Goal: Transaction & Acquisition: Purchase product/service

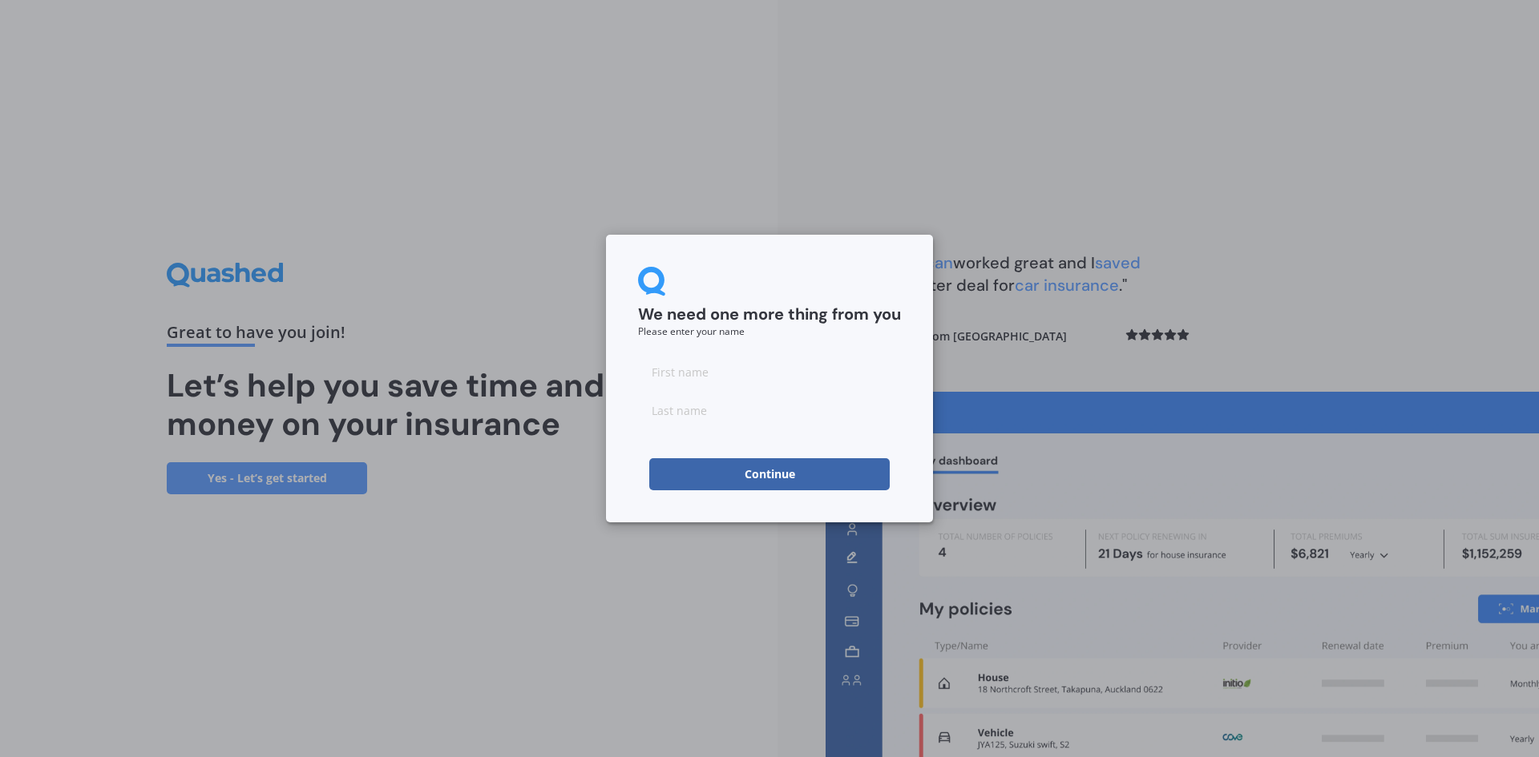
click at [1392, 199] on div "We need one more thing from you Please enter your name Continue" at bounding box center [769, 378] width 1539 height 757
click at [730, 356] on input at bounding box center [769, 372] width 263 height 32
type input "lizz"
type input "tuffin"
click button "Continue" at bounding box center [769, 474] width 240 height 32
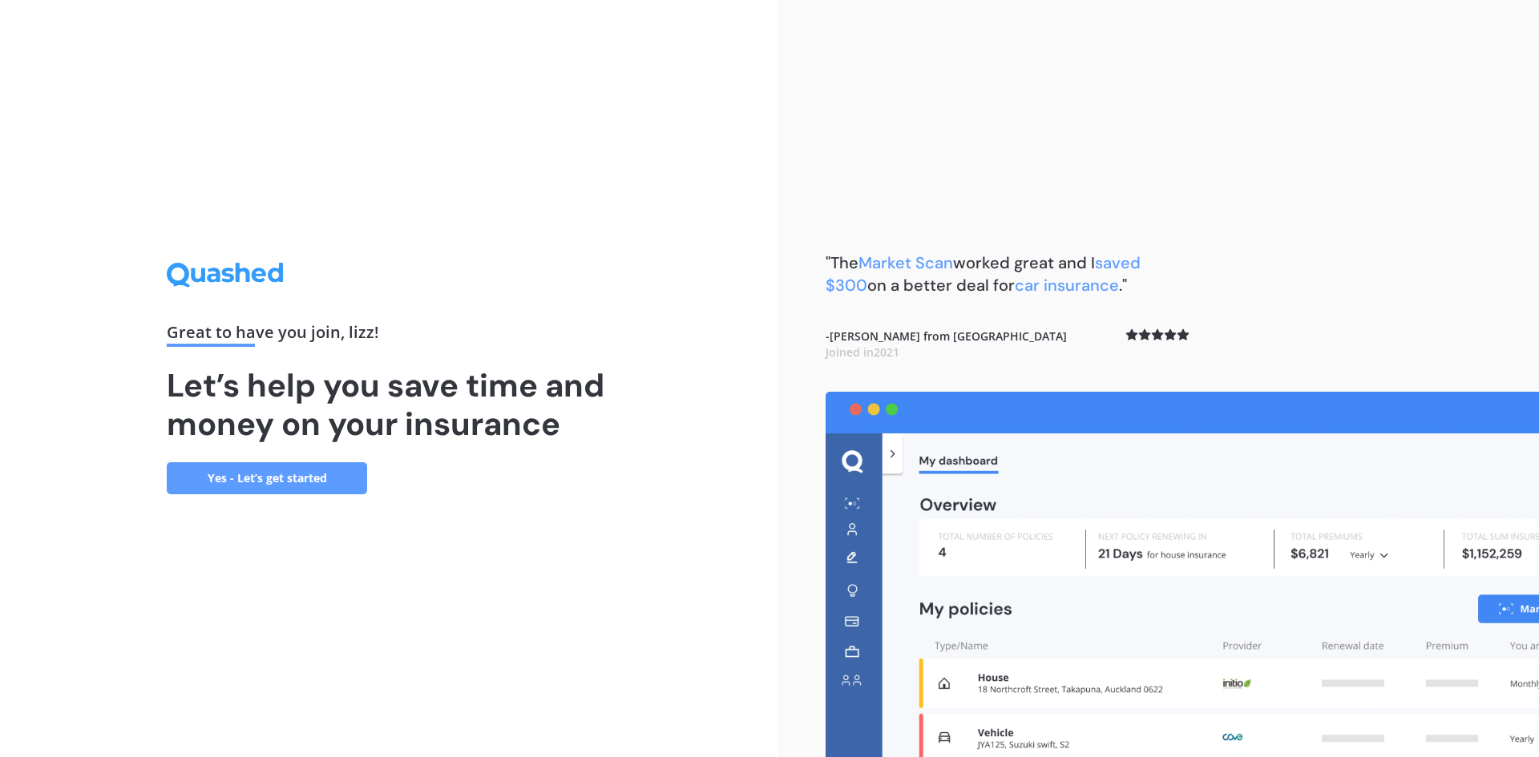
click at [238, 483] on link "Yes - Let’s get started" at bounding box center [267, 478] width 200 height 32
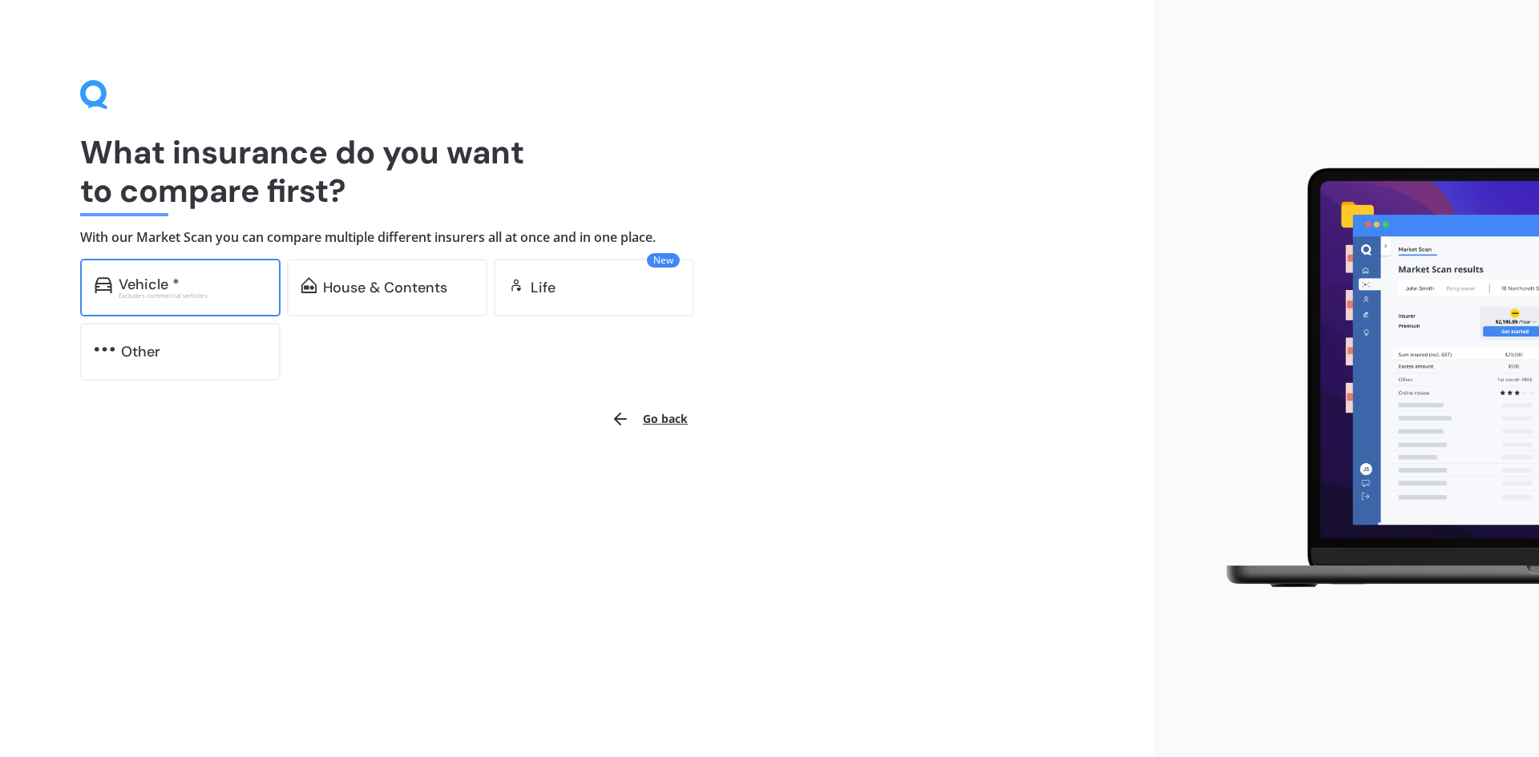
click at [208, 277] on div "Vehicle *" at bounding box center [192, 284] width 147 height 16
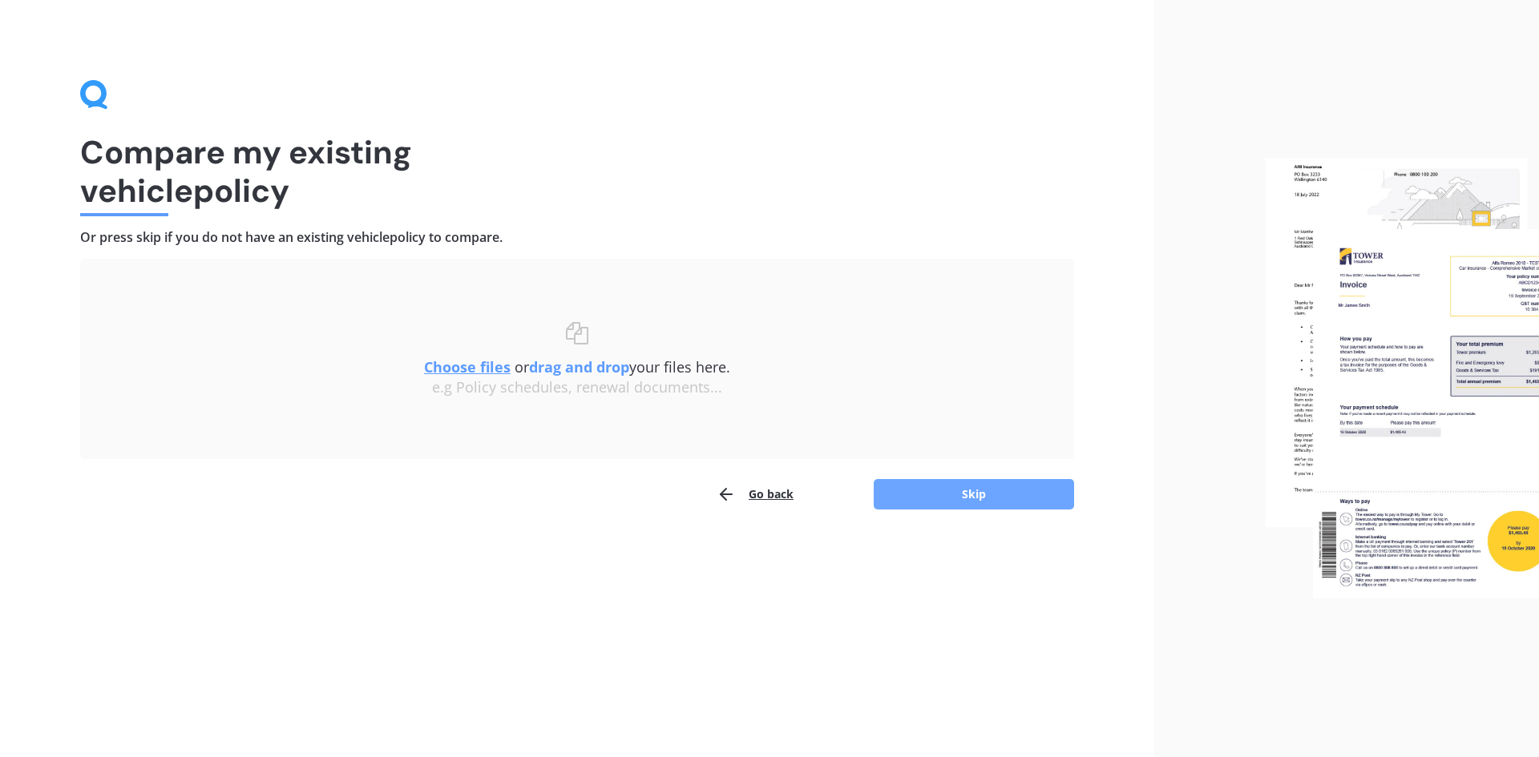
click at [1006, 494] on button "Skip" at bounding box center [973, 494] width 200 height 30
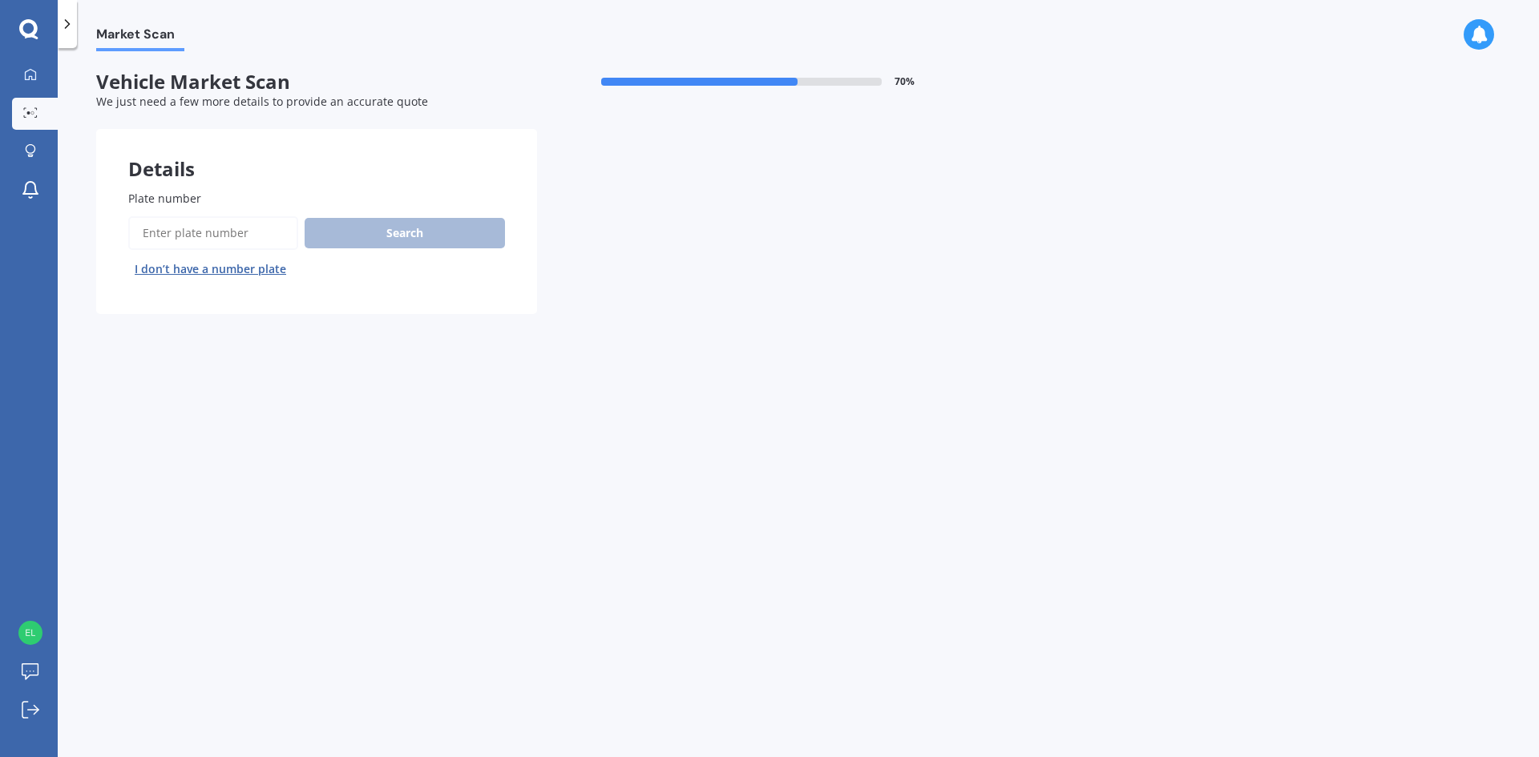
click at [169, 232] on input "Plate number" at bounding box center [213, 233] width 170 height 34
type input "HDF428"
click at [0, 0] on button "Next" at bounding box center [0, 0] width 0 height 0
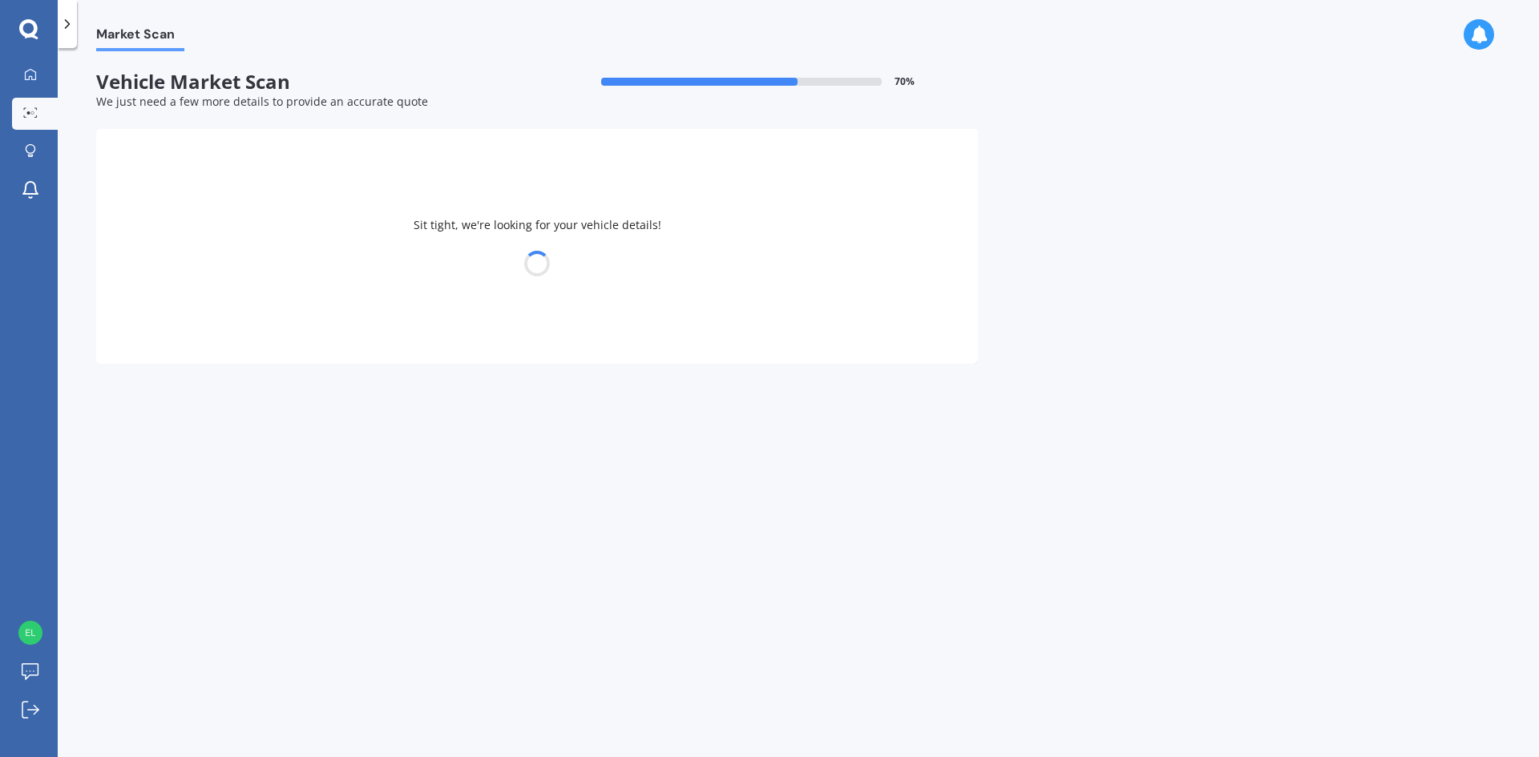
select select "VOLKSWAGEN"
select select "TIGUAN"
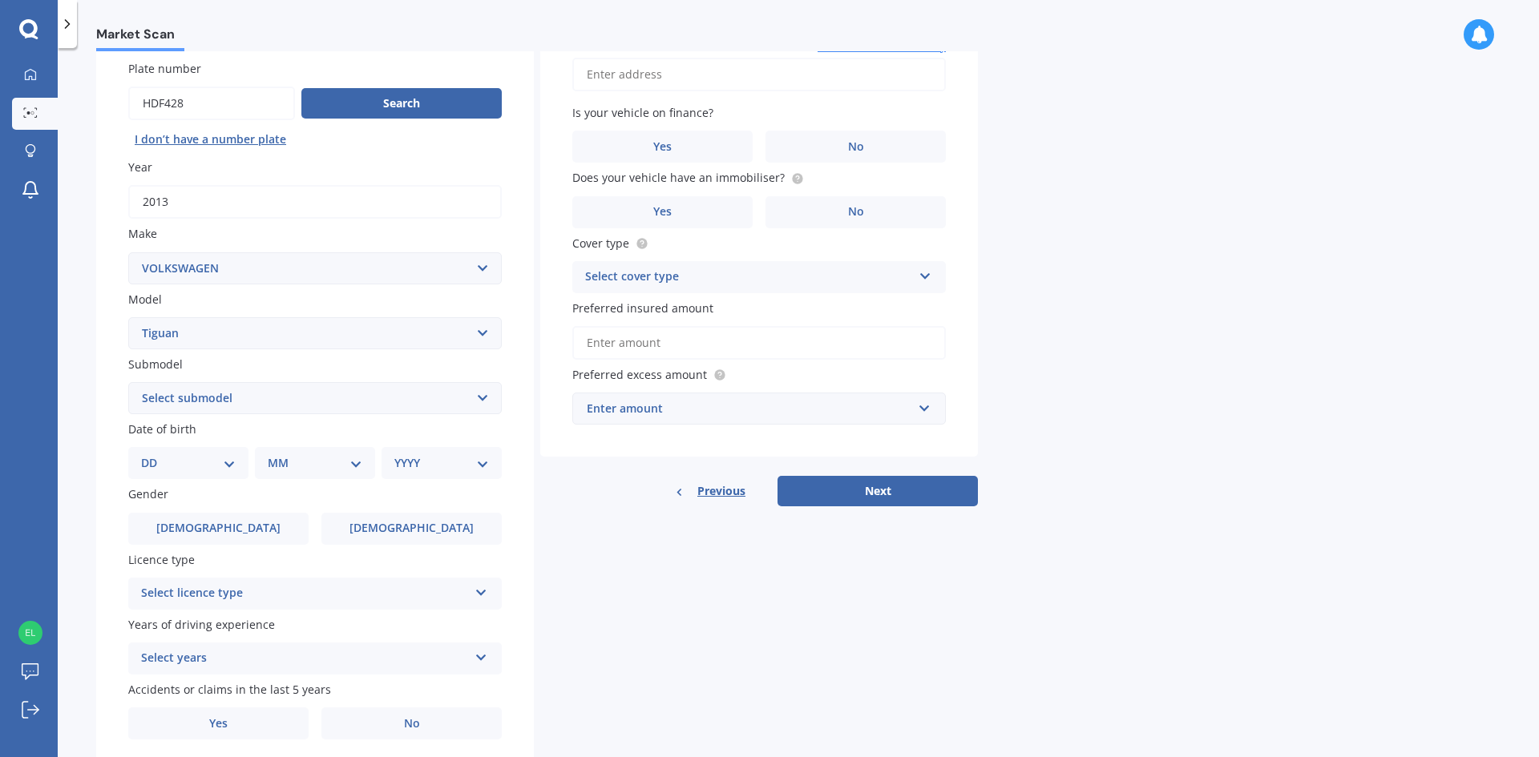
scroll to position [160, 0]
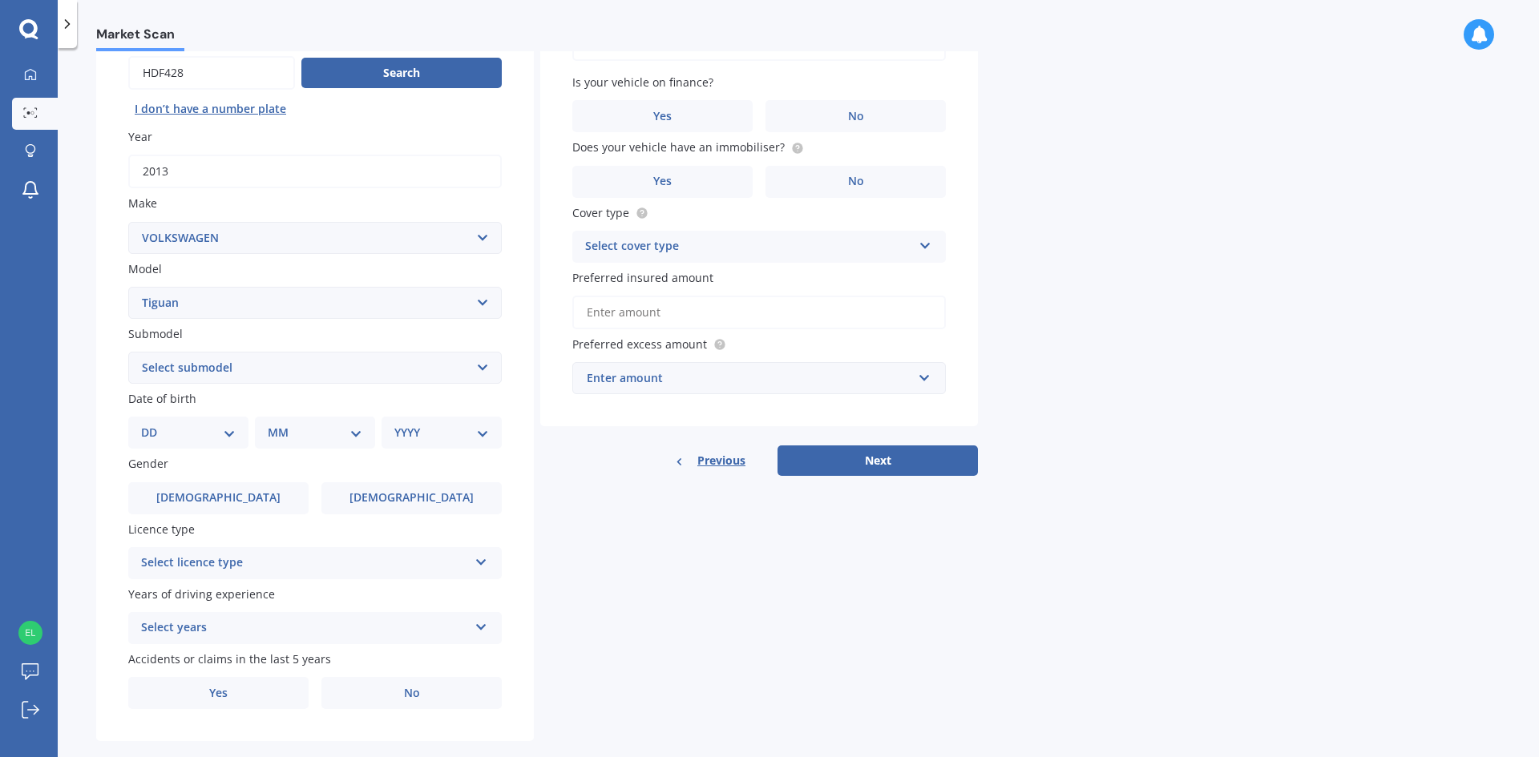
click at [244, 373] on select "Select submodel Diesel Turbo Petrol Turbo Petrol Turbo 4WD" at bounding box center [314, 368] width 373 height 32
select select "PETROL TURBO"
click at [128, 352] on select "Select submodel Diesel Turbo Petrol Turbo Petrol Turbo 4WD" at bounding box center [314, 368] width 373 height 32
click at [231, 433] on select "DD 01 02 03 04 05 06 07 08 09 10 11 12 13 14 15 16 17 18 19 20 21 22 23 24 25 2…" at bounding box center [188, 433] width 95 height 18
select select "23"
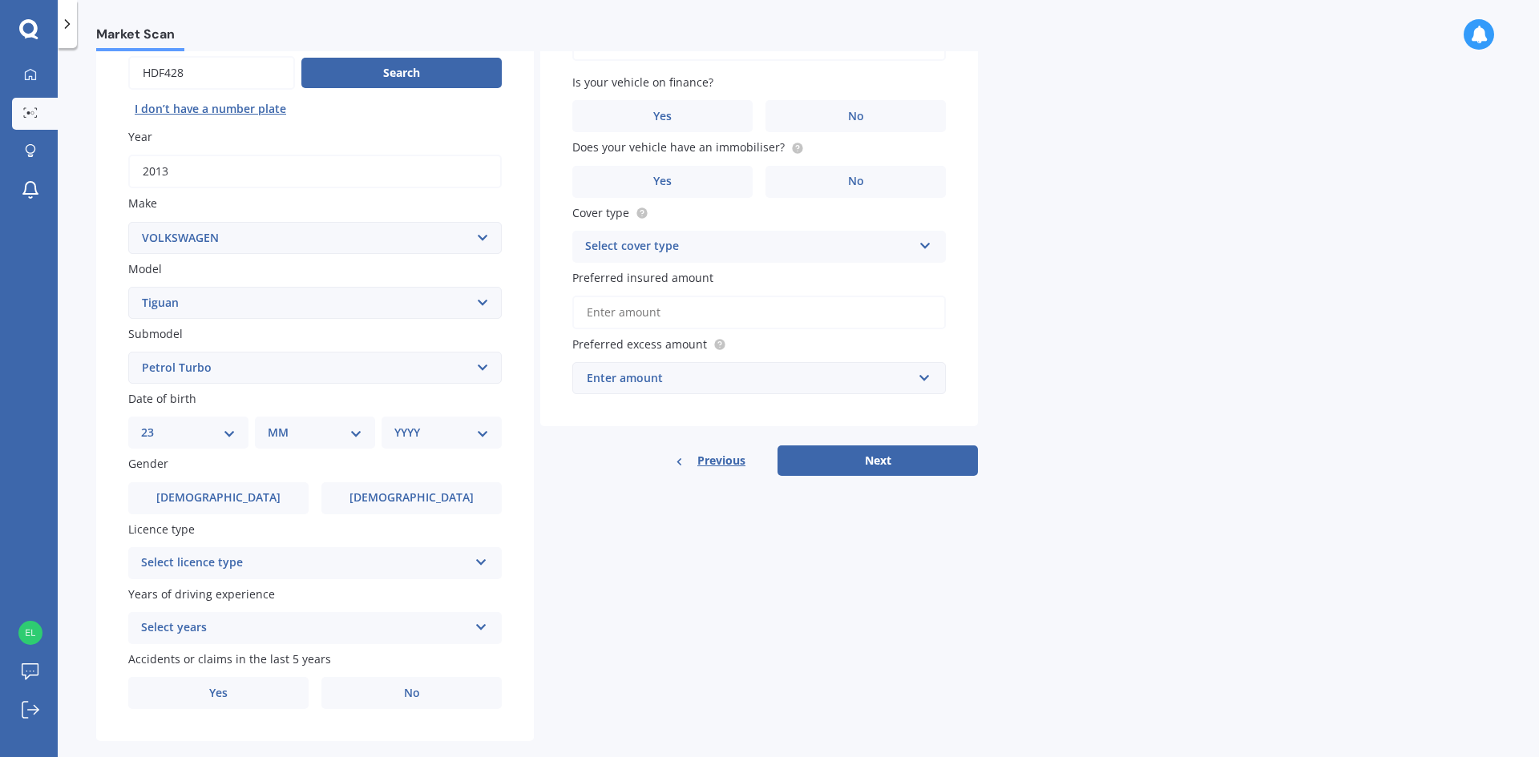
click at [154, 424] on select "DD 01 02 03 04 05 06 07 08 09 10 11 12 13 14 15 16 17 18 19 20 21 22 23 24 25 2…" at bounding box center [188, 433] width 95 height 18
click at [300, 442] on div "MM 01 02 03 04 05 06 07 08 09 10 11 12" at bounding box center [318, 433] width 114 height 32
click at [315, 423] on div "MM 01 02 03 04 05 06 07 08 09 10 11 12" at bounding box center [318, 433] width 114 height 32
click at [332, 435] on select "MM 01 02 03 04 05 06 07 08 09 10 11 12" at bounding box center [318, 433] width 88 height 18
select select "01"
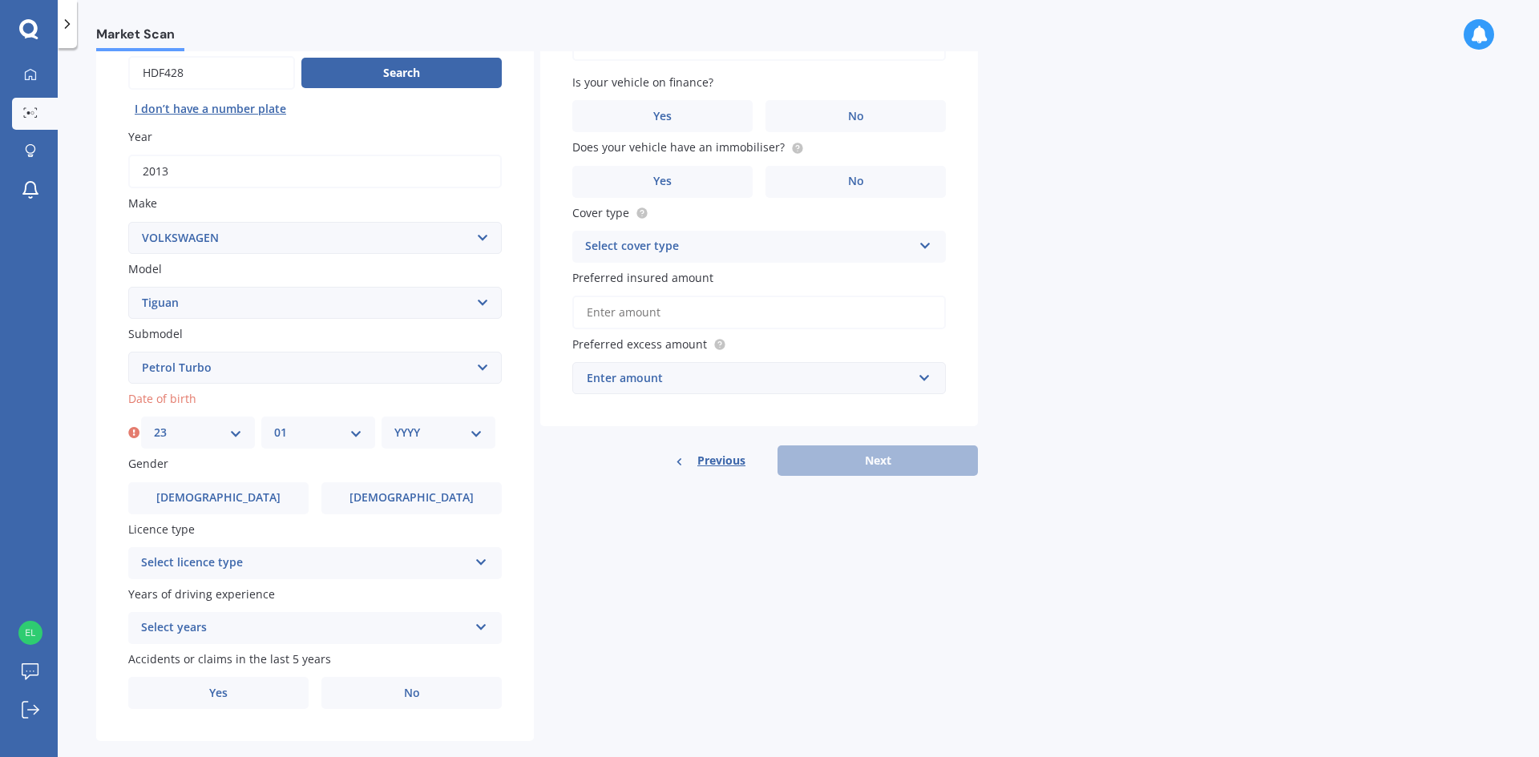
click at [274, 424] on select "MM 01 02 03 04 05 06 07 08 09 10 11 12" at bounding box center [318, 433] width 88 height 18
click at [417, 436] on select "YYYY 2025 2024 2023 2022 2021 2020 2019 2018 2017 2016 2015 2014 2013 2012 2011…" at bounding box center [438, 433] width 88 height 18
select select "1992"
click at [394, 424] on select "YYYY 2025 2024 2023 2022 2021 2020 2019 2018 2017 2016 2015 2014 2013 2012 2011…" at bounding box center [438, 433] width 88 height 18
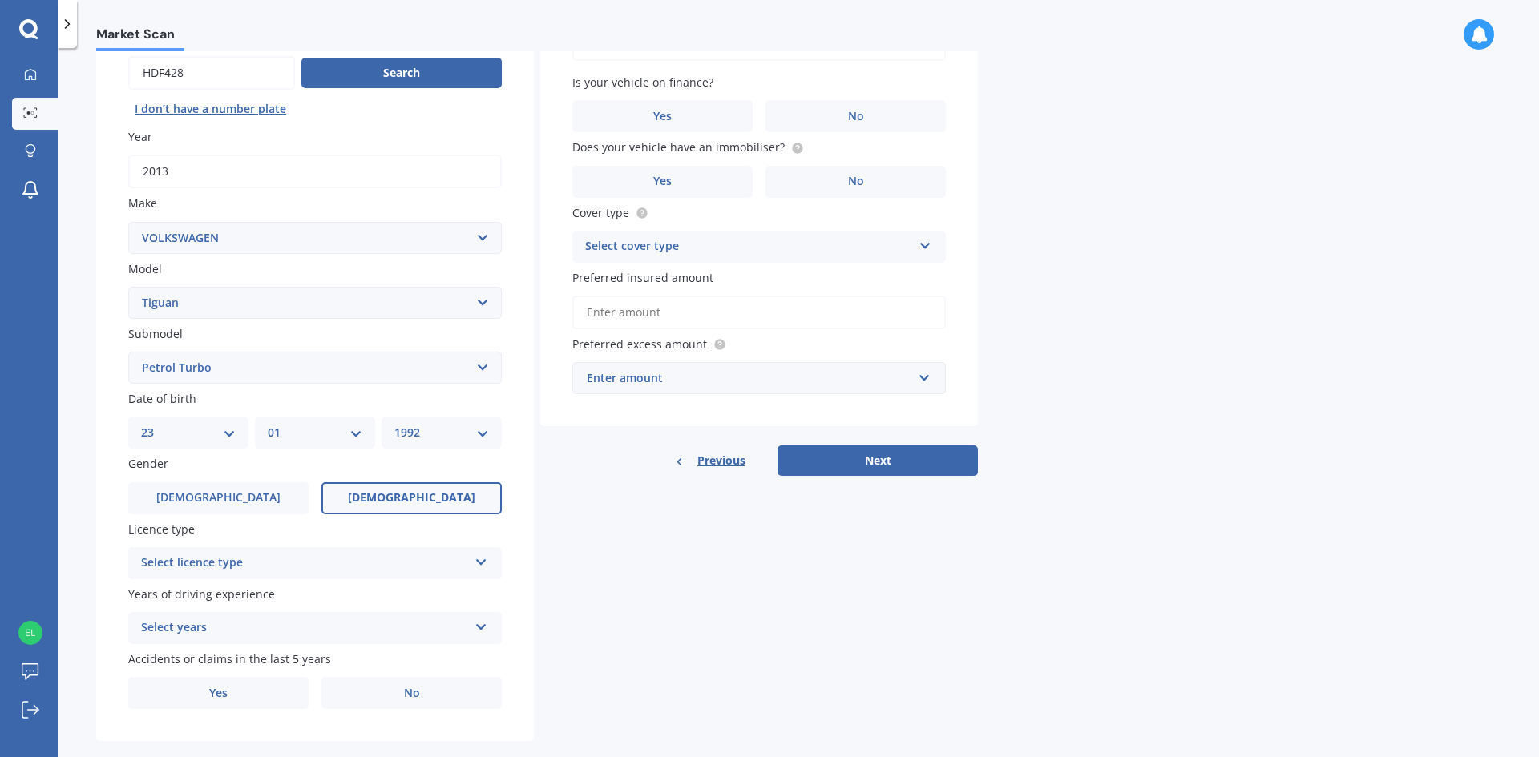
click at [373, 508] on label "[DEMOGRAPHIC_DATA]" at bounding box center [411, 498] width 180 height 32
click at [0, 0] on input "[DEMOGRAPHIC_DATA]" at bounding box center [0, 0] width 0 height 0
click at [293, 556] on div "Select licence type" at bounding box center [304, 563] width 327 height 19
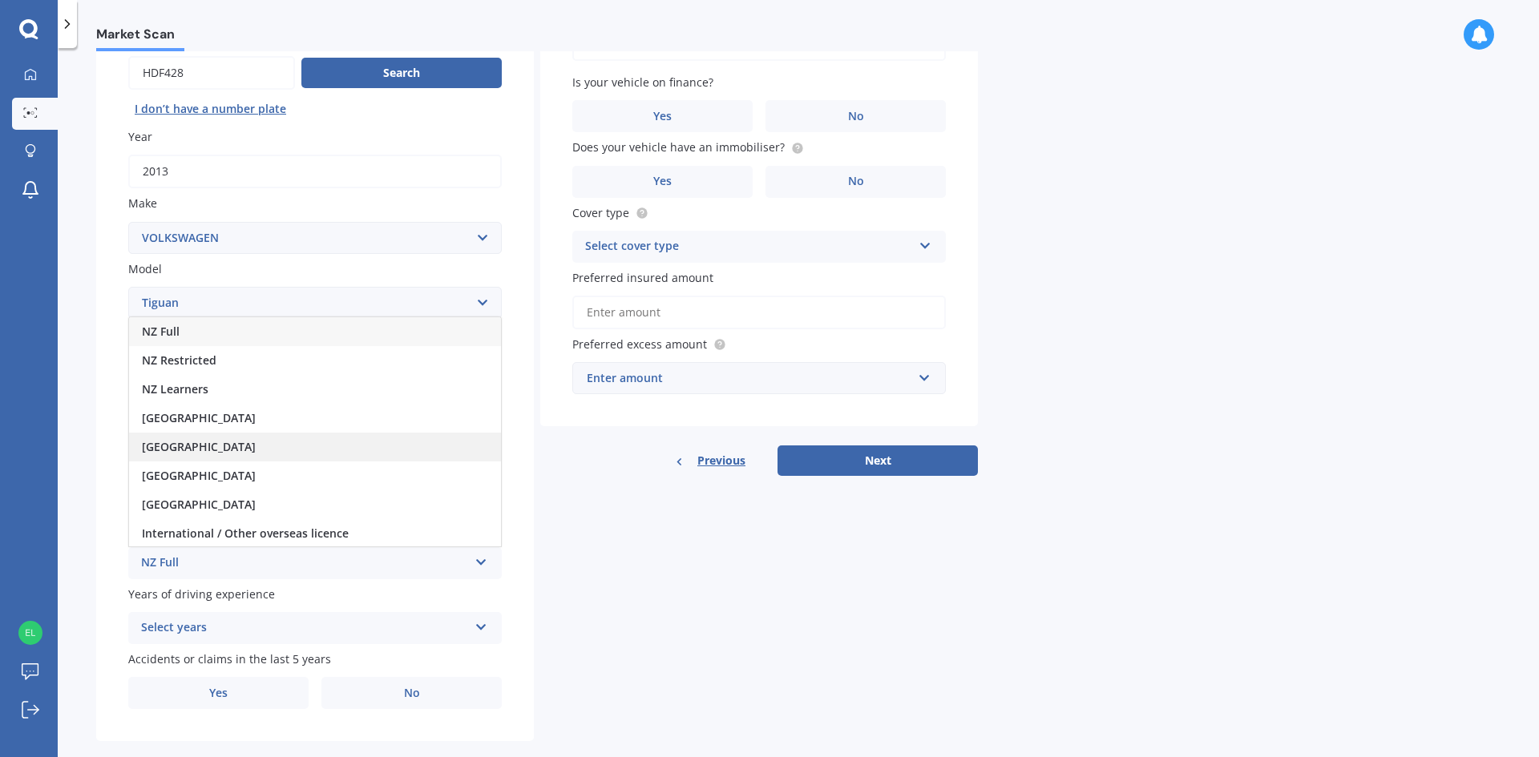
click at [240, 438] on div "[GEOGRAPHIC_DATA]" at bounding box center [315, 447] width 372 height 29
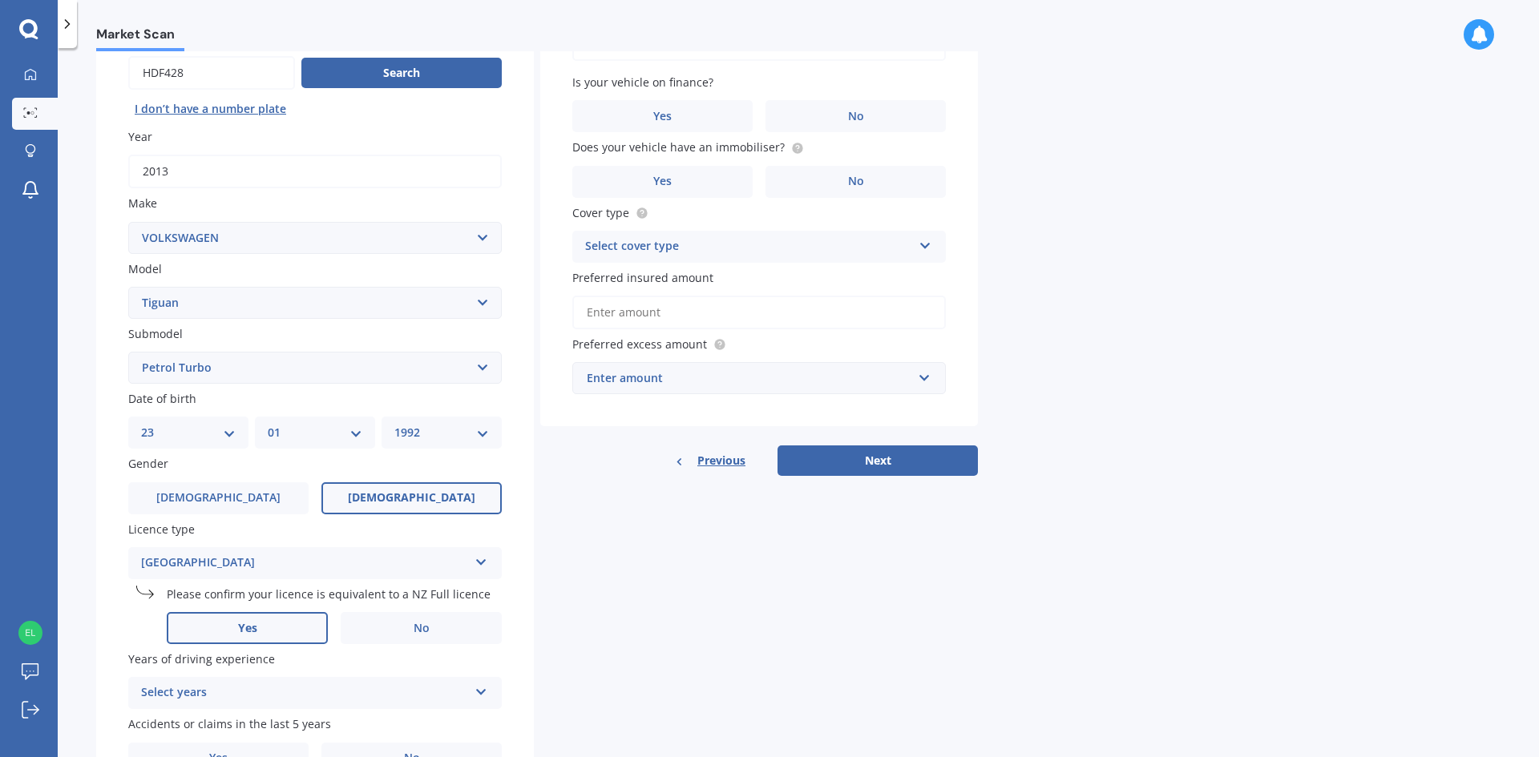
click at [318, 629] on label "Yes" at bounding box center [247, 628] width 161 height 32
click at [0, 0] on input "Yes" at bounding box center [0, 0] width 0 height 0
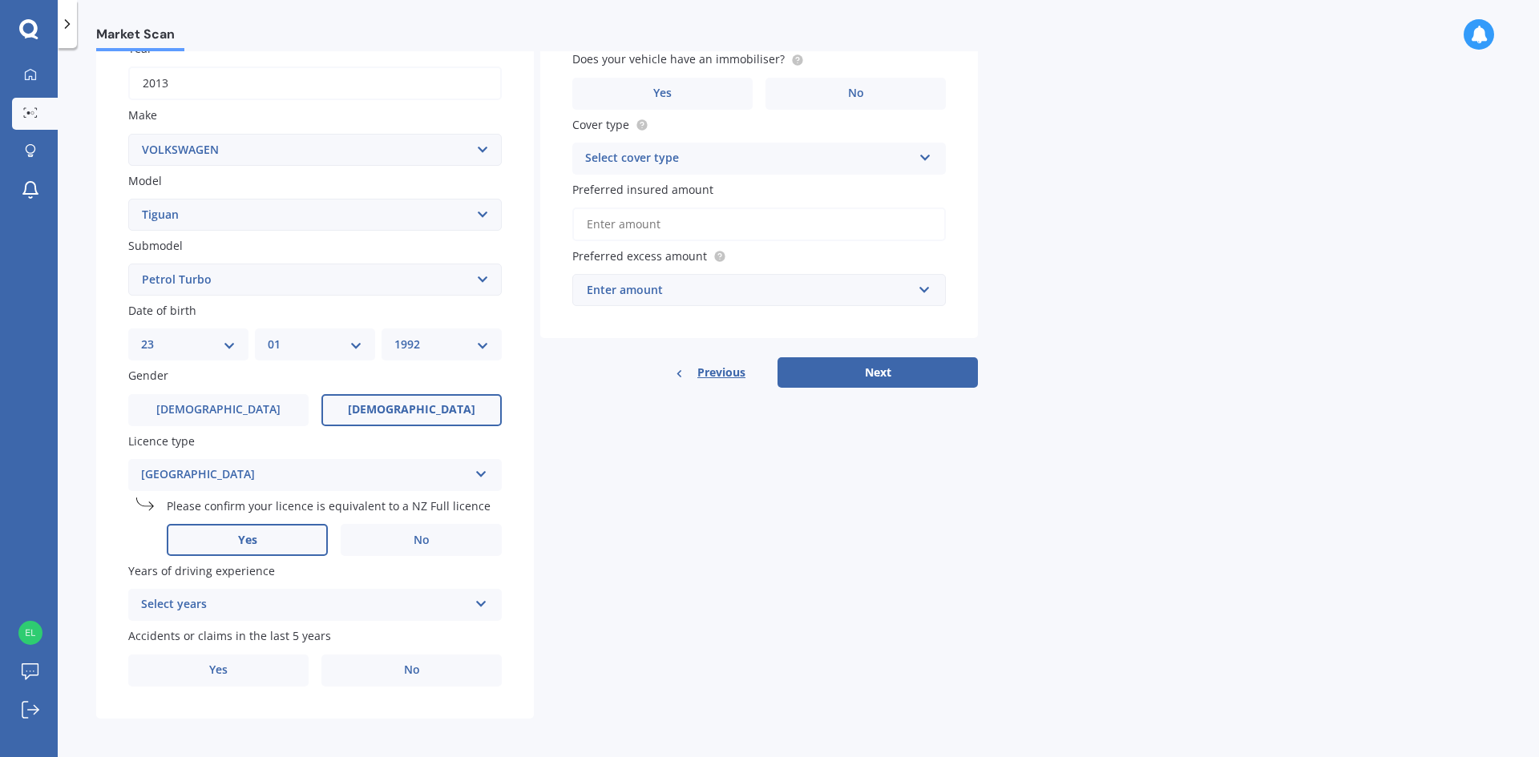
scroll to position [252, 0]
click at [240, 603] on div "Select years" at bounding box center [304, 601] width 327 height 19
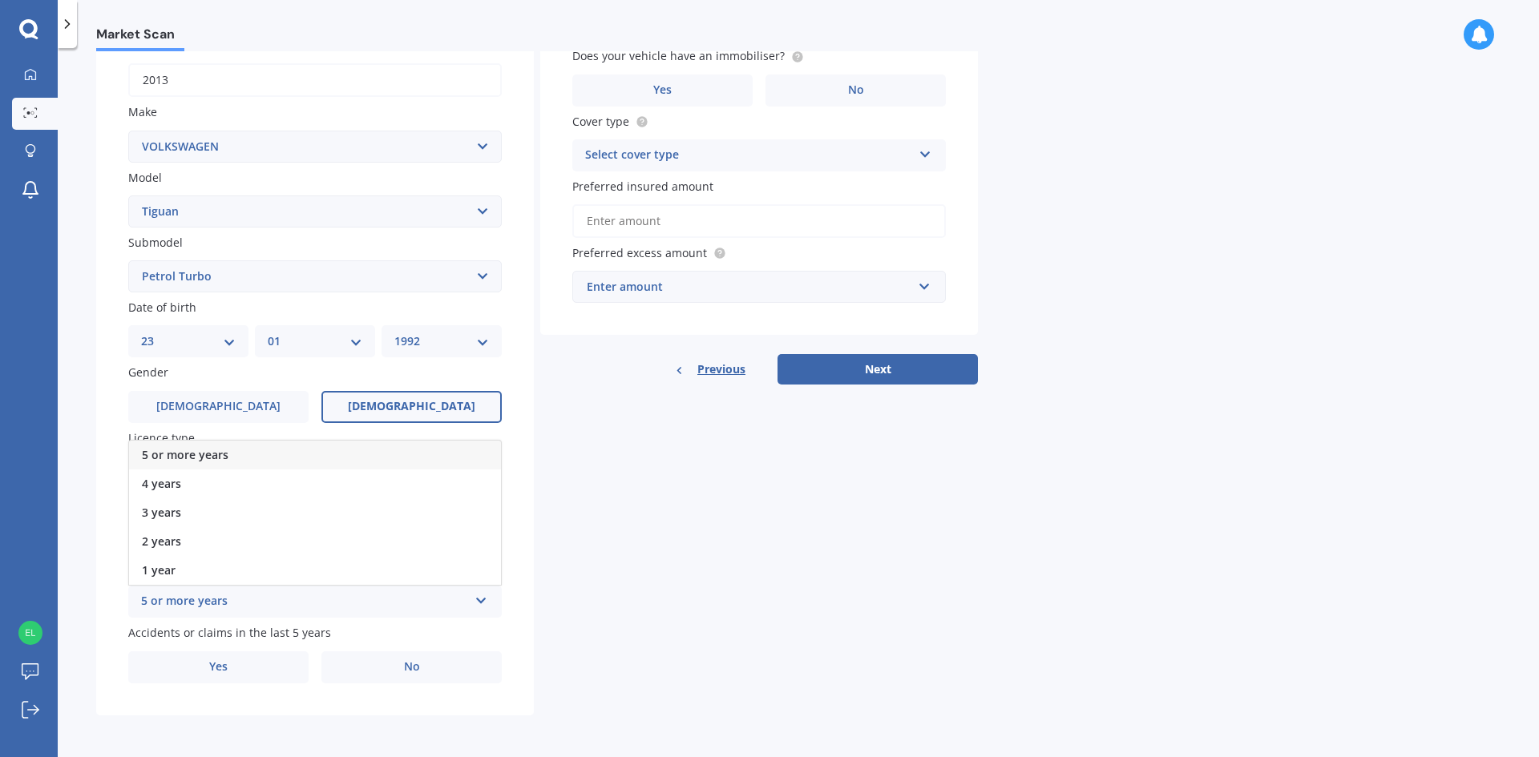
click at [223, 446] on div "5 or more years" at bounding box center [315, 455] width 372 height 29
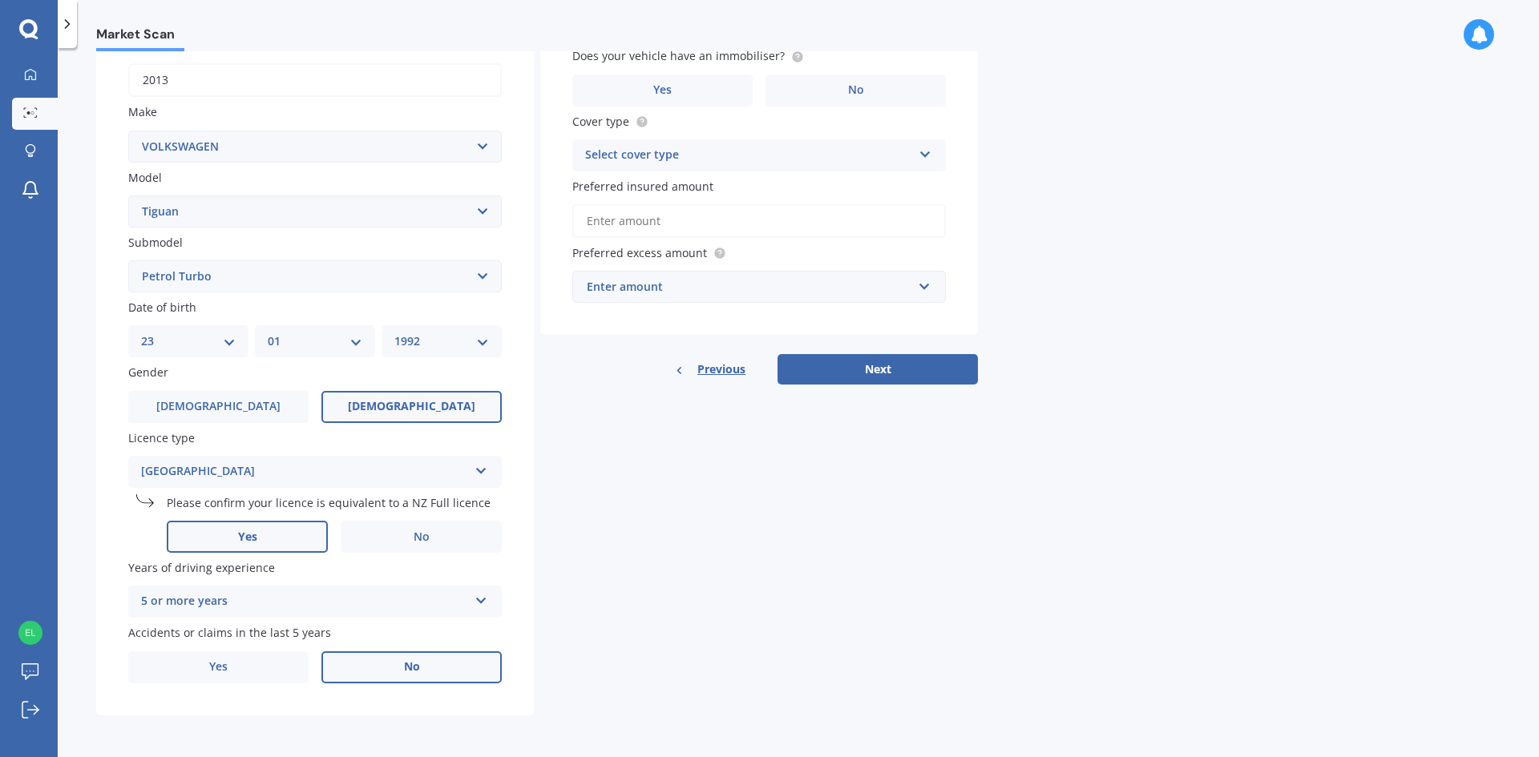
click at [366, 670] on label "No" at bounding box center [411, 667] width 180 height 32
click at [0, 0] on input "No" at bounding box center [0, 0] width 0 height 0
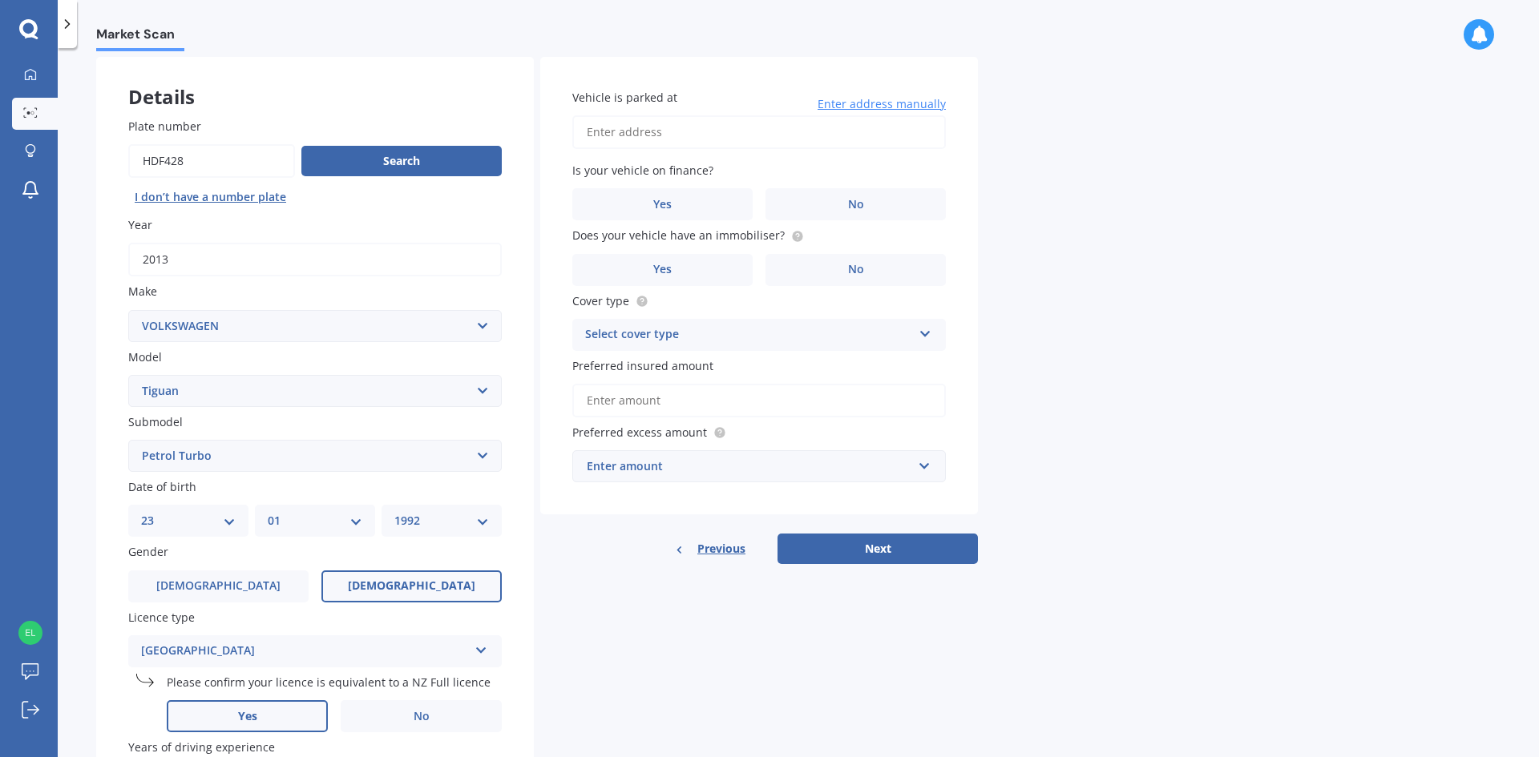
scroll to position [11, 0]
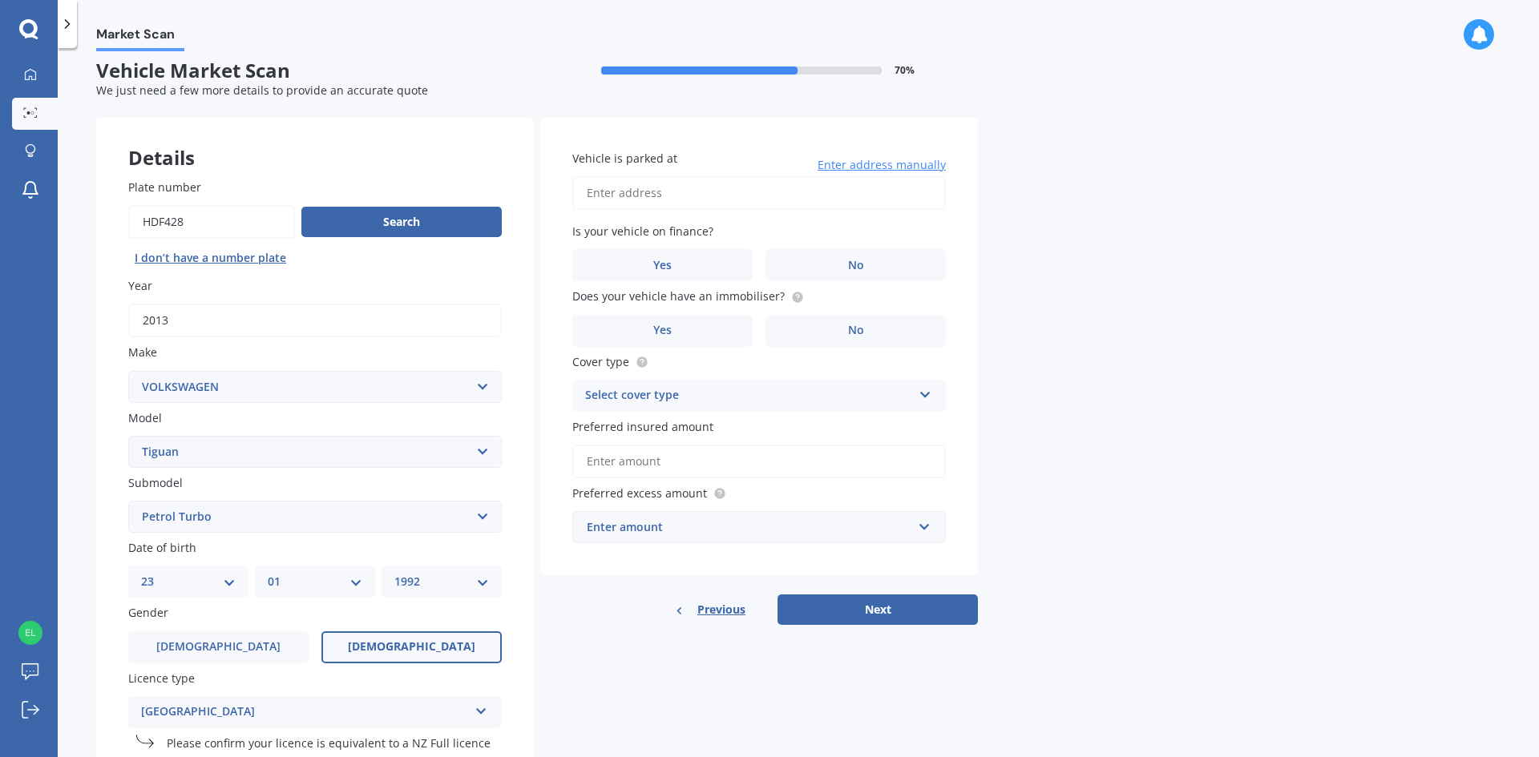
click at [672, 196] on input "Vehicle is parked at" at bounding box center [758, 193] width 373 height 34
type input "[STREET_ADDRESS]"
click at [885, 272] on label "No" at bounding box center [855, 265] width 180 height 32
click at [0, 0] on input "No" at bounding box center [0, 0] width 0 height 0
click at [866, 329] on label "No" at bounding box center [855, 331] width 180 height 32
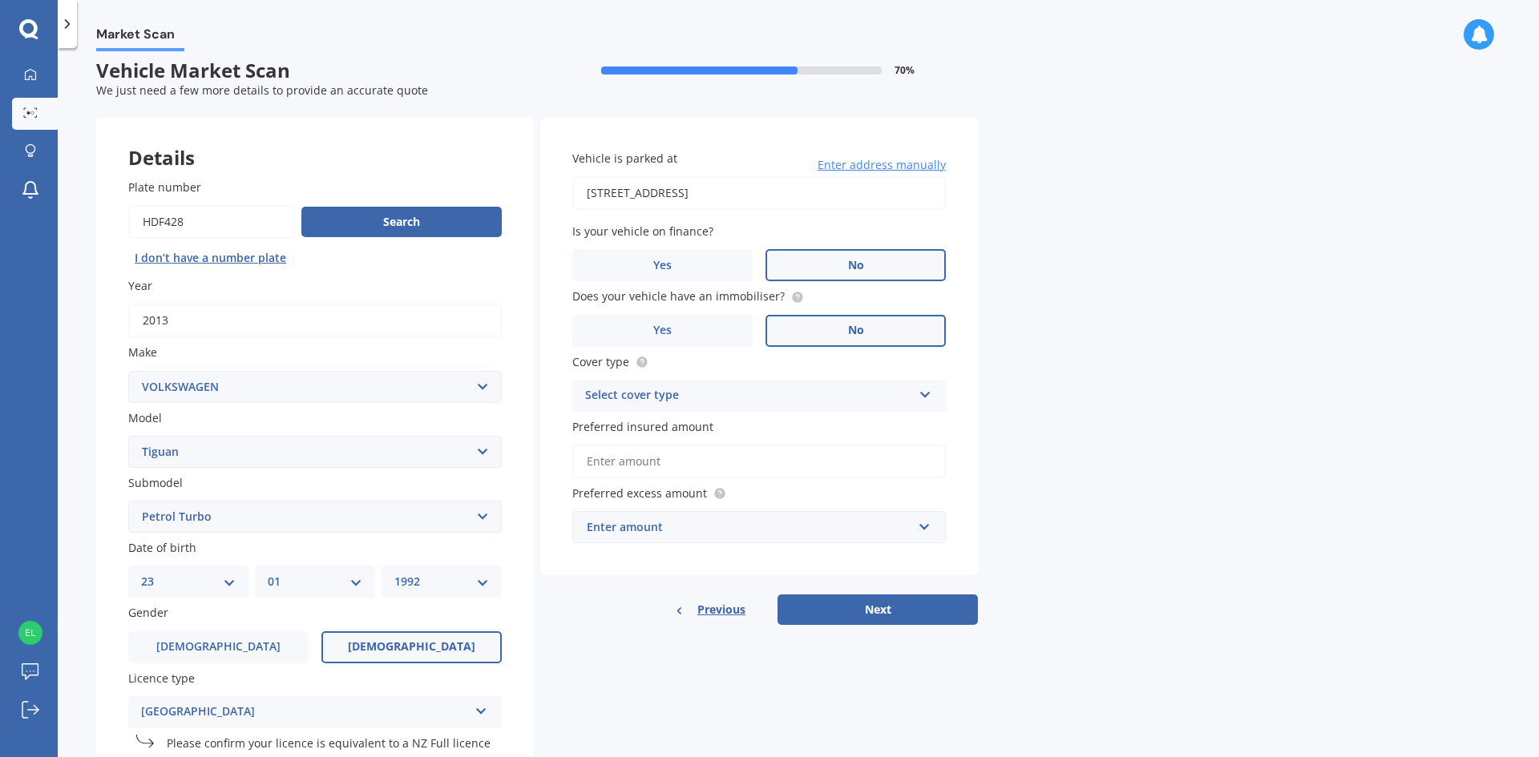
click at [0, 0] on input "No" at bounding box center [0, 0] width 0 height 0
click at [637, 395] on div "Select cover type" at bounding box center [748, 395] width 327 height 19
click at [635, 428] on span "Comprehensive" at bounding box center [628, 426] width 85 height 15
click at [655, 458] on input "Preferred insured amount" at bounding box center [758, 462] width 373 height 34
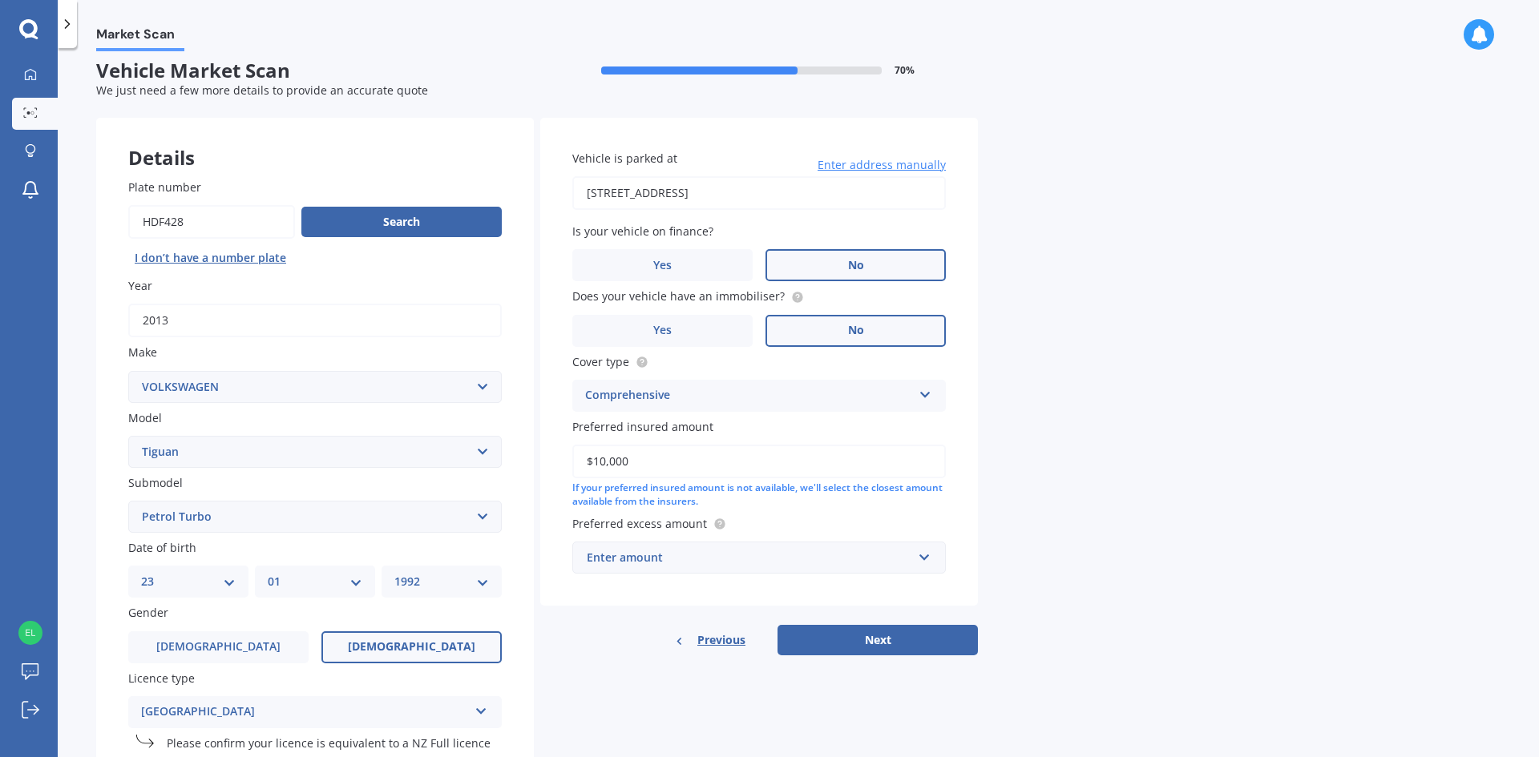
type input "$10,000"
click at [702, 553] on div "Enter amount" at bounding box center [749, 558] width 325 height 18
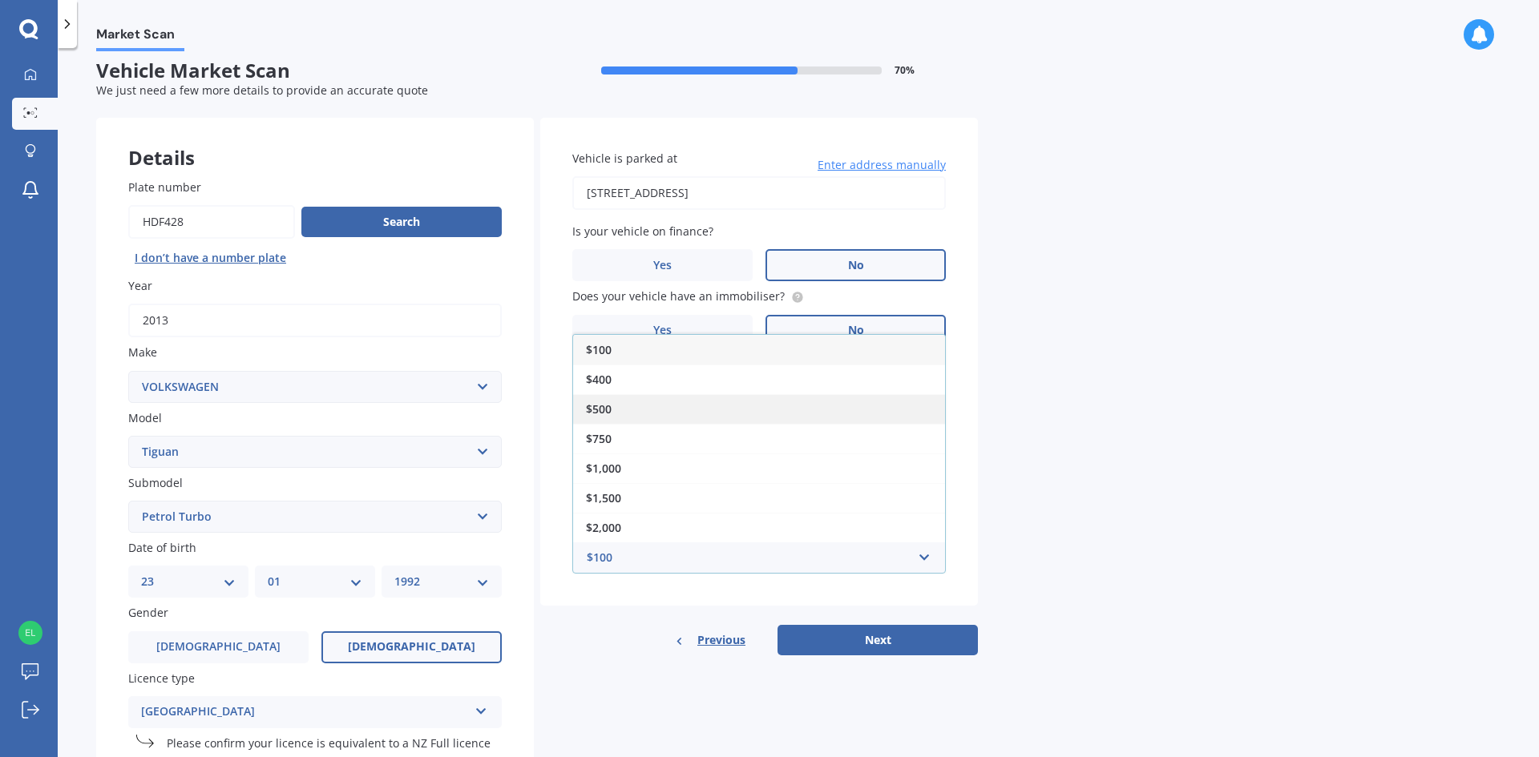
click at [628, 411] on div "$500" at bounding box center [759, 409] width 372 height 30
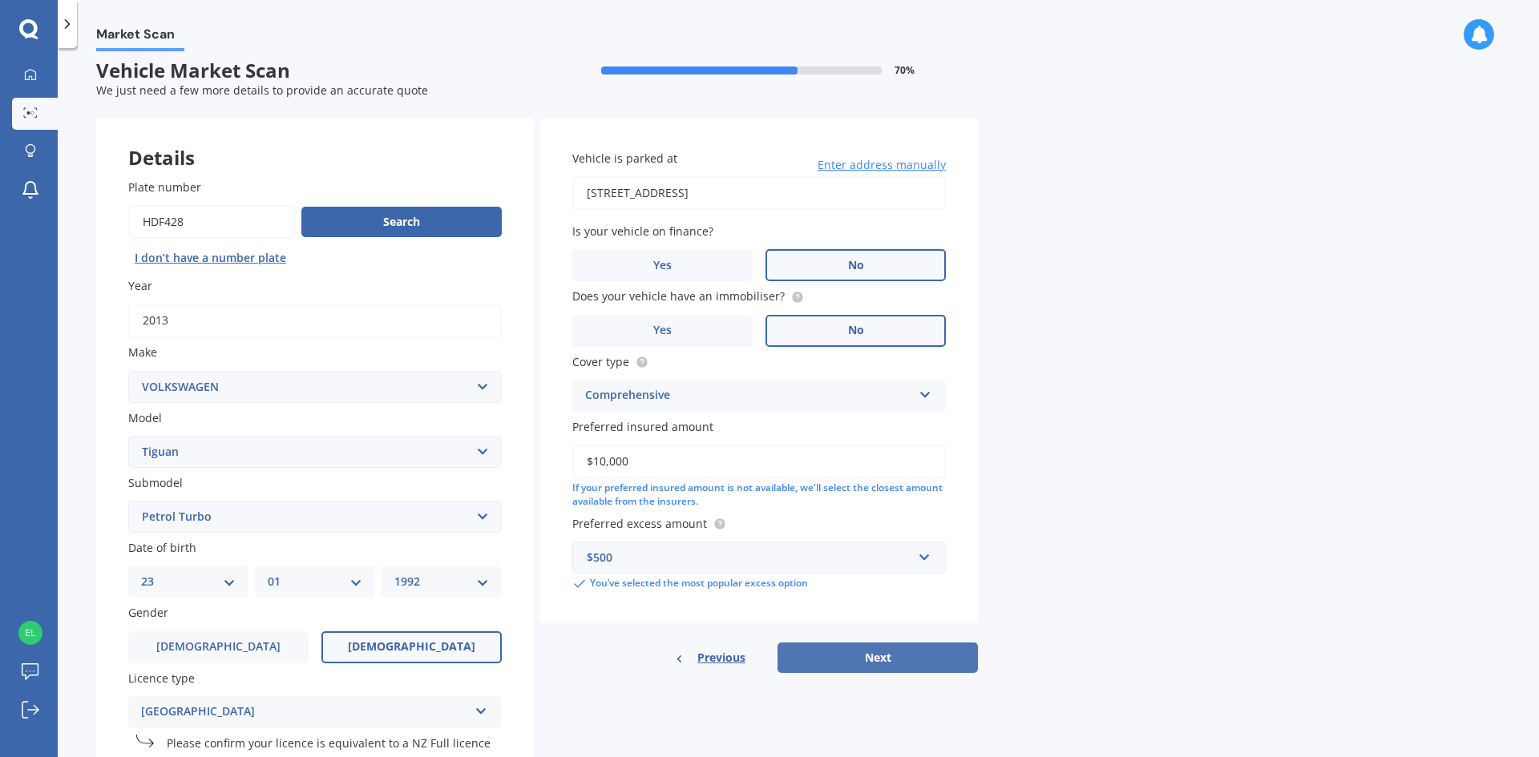
click at [898, 653] on button "Next" at bounding box center [877, 658] width 200 height 30
select select "23"
select select "01"
select select "1992"
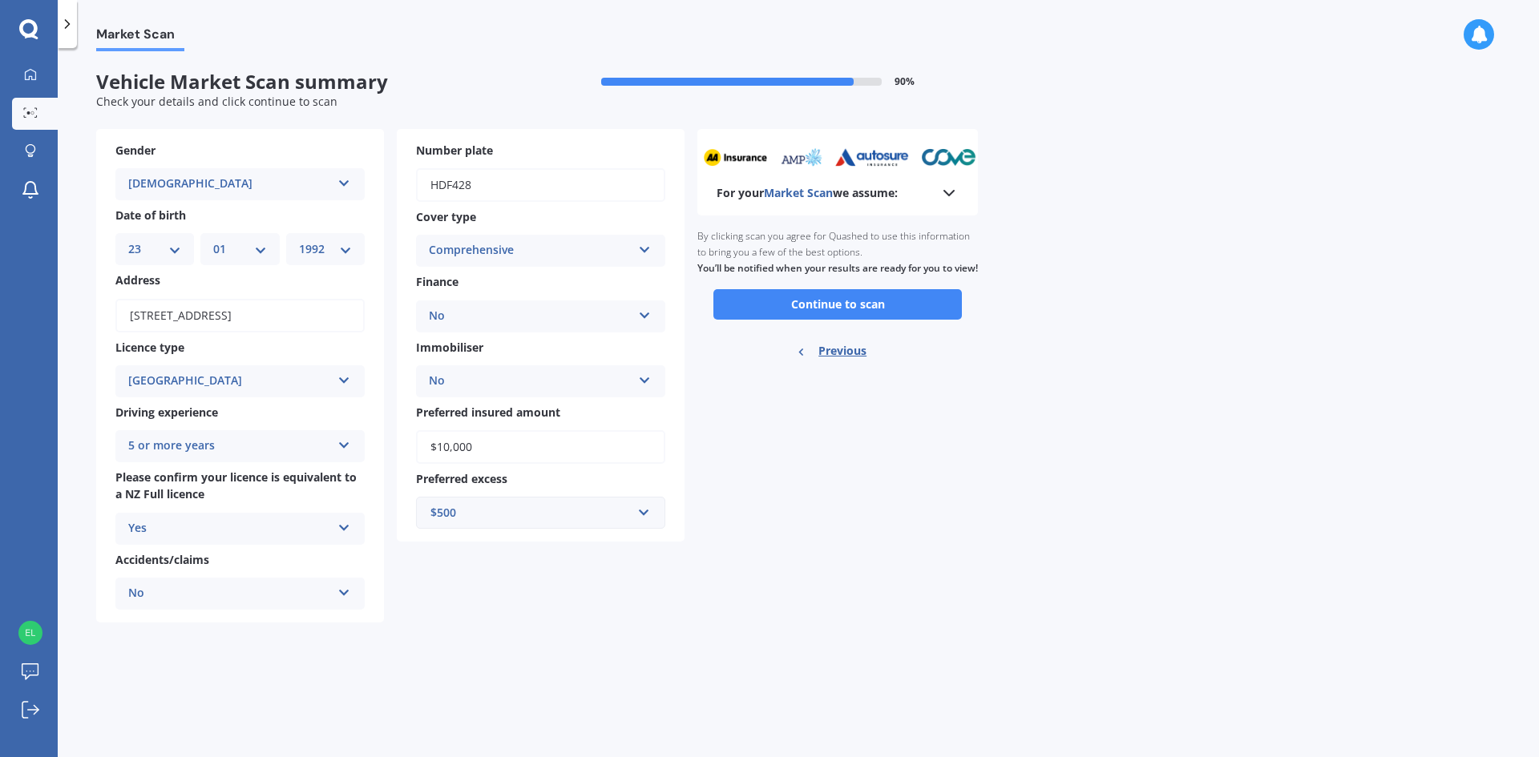
scroll to position [0, 0]
click at [893, 311] on button "Continue to scan" at bounding box center [837, 304] width 248 height 30
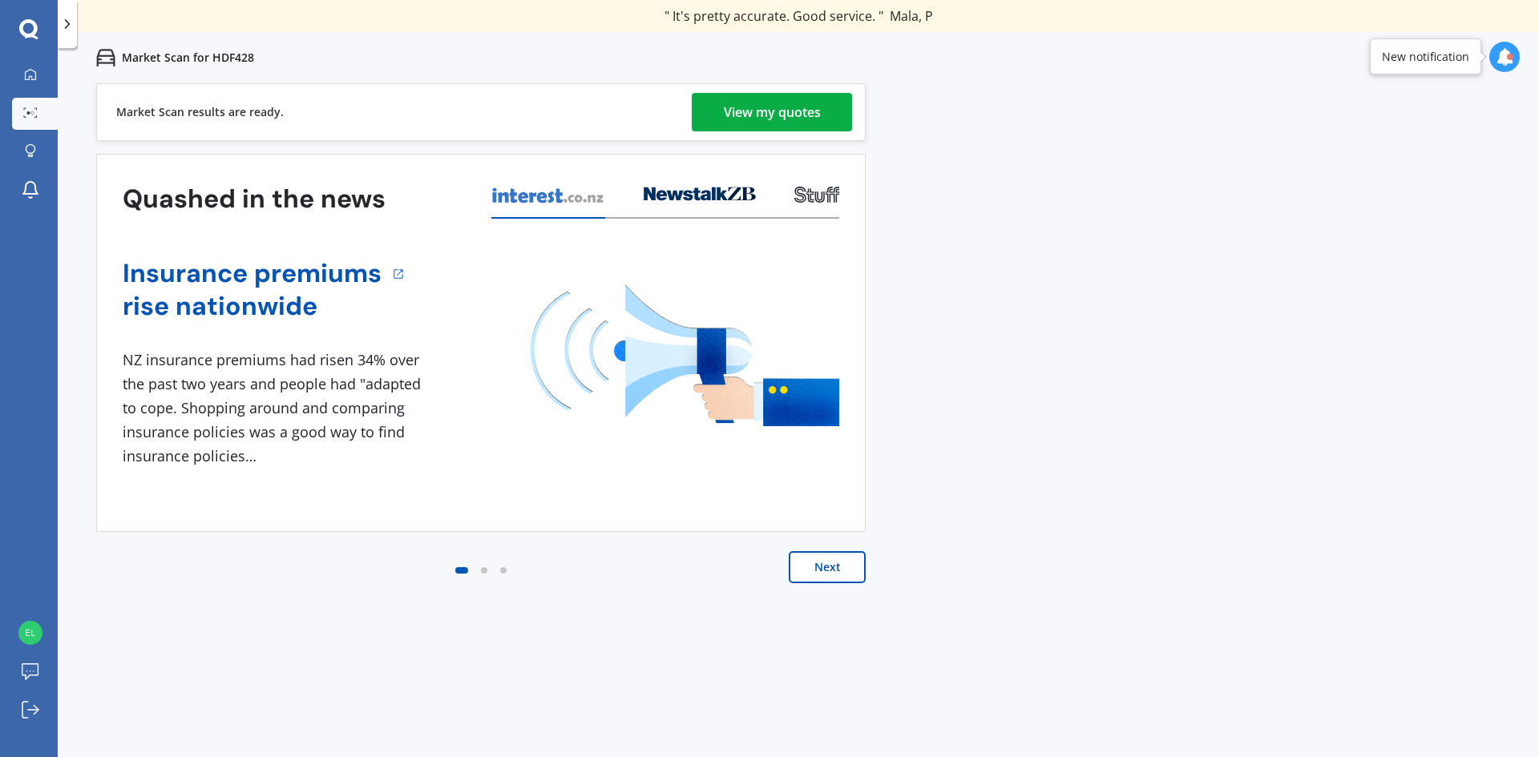
click at [805, 100] on div "View my quotes" at bounding box center [772, 112] width 97 height 38
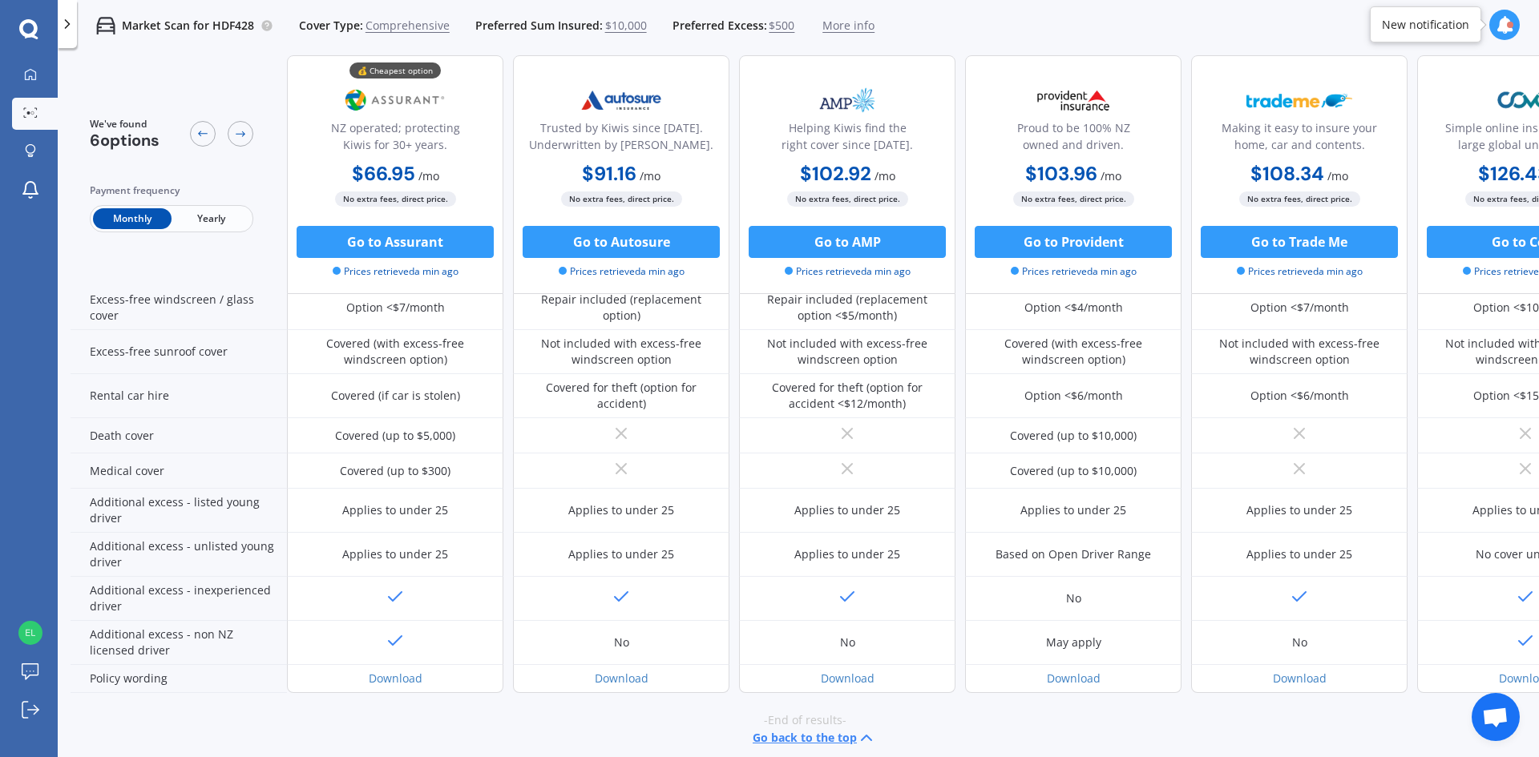
scroll to position [637, 0]
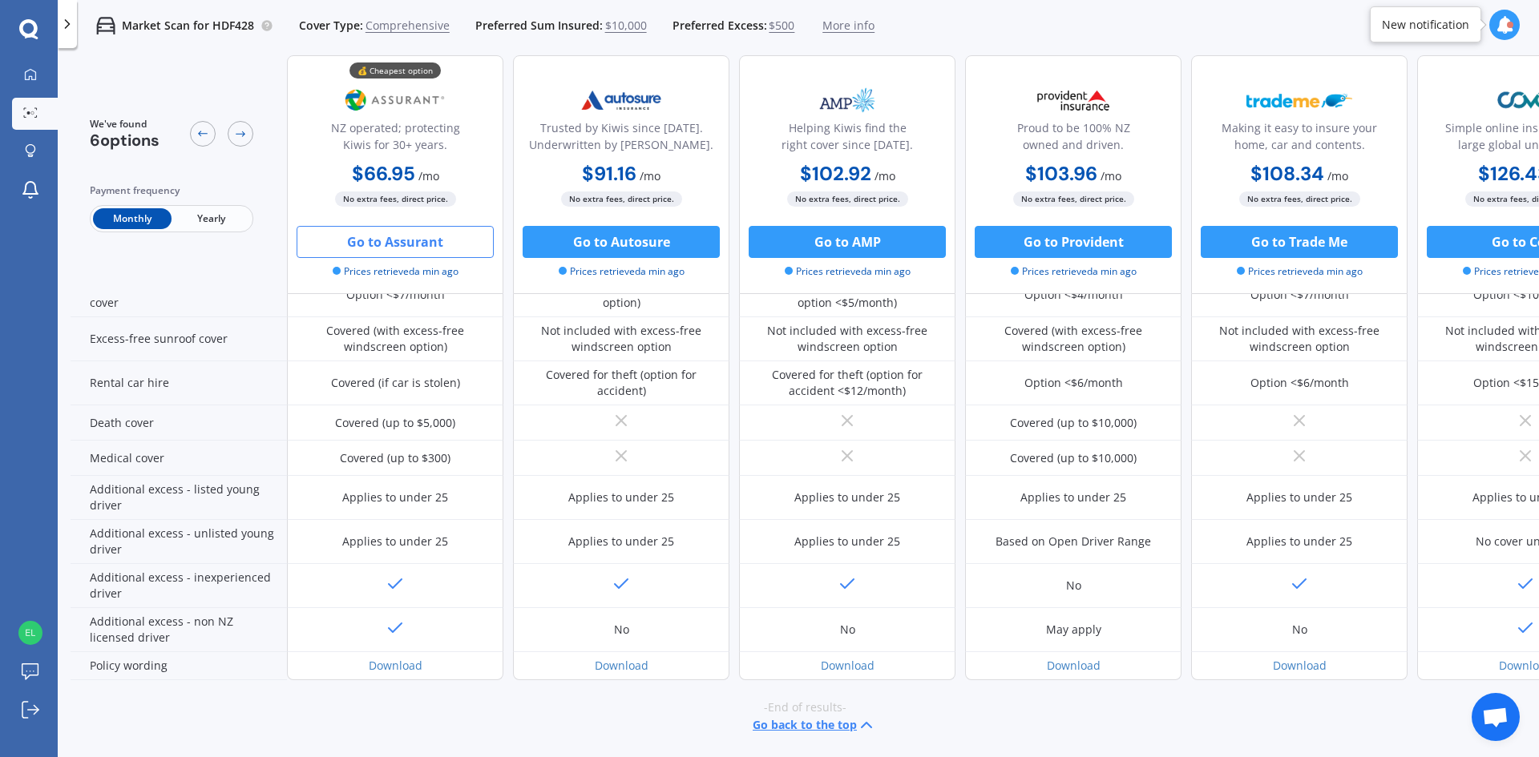
click at [375, 245] on button "Go to Assurant" at bounding box center [394, 242] width 197 height 32
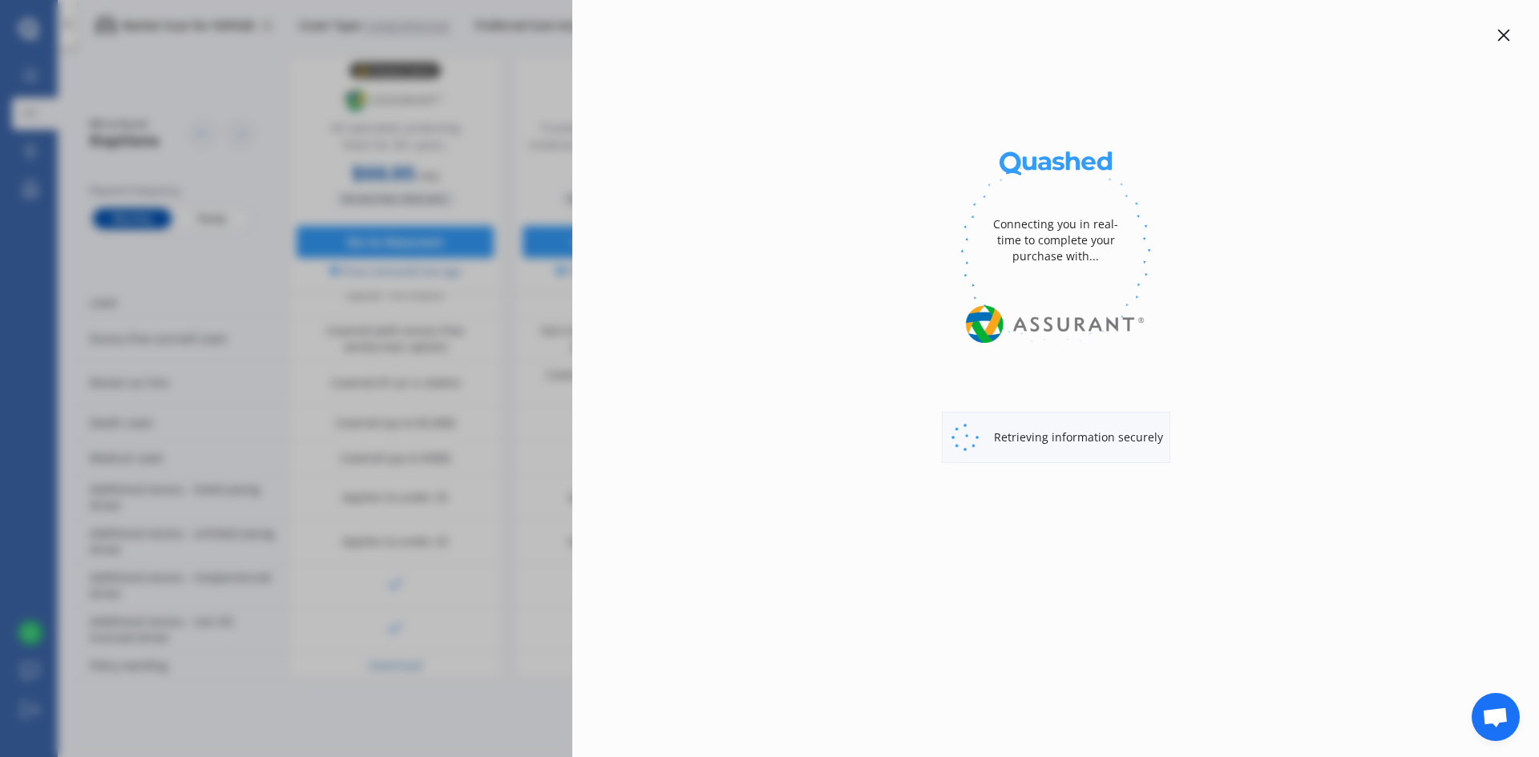
select select "full"
select select "0"
select select "[GEOGRAPHIC_DATA]"
select select "VOLKSWAGEN"
select select "TIGUAN"
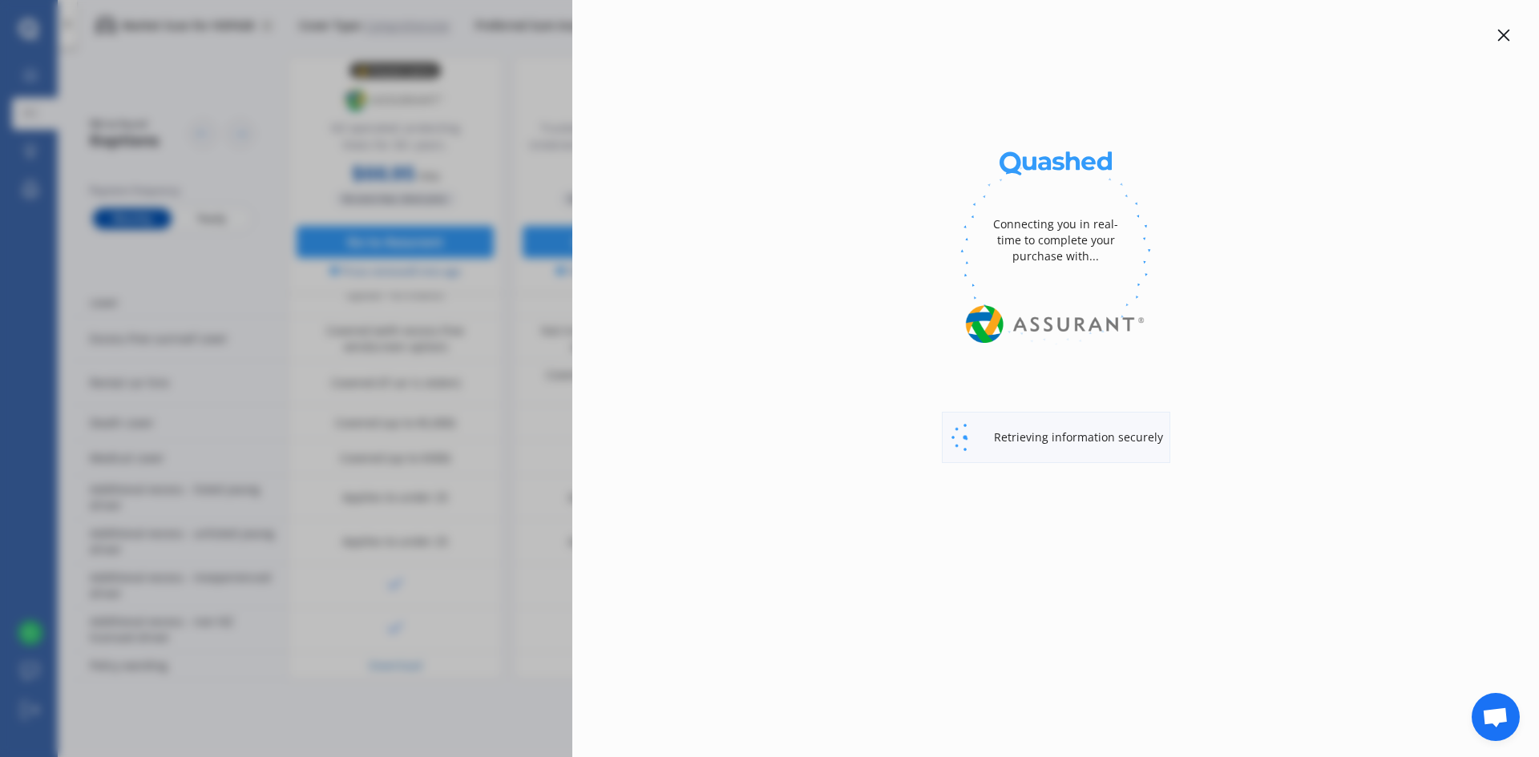
select select "PETROL TURBO"
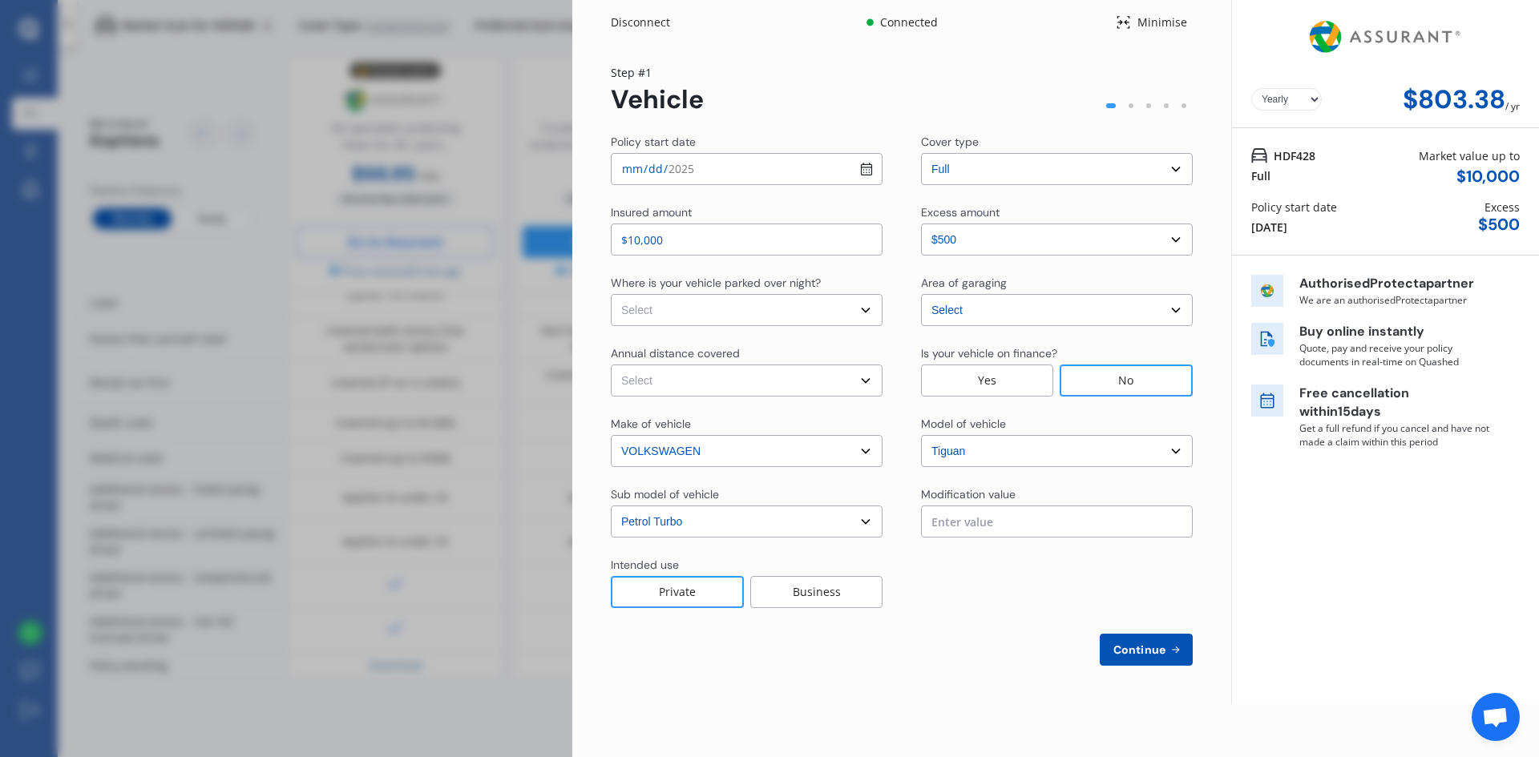
select select "Monthly"
click at [1149, 665] on button "Continue" at bounding box center [1145, 650] width 93 height 32
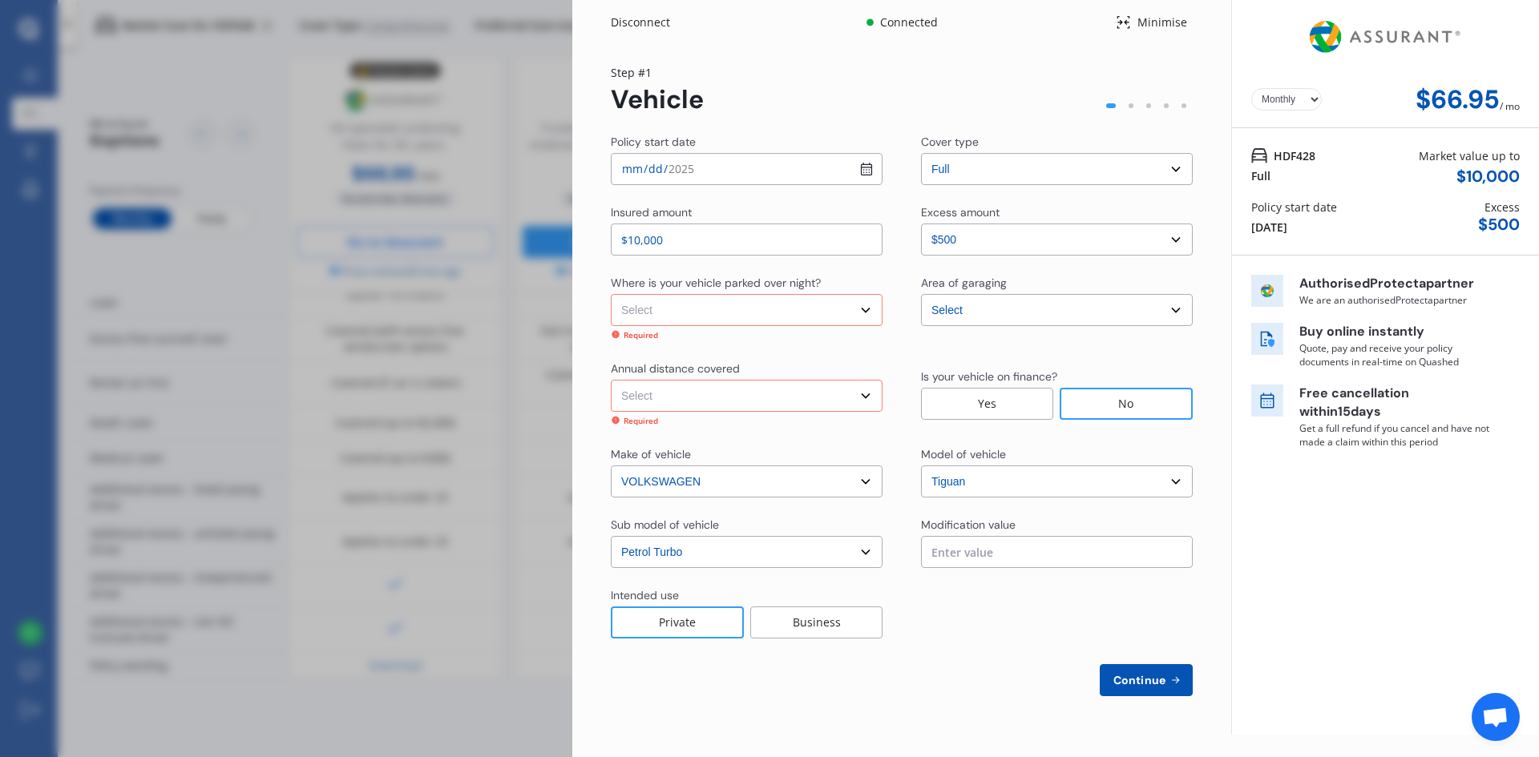
click at [752, 310] on select "Select In a garage On own property On street or road" at bounding box center [747, 310] width 272 height 32
select select "On street or road"
click at [611, 294] on select "Select In a garage On own property On street or road" at bounding box center [747, 310] width 272 height 32
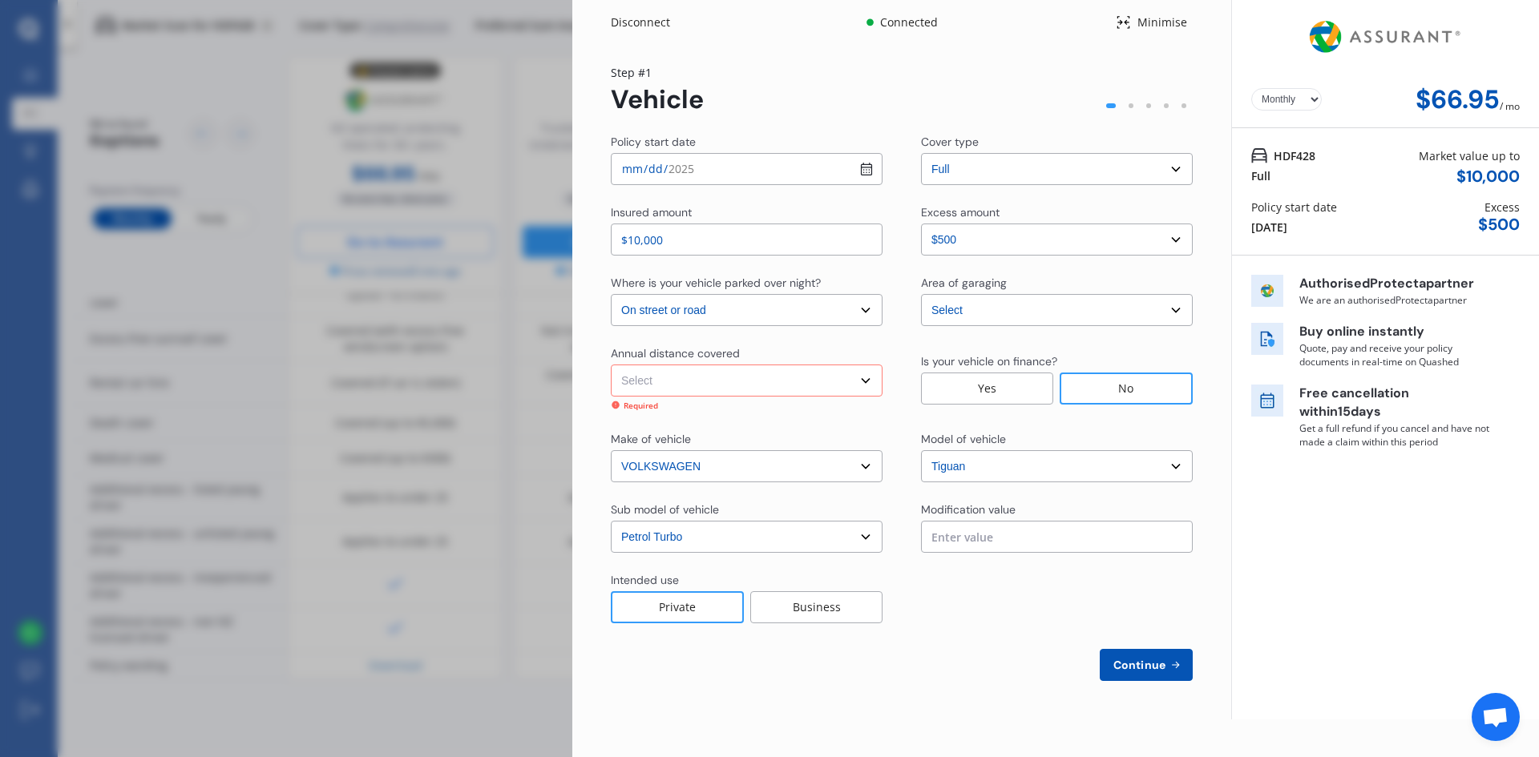
click at [723, 389] on select "Select Low (less than 15,000km per year) Average (15,000-30,000km per year) Hig…" at bounding box center [747, 381] width 272 height 32
click at [611, 365] on select "Select Low (less than 15,000km per year) Average (15,000-30,000km per year) Hig…" at bounding box center [747, 381] width 272 height 32
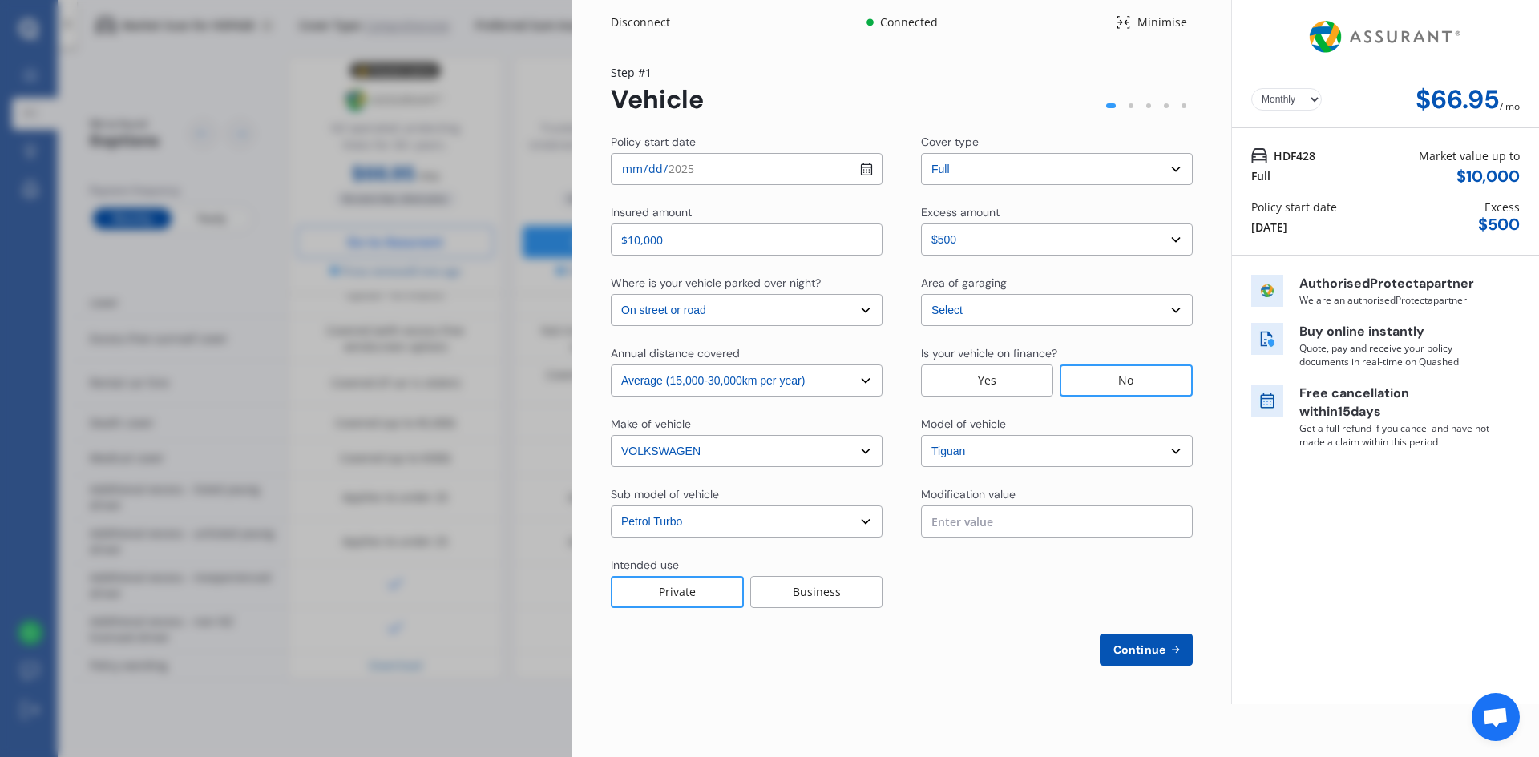
click at [744, 385] on select "Select Low (less than 15,000km per year) Average (15,000-30,000km per year) Hig…" at bounding box center [747, 381] width 272 height 32
select select "15000"
click at [611, 365] on select "Select Low (less than 15,000km per year) Average (15,000-30,000km per year) Hig…" at bounding box center [747, 381] width 272 height 32
click at [1157, 649] on span "Continue" at bounding box center [1139, 649] width 58 height 13
select select "Miss"
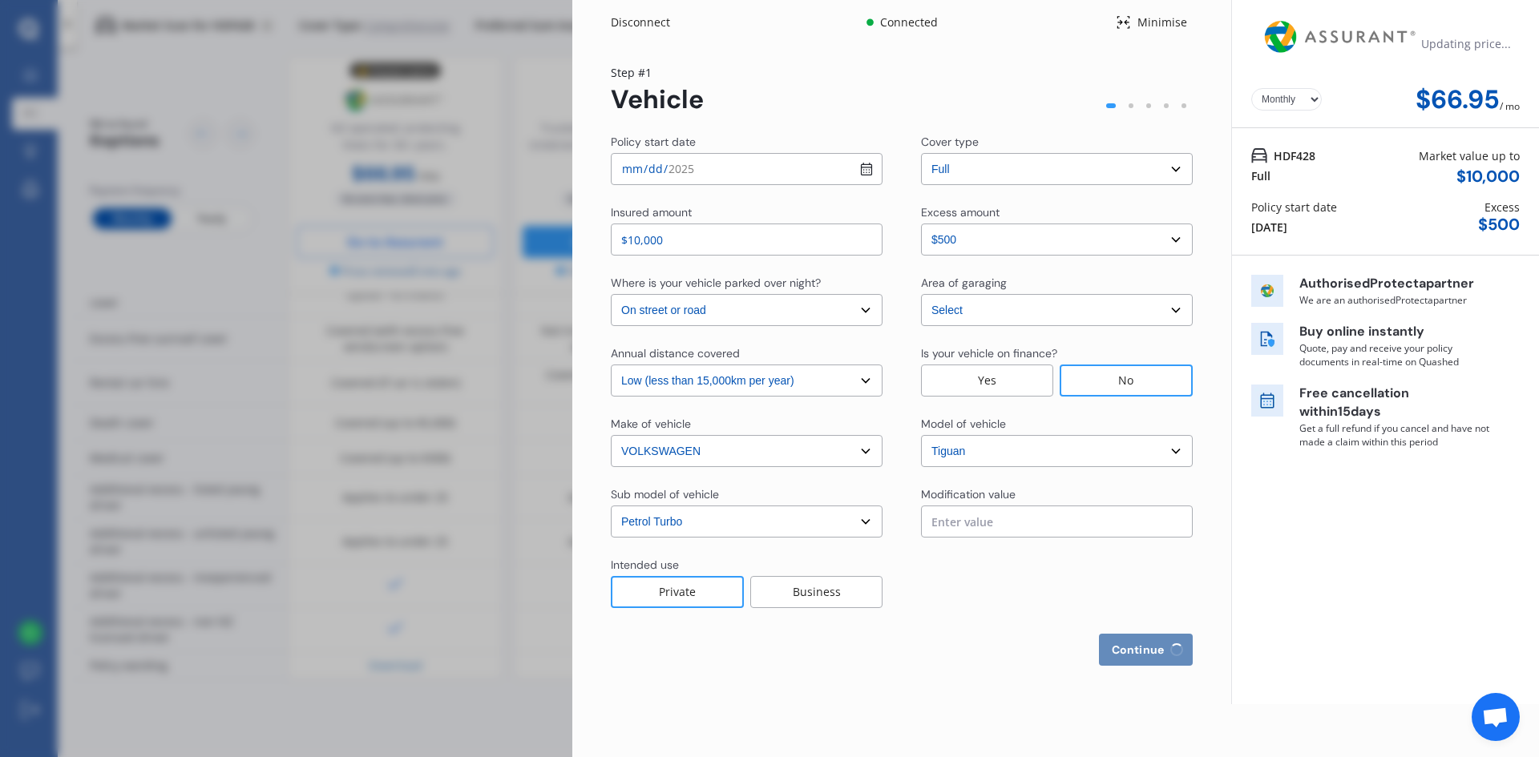
select select "23"
select select "01"
select select "1992"
select select "full"
select select "more than 4 years"
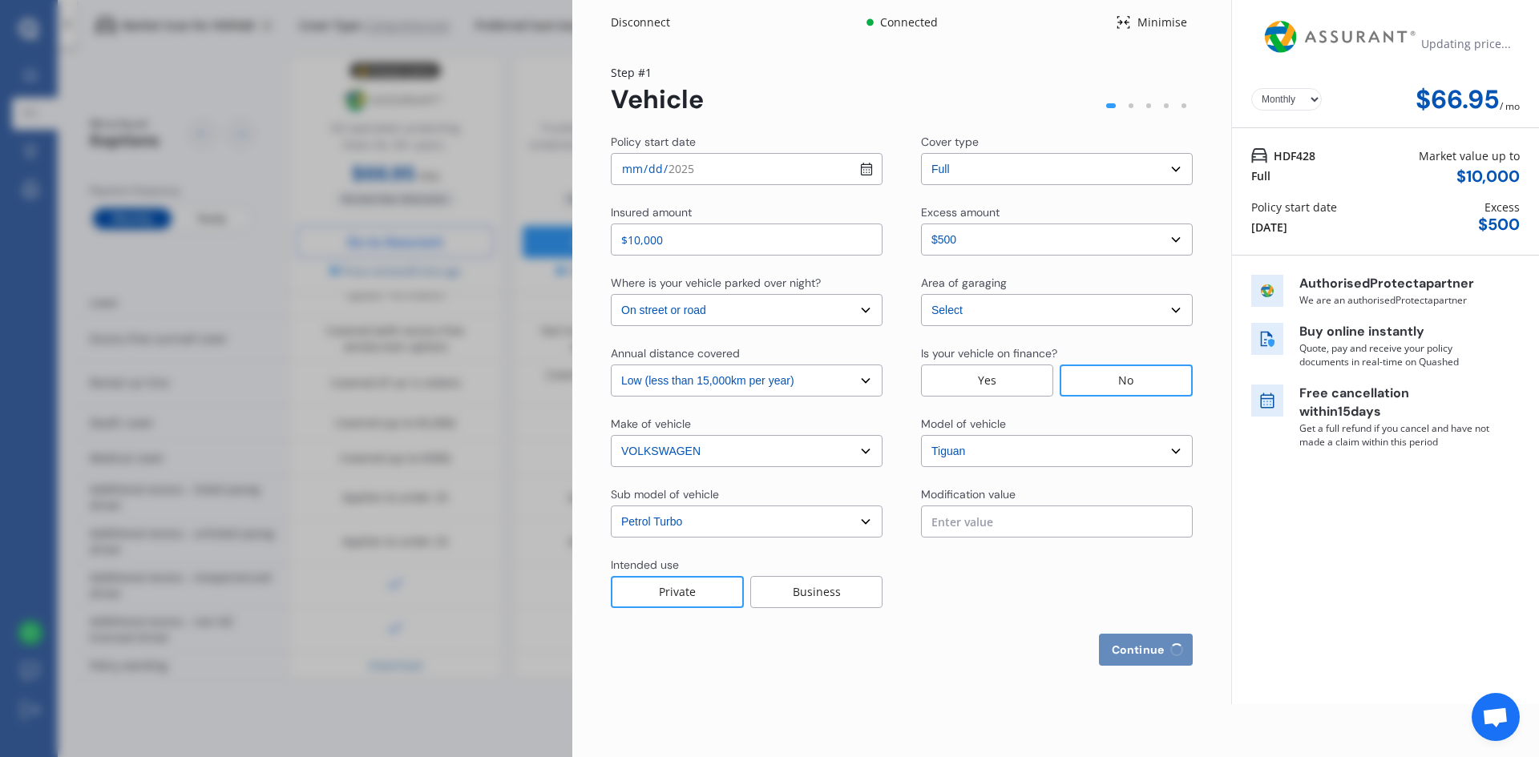
select select "[GEOGRAPHIC_DATA]"
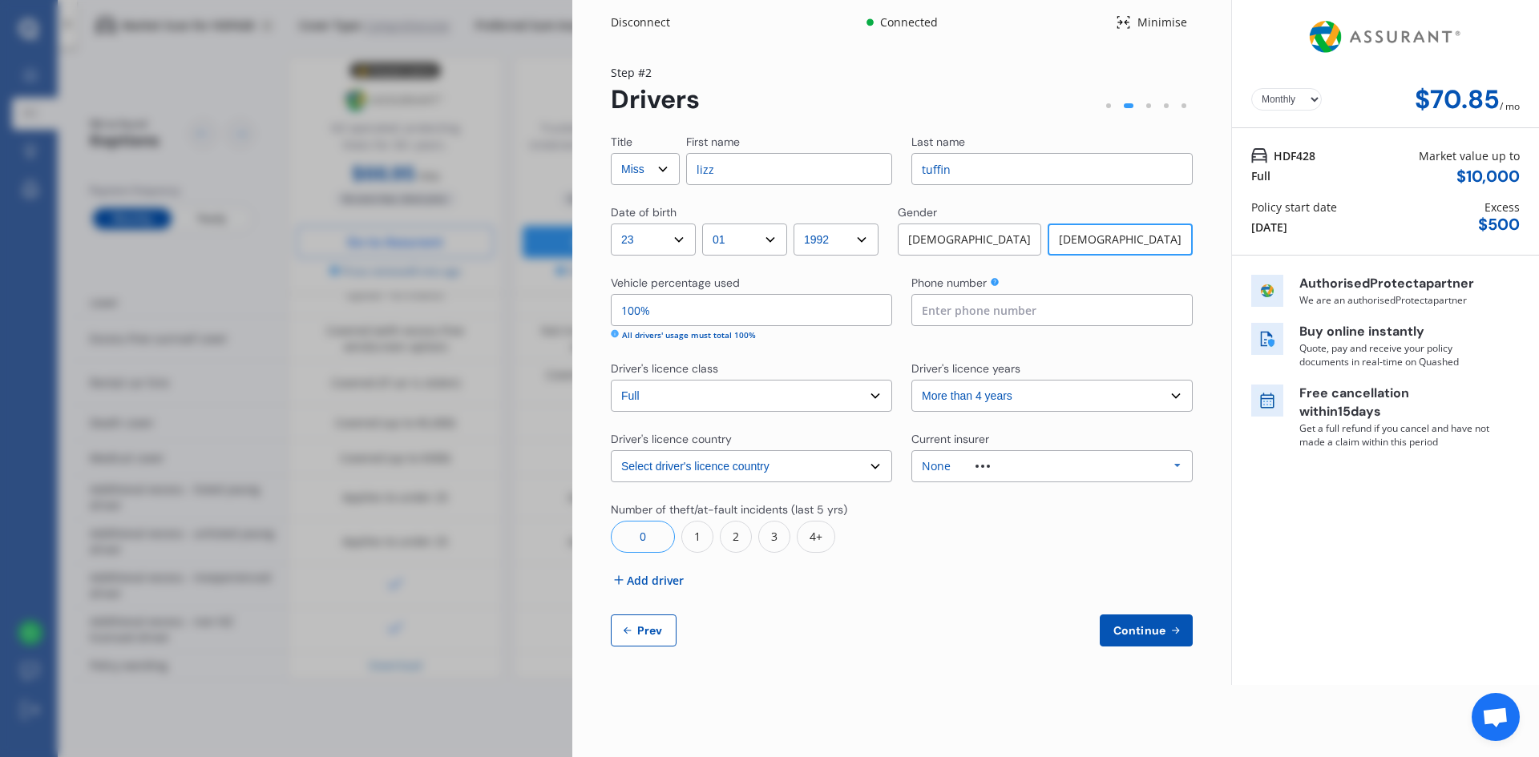
click at [649, 625] on span "Prev" at bounding box center [650, 630] width 32 height 13
select select "full"
select select "0"
select select "On street or road"
select select "[GEOGRAPHIC_DATA]"
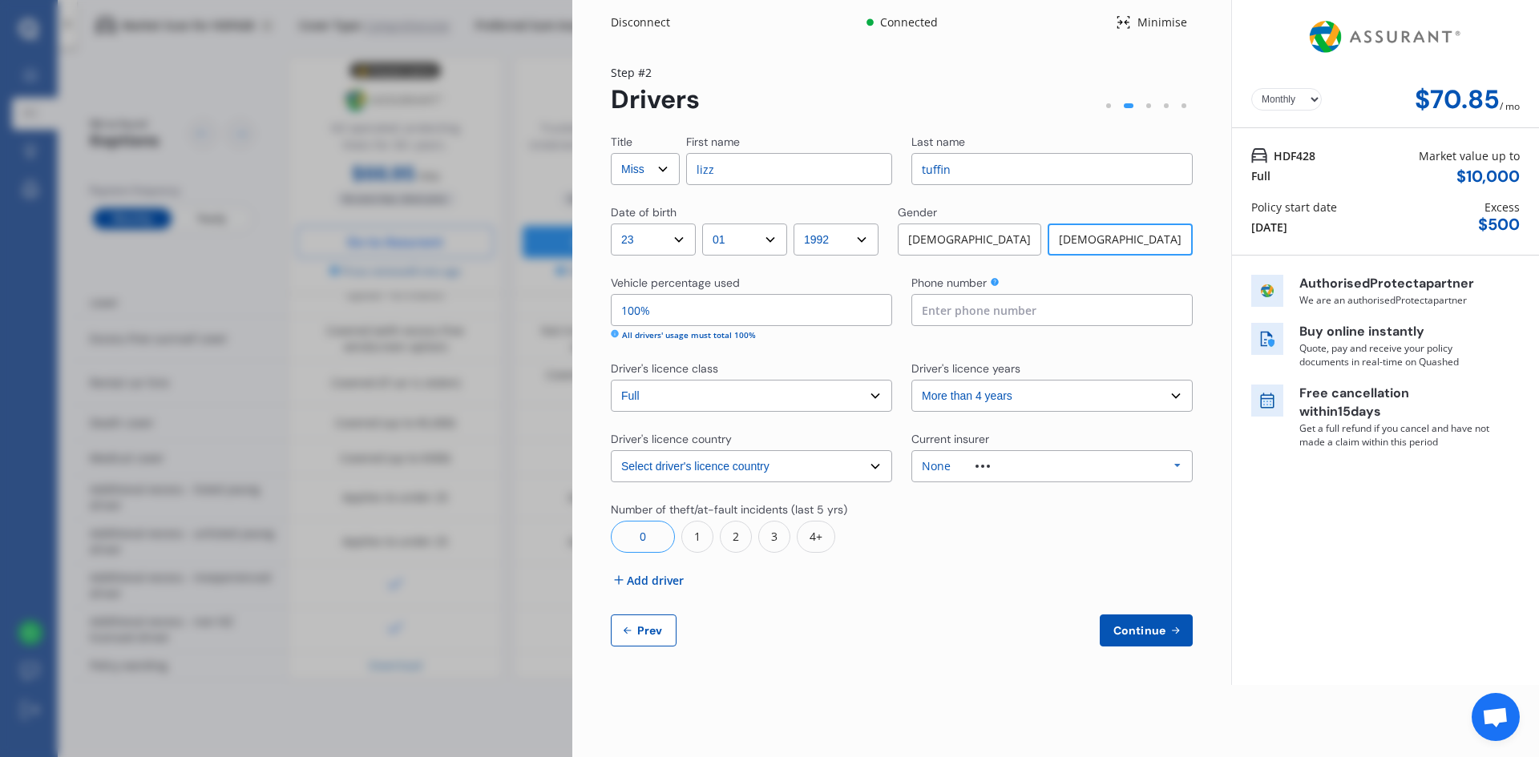
select select "15000"
select select "VOLKSWAGEN"
select select "TIGUAN"
select select "PETROL TURBO"
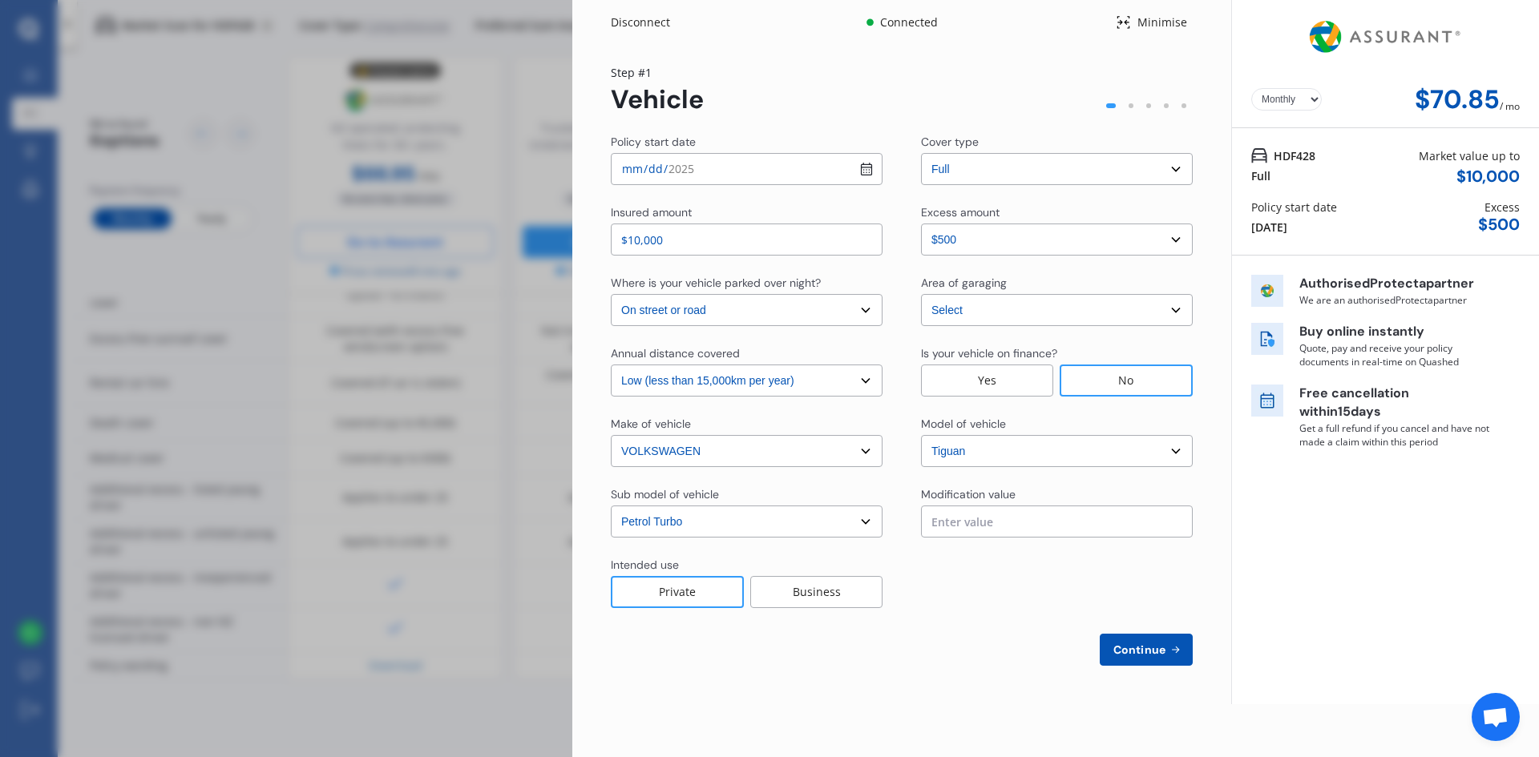
click at [760, 369] on select "Select Low (less than 15,000km per year) Average (15,000-30,000km per year) Hig…" at bounding box center [747, 381] width 272 height 32
select select "20000"
click at [611, 365] on select "Select Low (less than 15,000km per year) Average (15,000-30,000km per year) Hig…" at bounding box center [747, 381] width 272 height 32
click at [1154, 652] on span "Continue" at bounding box center [1139, 649] width 58 height 13
select select "Miss"
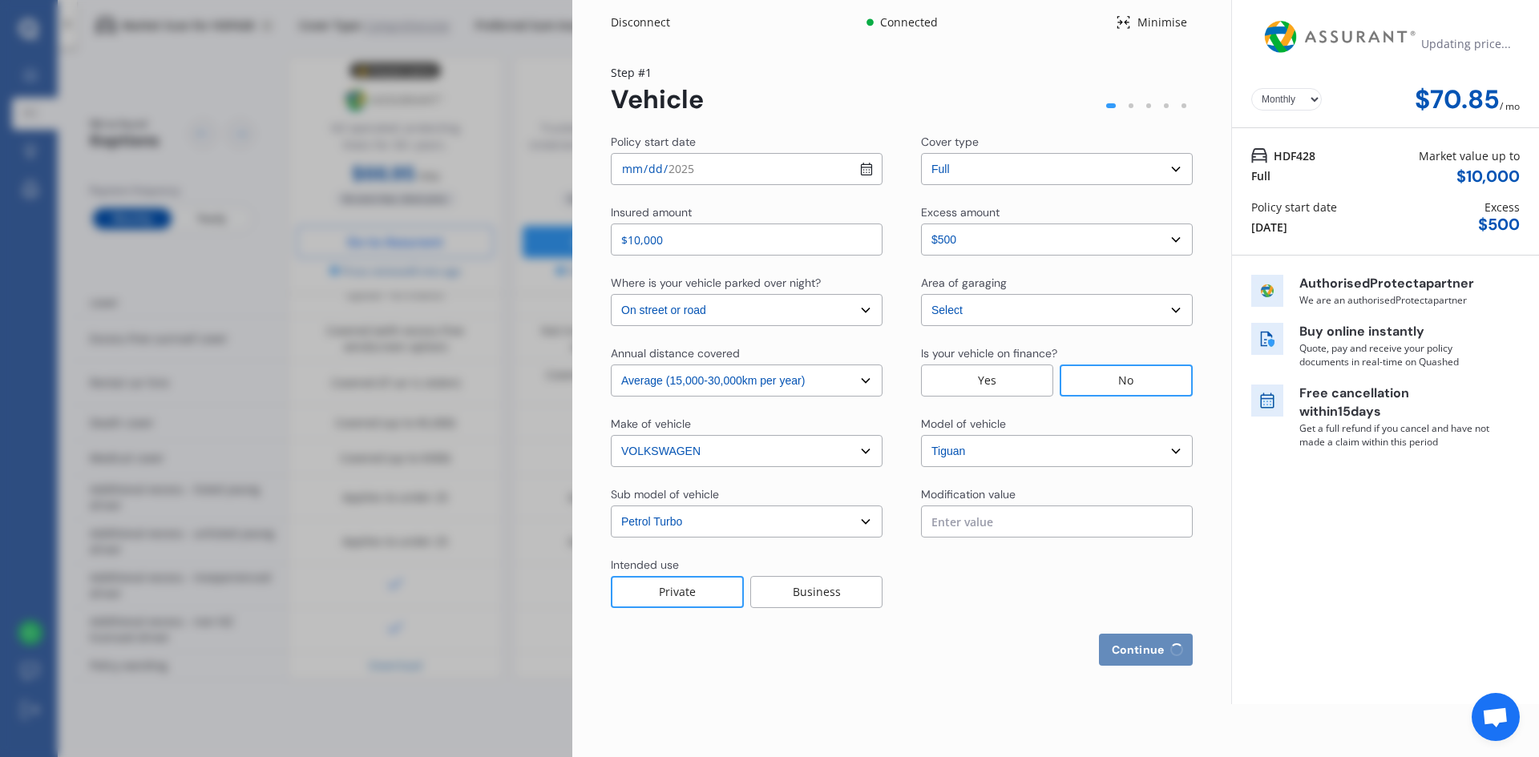
select select "23"
select select "01"
select select "1992"
select select "full"
select select "more than 4 years"
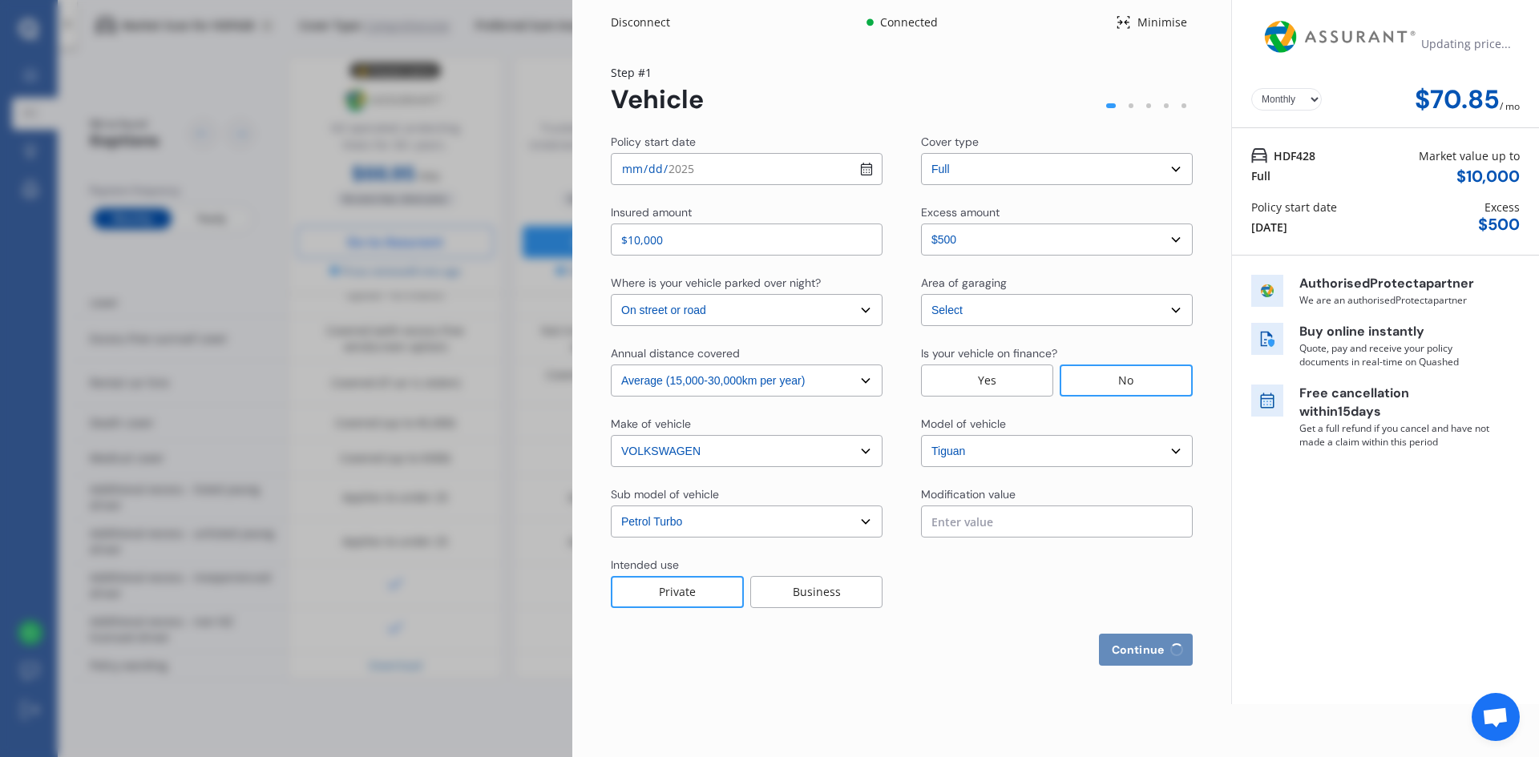
select select "[GEOGRAPHIC_DATA]"
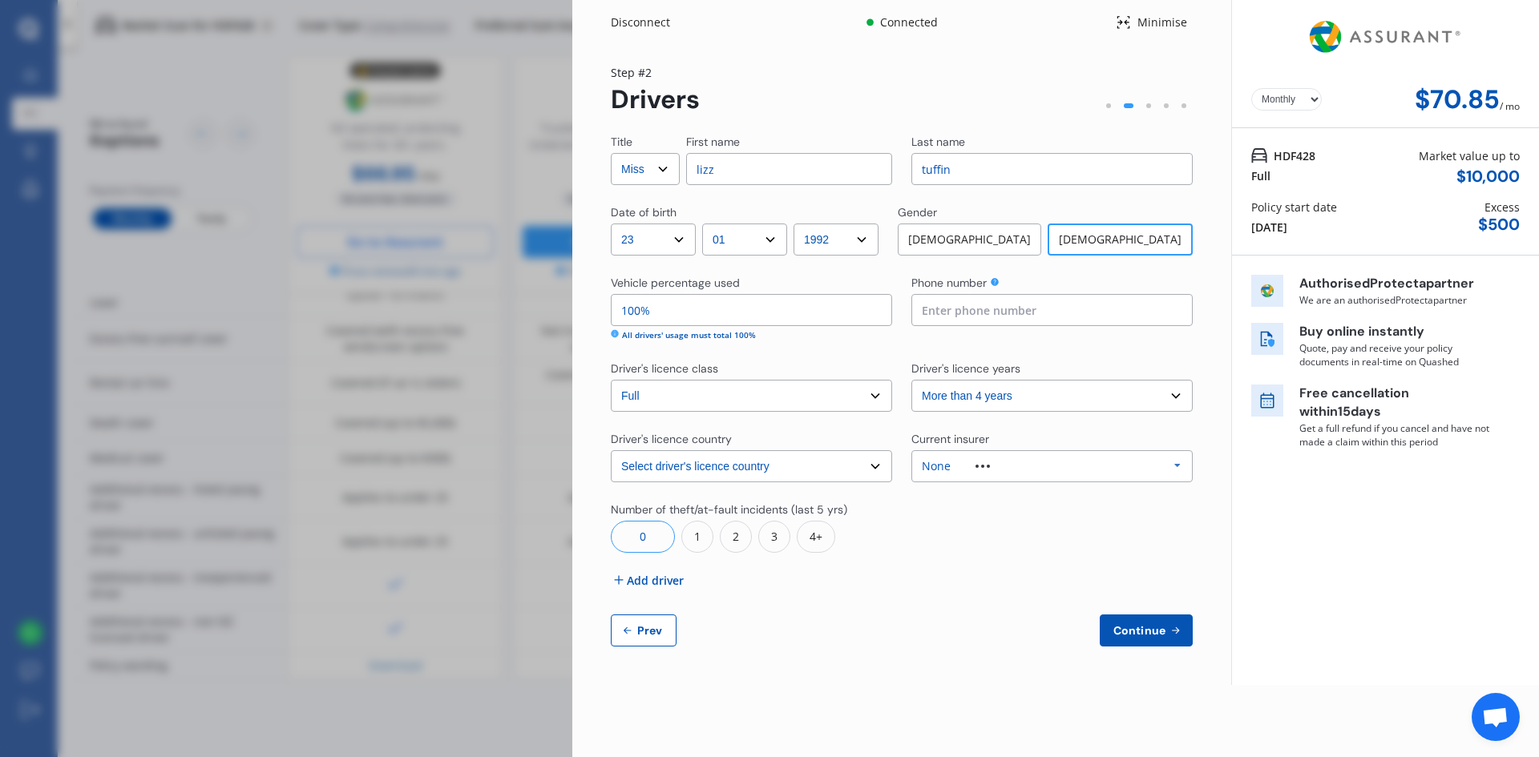
click at [619, 628] on button "Prev" at bounding box center [644, 631] width 66 height 32
select select "full"
select select "0"
select select "On street or road"
select select "[GEOGRAPHIC_DATA]"
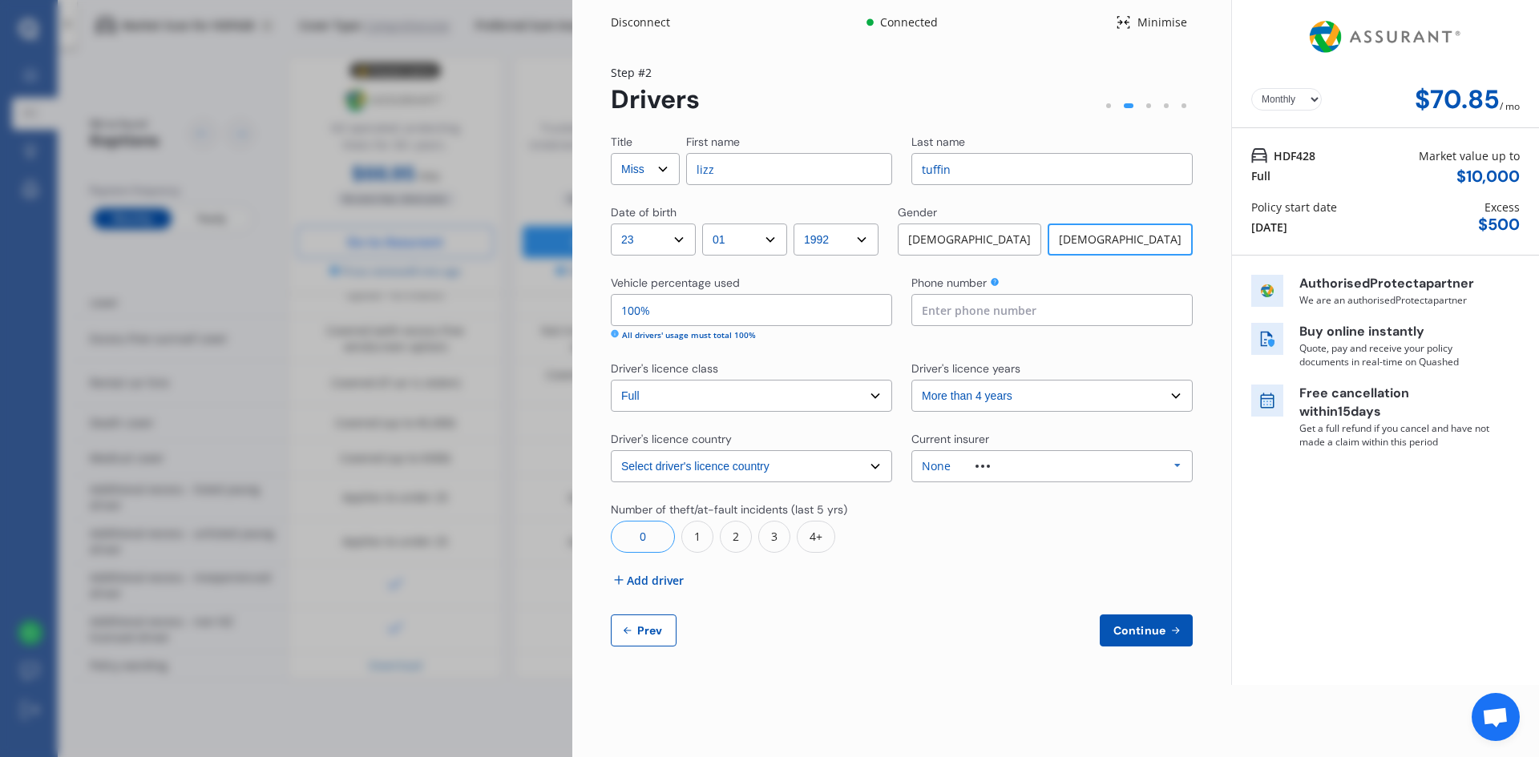
select select "20000"
select select "VOLKSWAGEN"
select select "TIGUAN"
select select "PETROL TURBO"
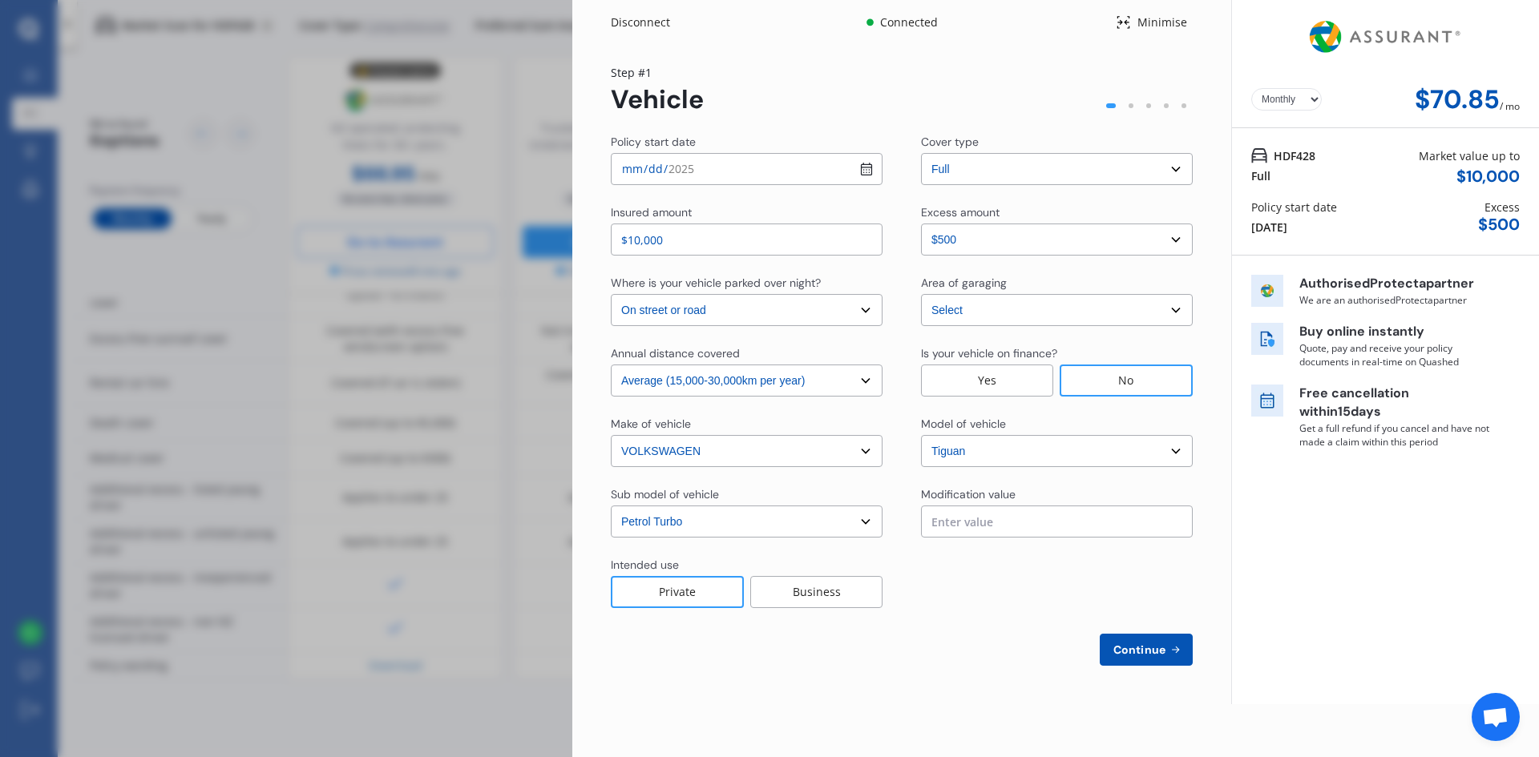
click at [739, 307] on select "Select In a garage On own property On street or road" at bounding box center [747, 310] width 272 height 32
select select "On own property"
click at [611, 294] on select "Select In a garage On own property On street or road" at bounding box center [747, 310] width 272 height 32
click at [1169, 652] on icon at bounding box center [1175, 649] width 14 height 13
select select "Miss"
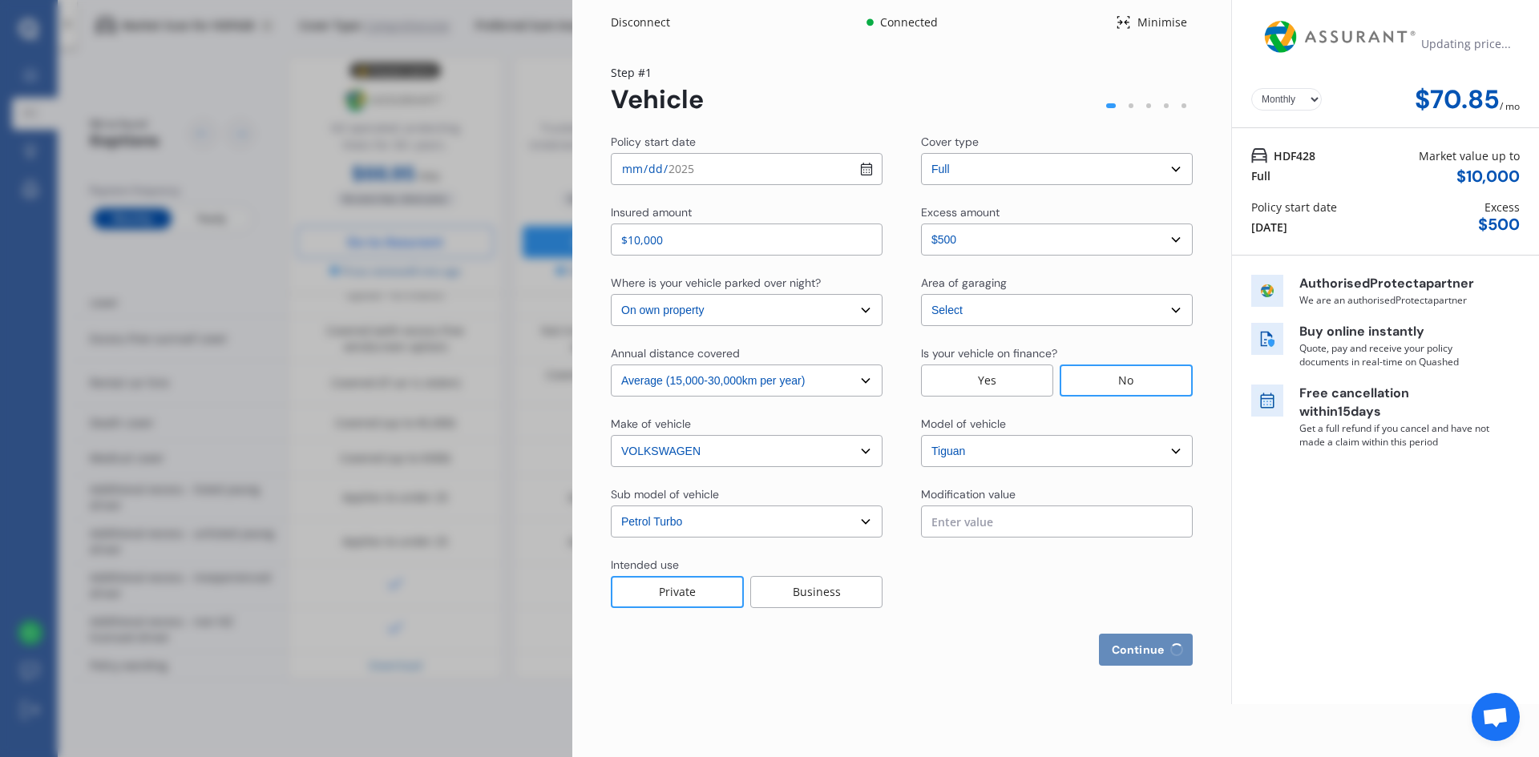
select select "23"
select select "01"
select select "1992"
select select "full"
select select "more than 4 years"
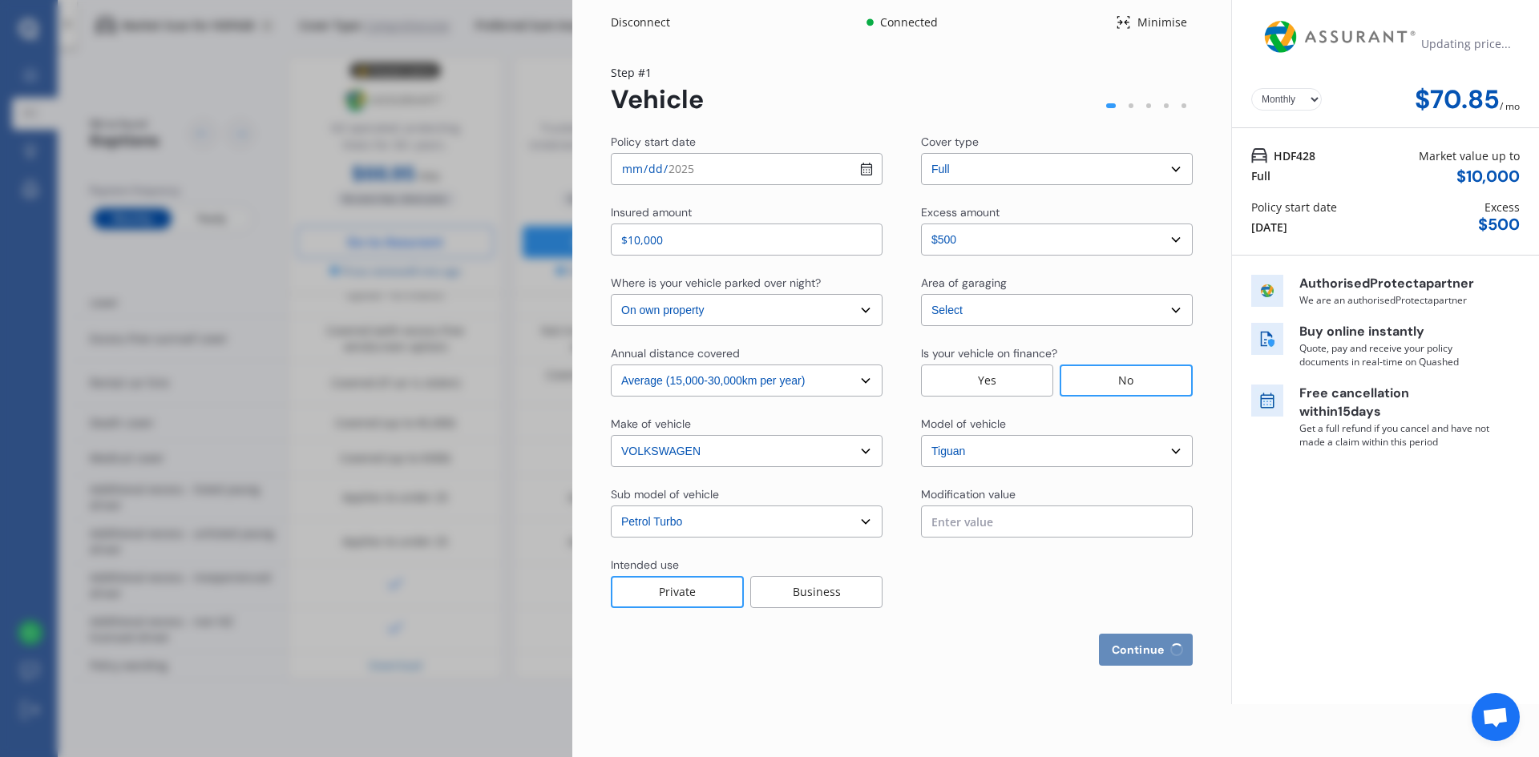
select select "[GEOGRAPHIC_DATA]"
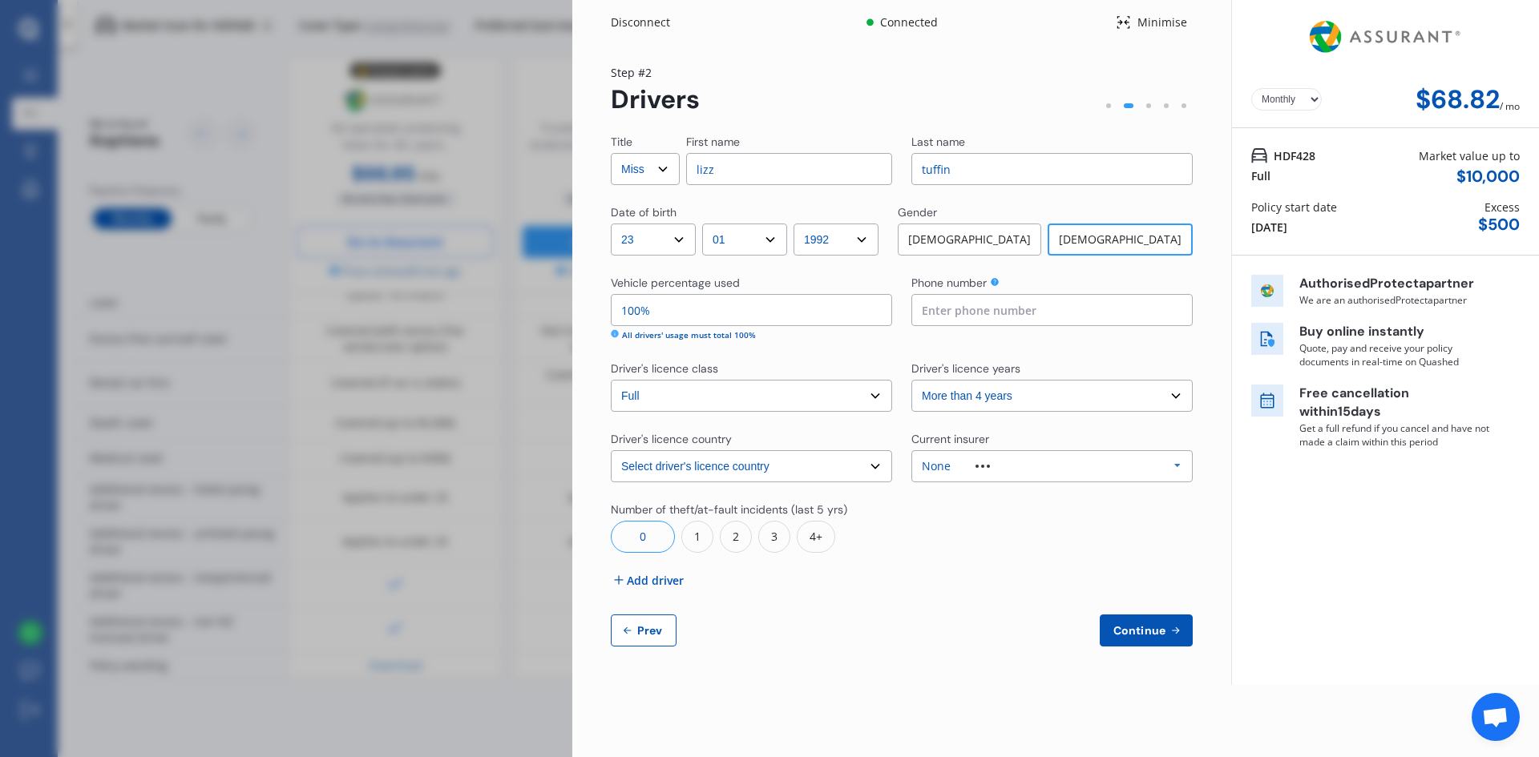
click at [655, 624] on span "Prev" at bounding box center [650, 630] width 32 height 13
select select "full"
select select "0"
select select "On own property"
select select "[GEOGRAPHIC_DATA]"
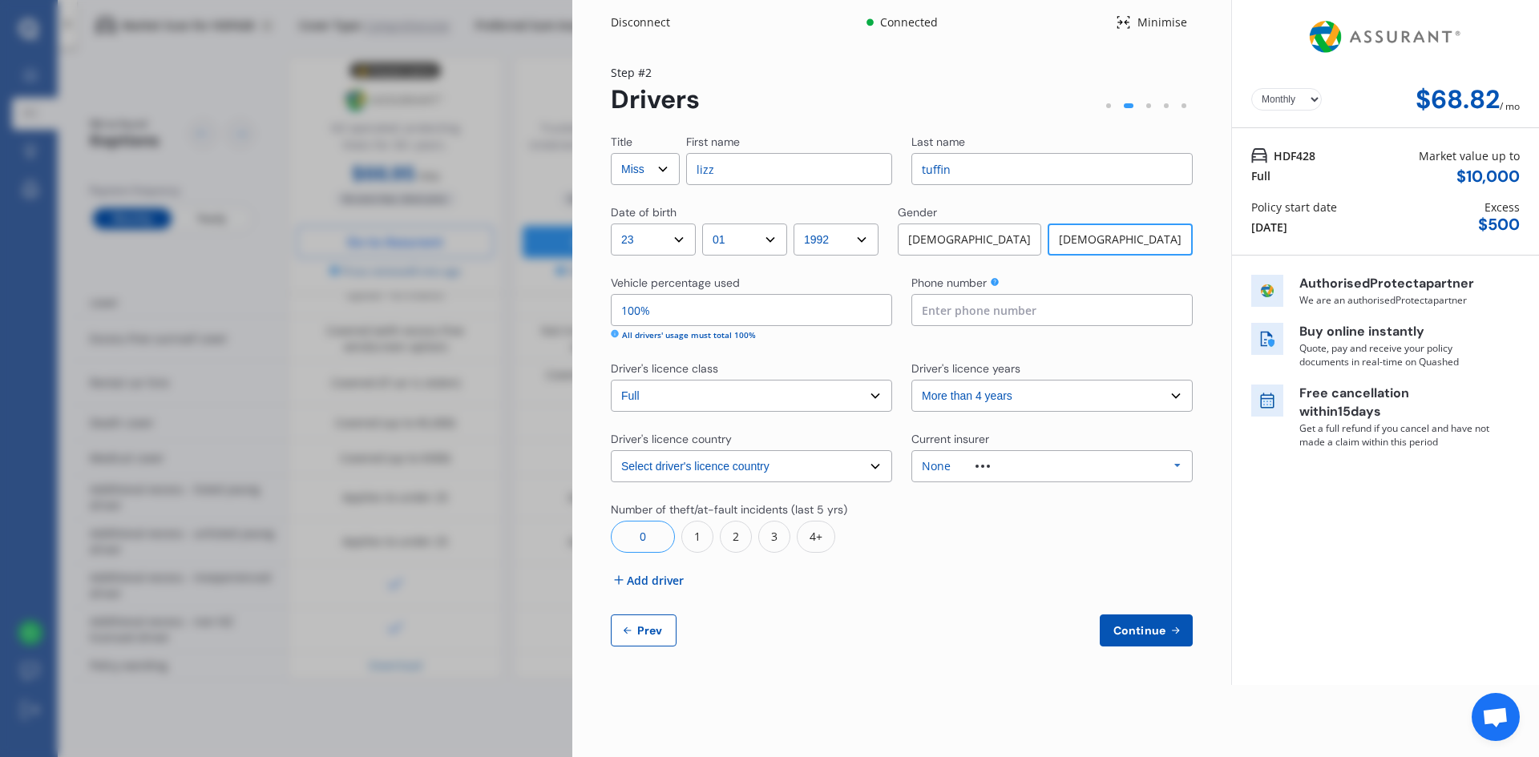
select select "20000"
select select "VOLKSWAGEN"
select select "TIGUAN"
select select "PETROL TURBO"
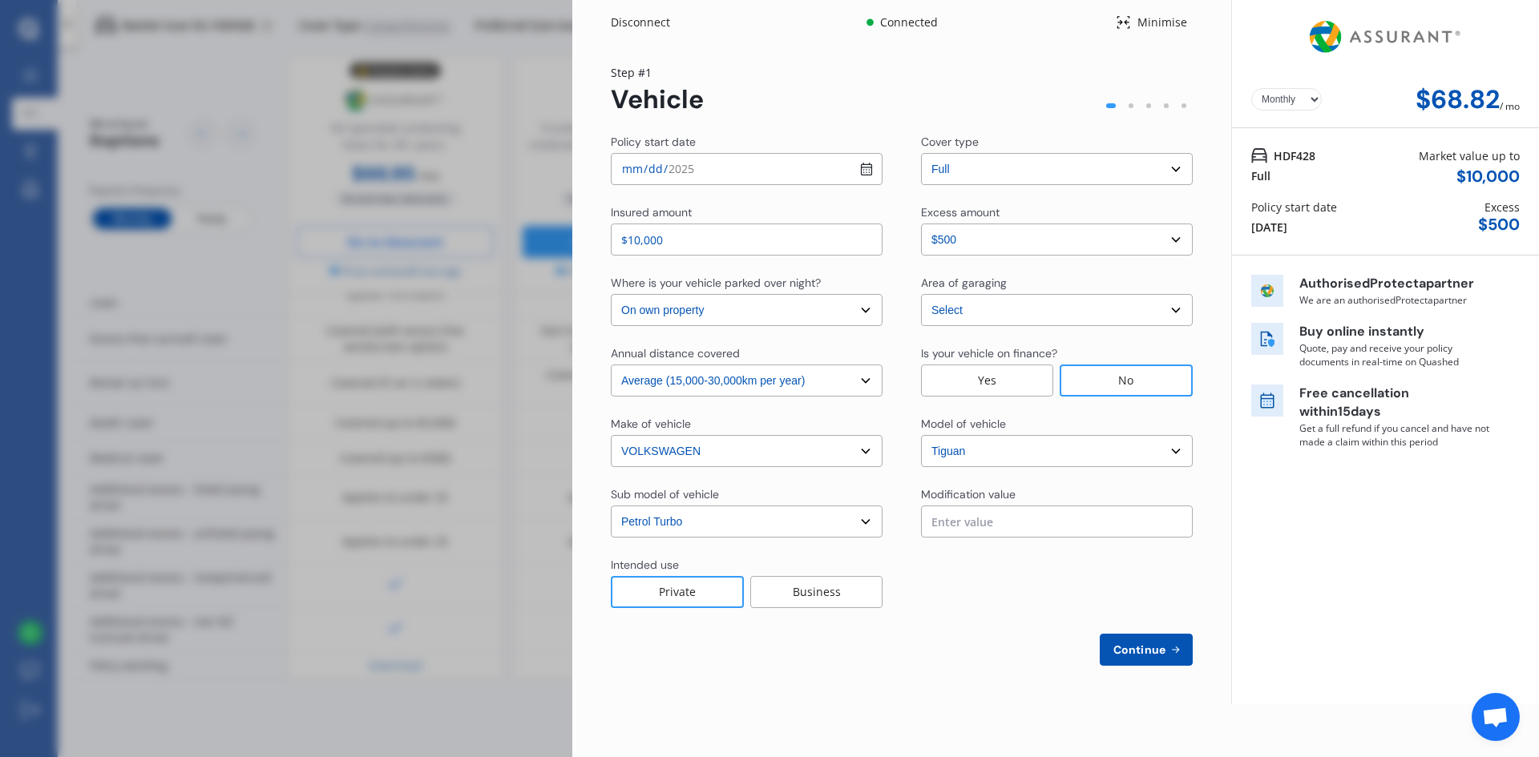
click at [677, 310] on select "Select In a garage On own property On street or road" at bounding box center [747, 310] width 272 height 32
select select "On street or road"
click at [611, 294] on select "Select In a garage On own property On street or road" at bounding box center [747, 310] width 272 height 32
click at [694, 513] on select "Select sub-model Diesel Turbo Petrol Turbo Petrol Turbo 4WD" at bounding box center [747, 522] width 272 height 32
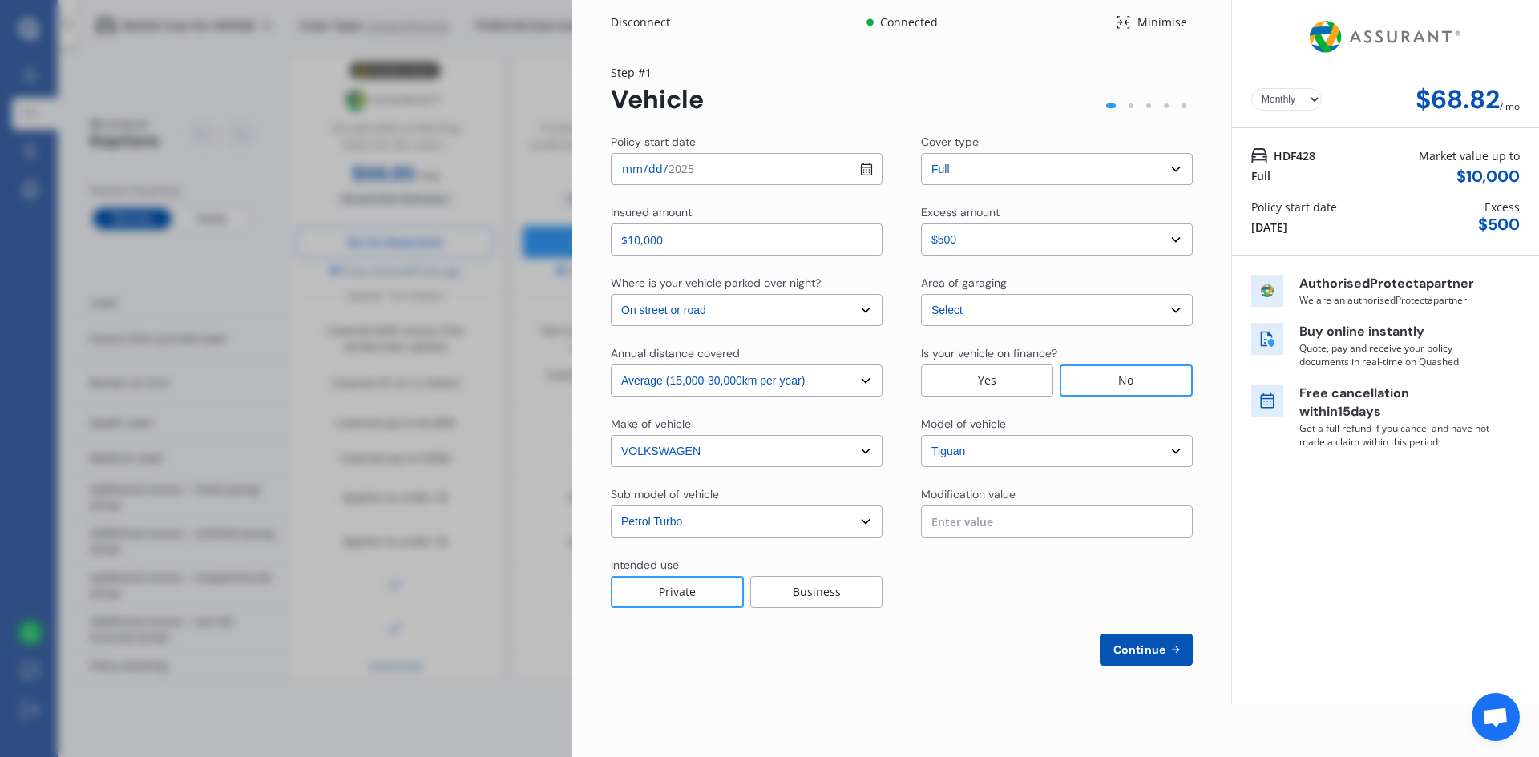
click at [694, 513] on select "Select sub-model Diesel Turbo Petrol Turbo Petrol Turbo 4WD" at bounding box center [747, 522] width 272 height 32
click at [756, 386] on select "Select Low (less than 15,000km per year) Average (15,000-30,000km per year) Hig…" at bounding box center [747, 381] width 272 height 32
select select "30000"
click at [611, 365] on select "Select Low (less than 15,000km per year) Average (15,000-30,000km per year) Hig…" at bounding box center [747, 381] width 272 height 32
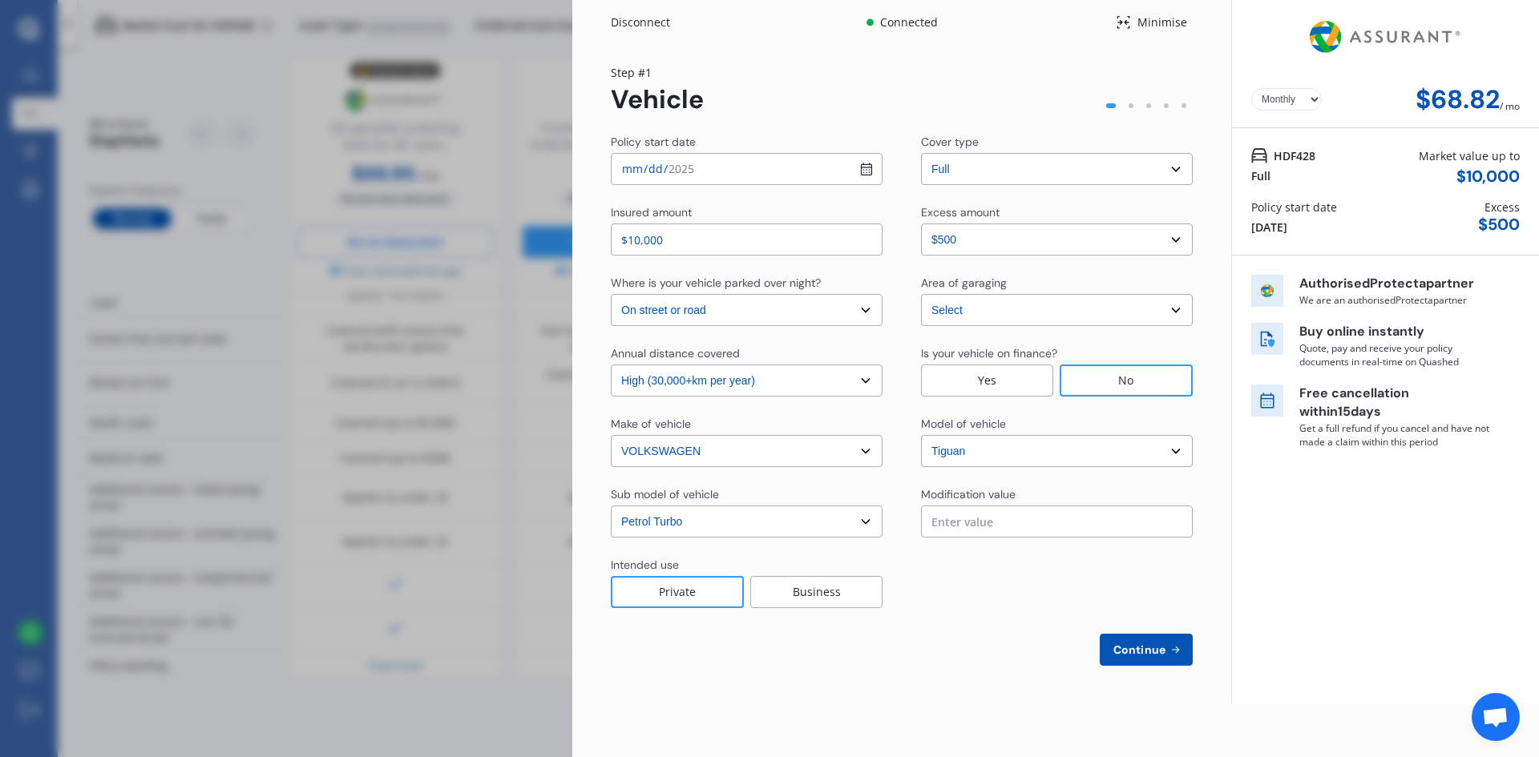
click at [1164, 648] on span "Continue" at bounding box center [1139, 649] width 58 height 13
select select "Miss"
select select "23"
select select "01"
select select "1992"
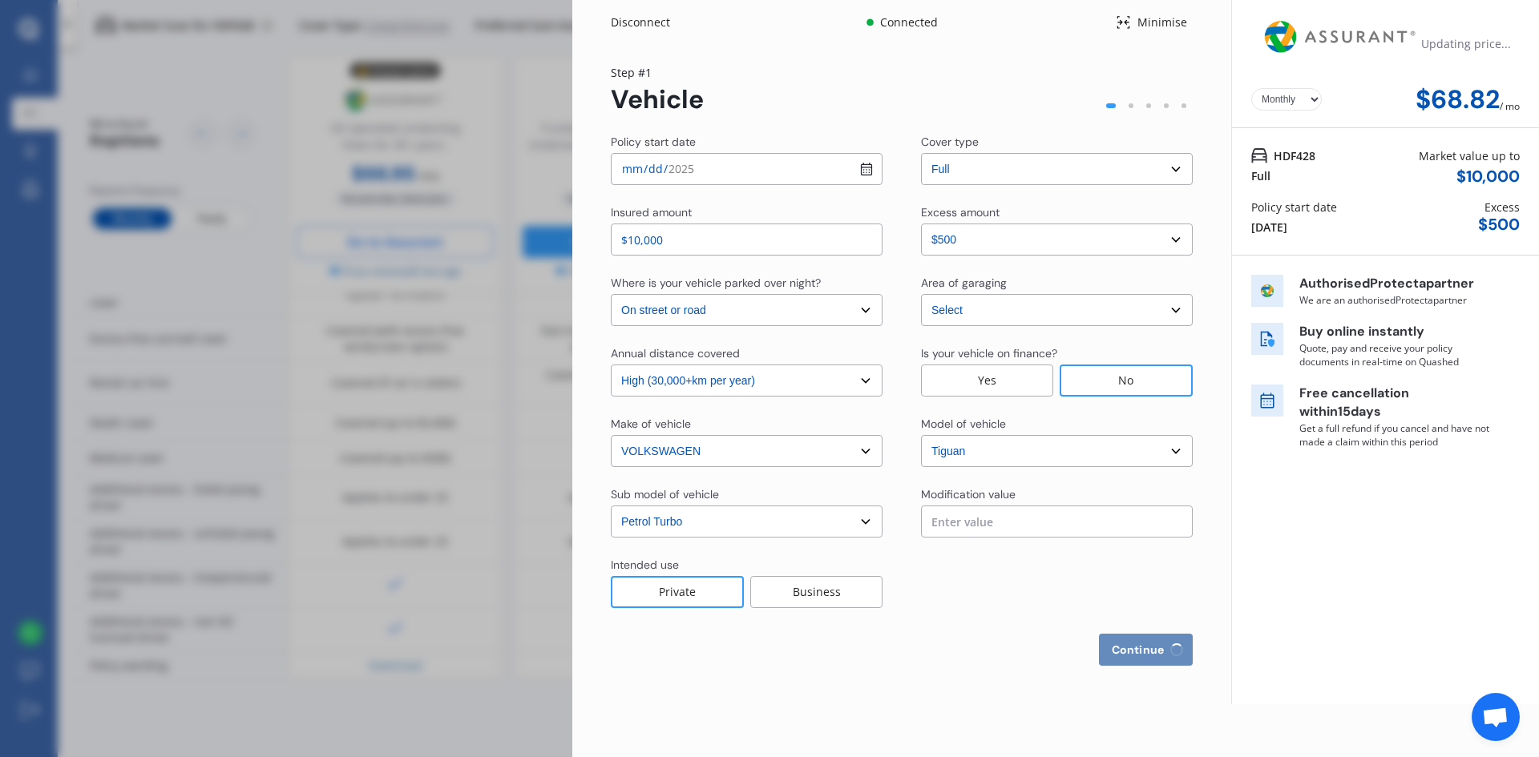
select select "full"
select select "more than 4 years"
select select "[GEOGRAPHIC_DATA]"
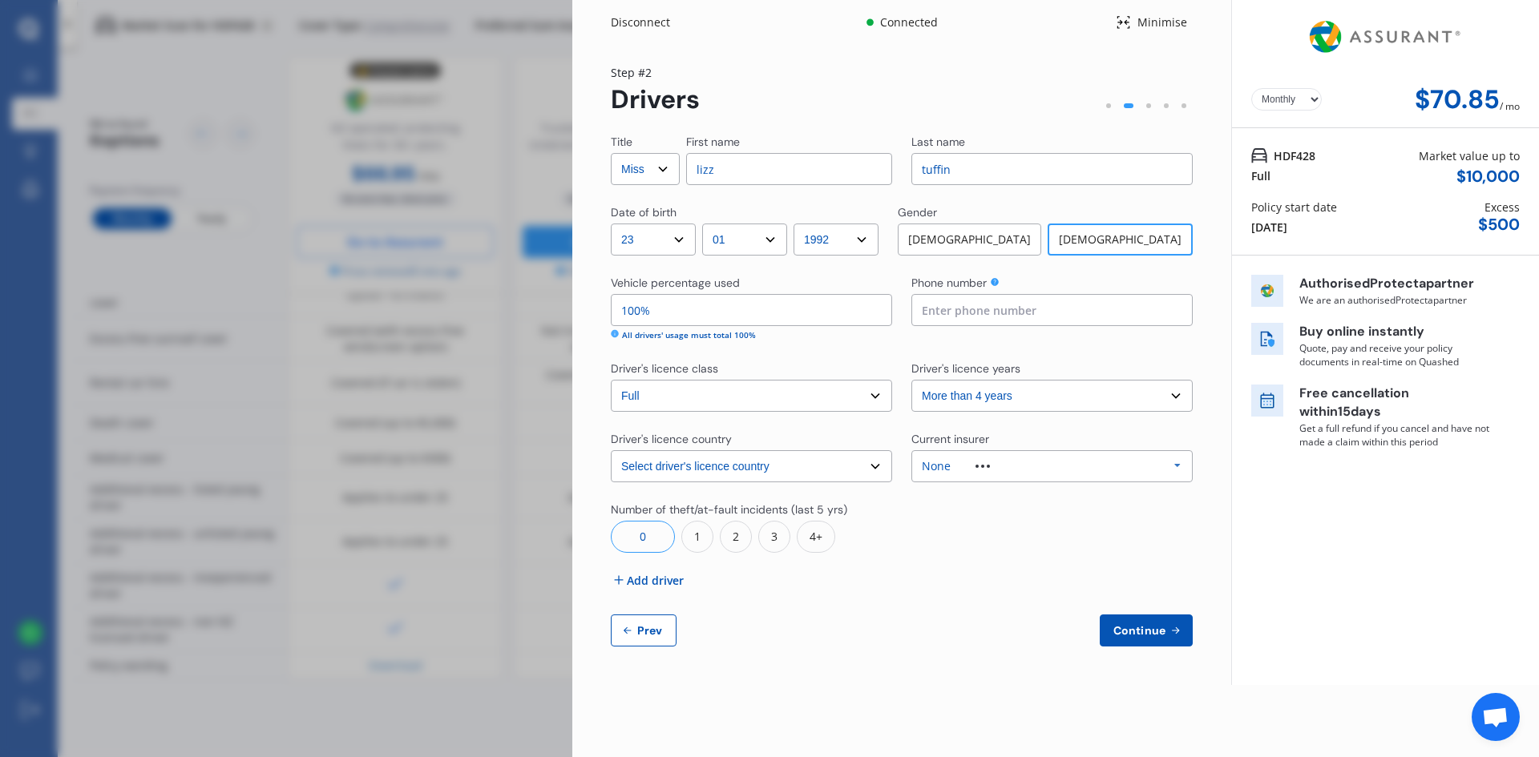
click at [655, 629] on span "Prev" at bounding box center [650, 630] width 32 height 13
select select "full"
select select "0"
select select "On street or road"
select select "[GEOGRAPHIC_DATA]"
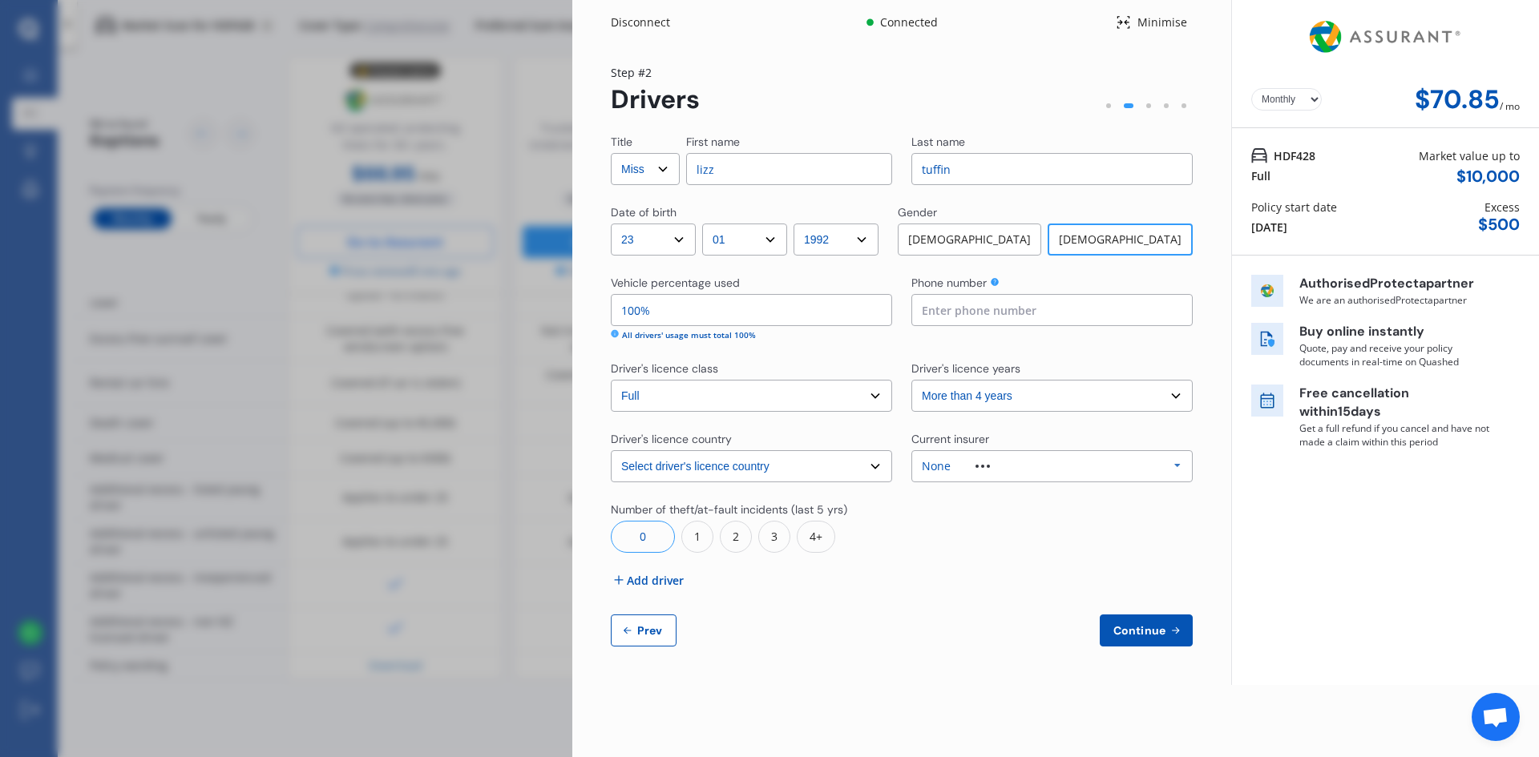
select select "30000"
select select "VOLKSWAGEN"
select select "TIGUAN"
select select "PETROL TURBO"
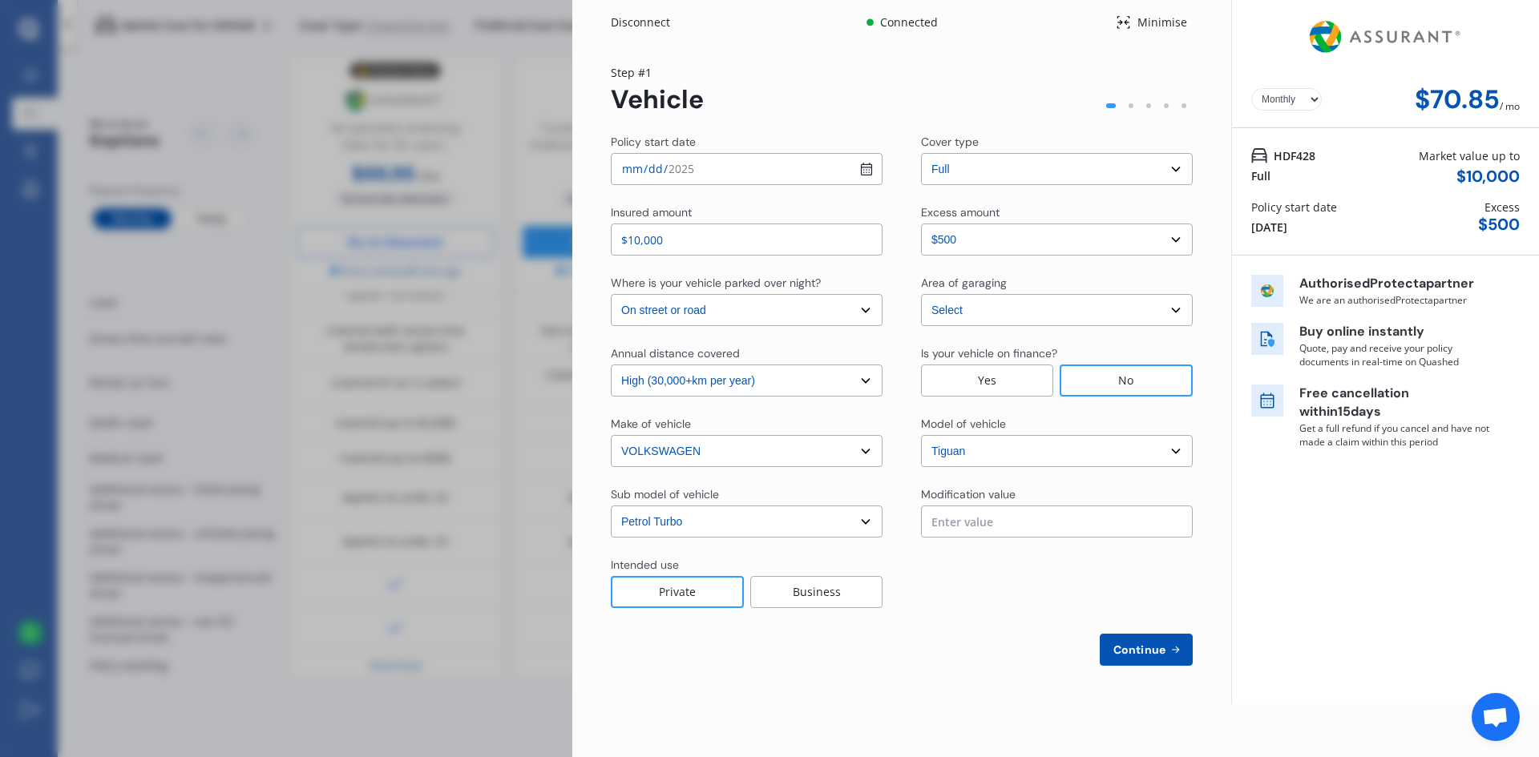
click at [755, 380] on select "Select Low (less than 15,000km per year) Average (15,000-30,000km per year) Hig…" at bounding box center [747, 381] width 272 height 32
select select "15000"
click at [611, 365] on select "Select Low (less than 15,000km per year) Average (15,000-30,000km per year) Hig…" at bounding box center [747, 381] width 272 height 32
click at [1170, 659] on button "Continue" at bounding box center [1145, 650] width 93 height 32
select select "Miss"
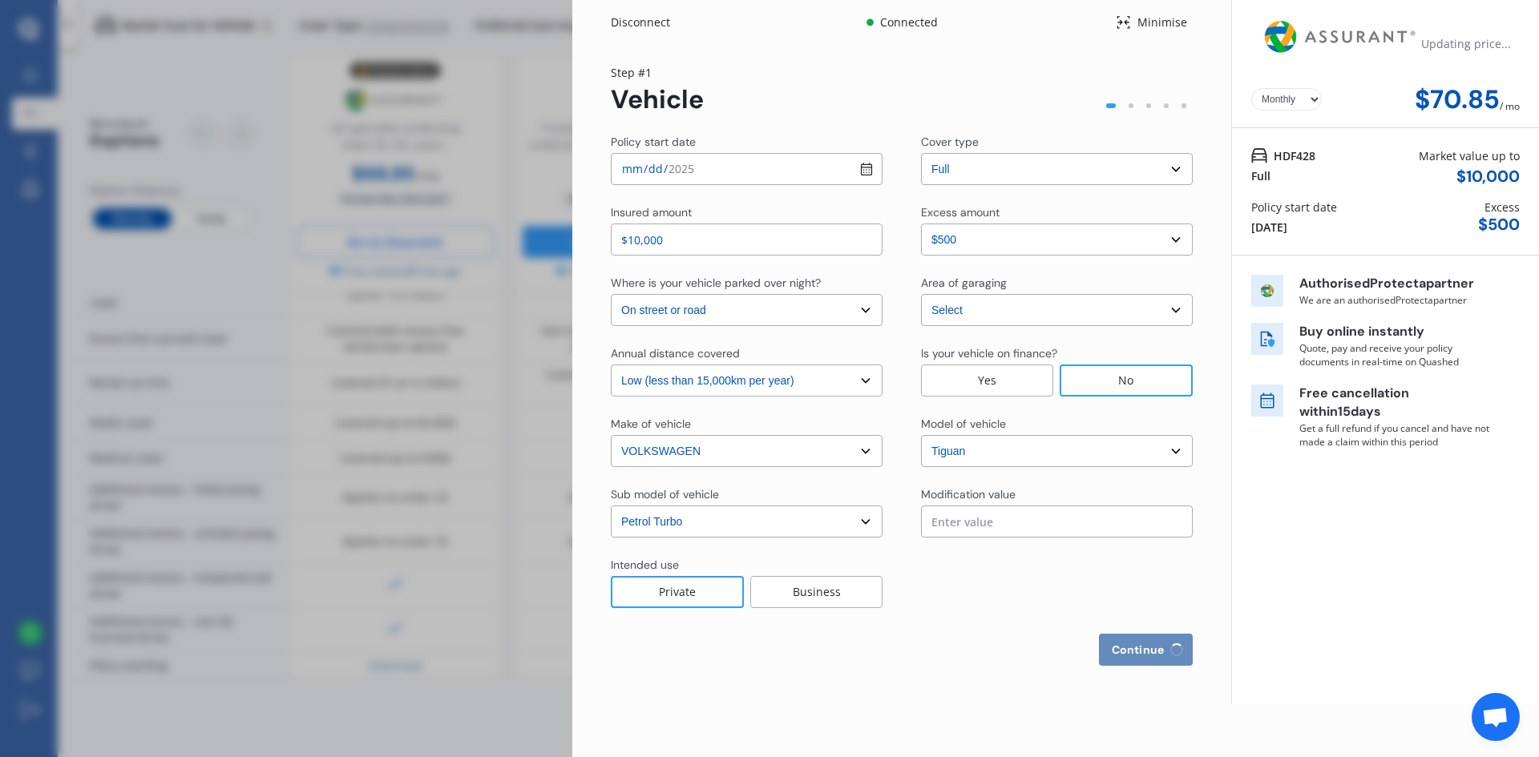
select select "23"
select select "01"
select select "1992"
select select "full"
select select "more than 4 years"
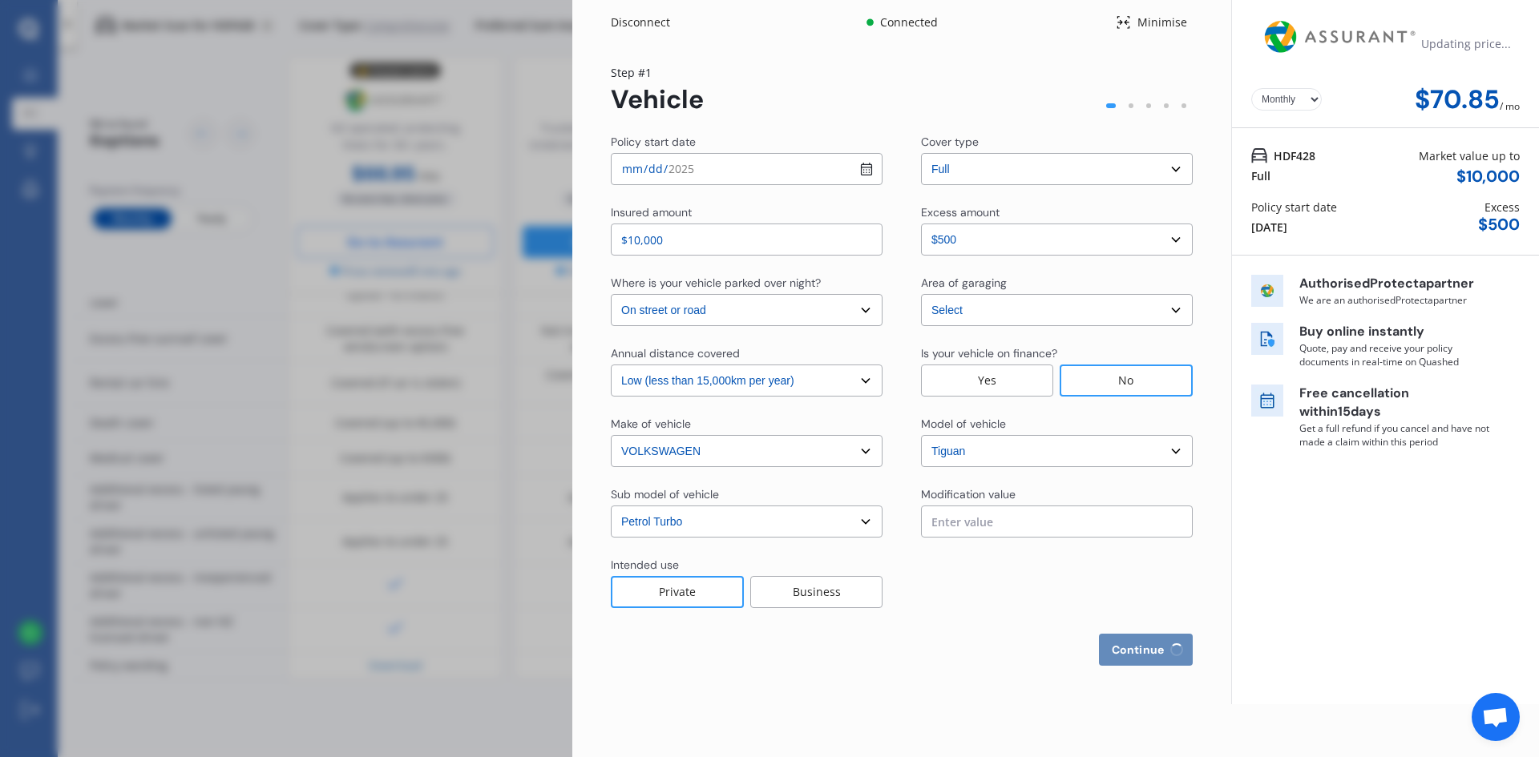
select select "[GEOGRAPHIC_DATA]"
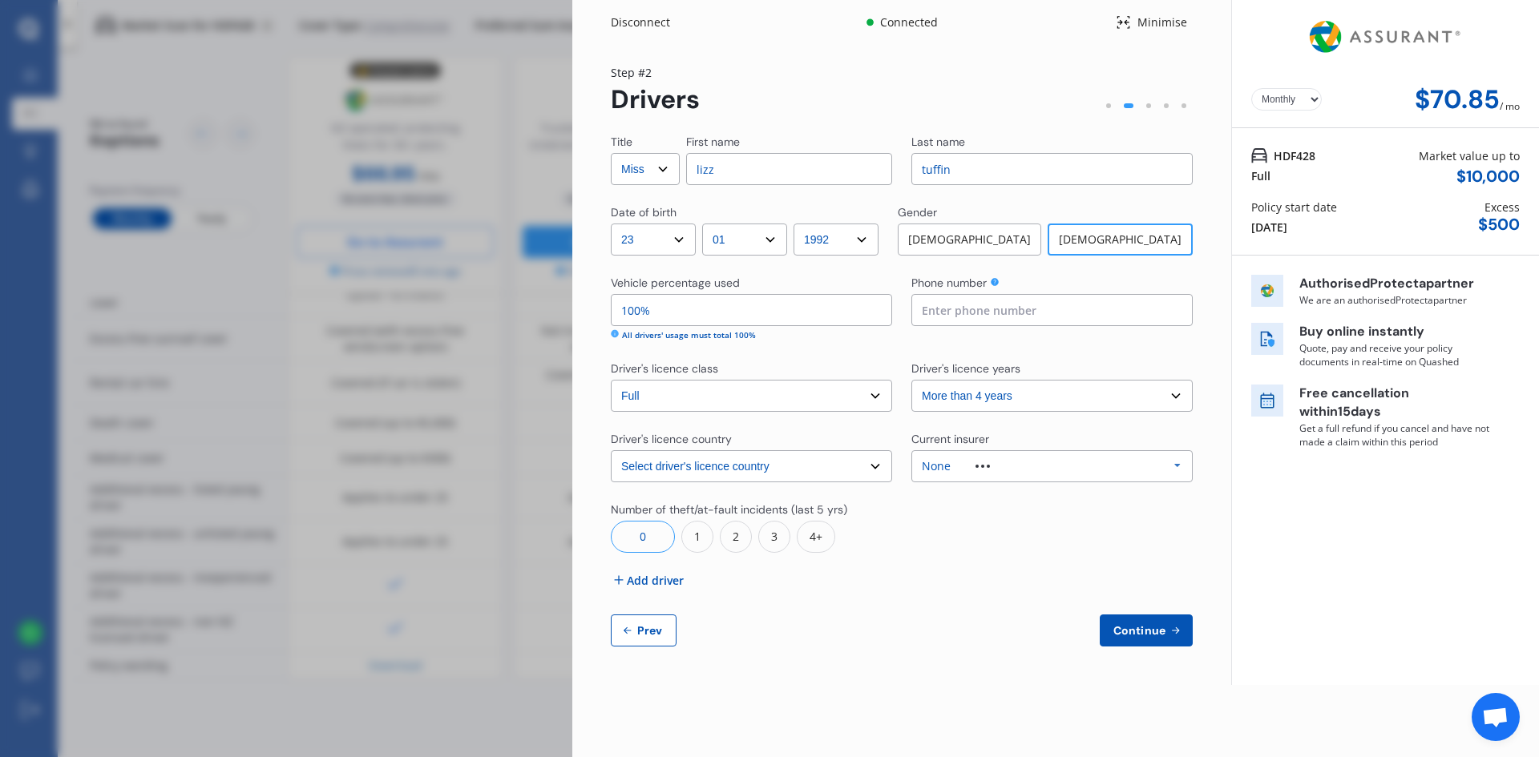
click at [624, 636] on icon at bounding box center [627, 630] width 13 height 13
select select "full"
select select "0"
select select "On street or road"
select select "[GEOGRAPHIC_DATA]"
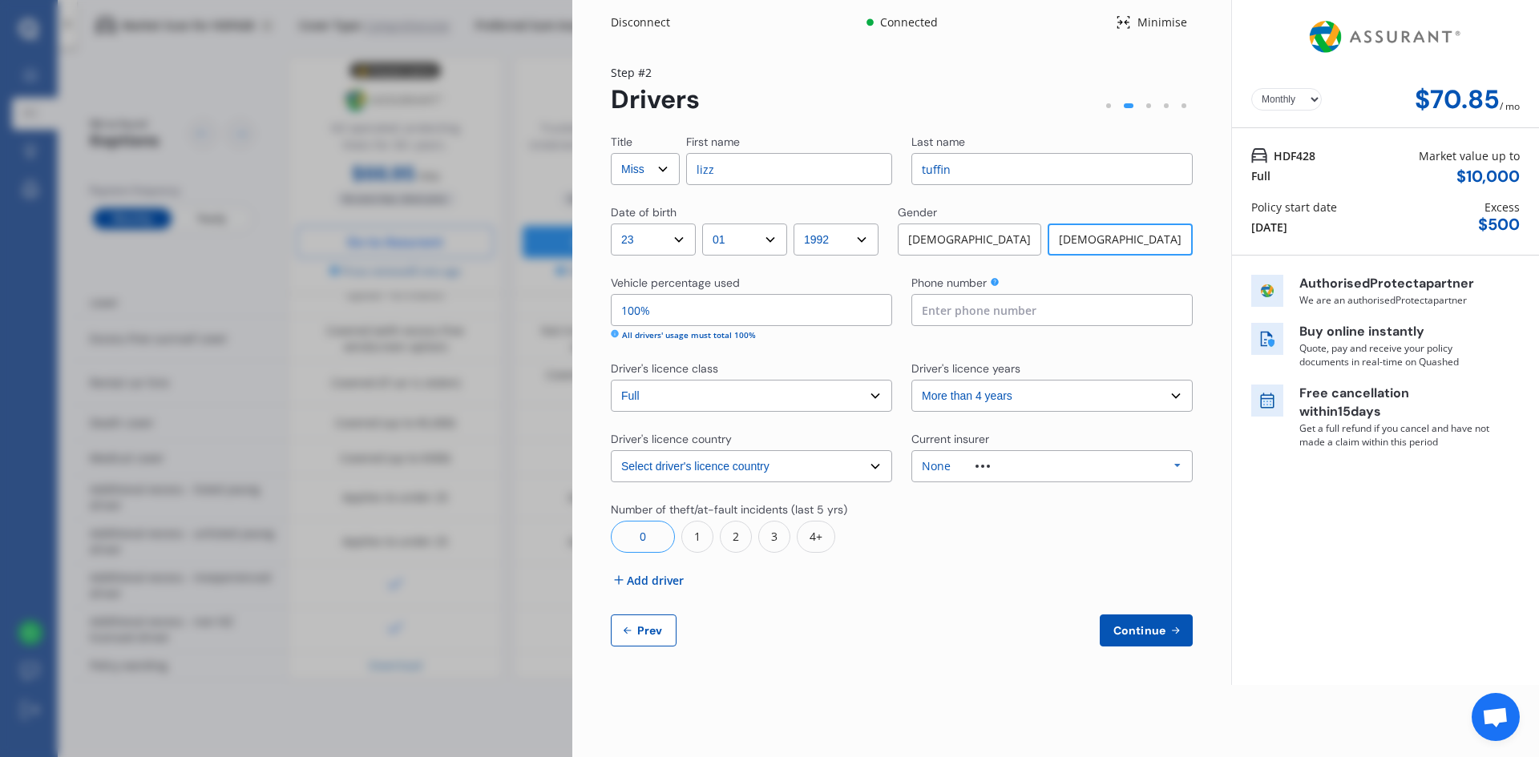
select select "15000"
select select "VOLKSWAGEN"
select select "TIGUAN"
select select "PETROL TURBO"
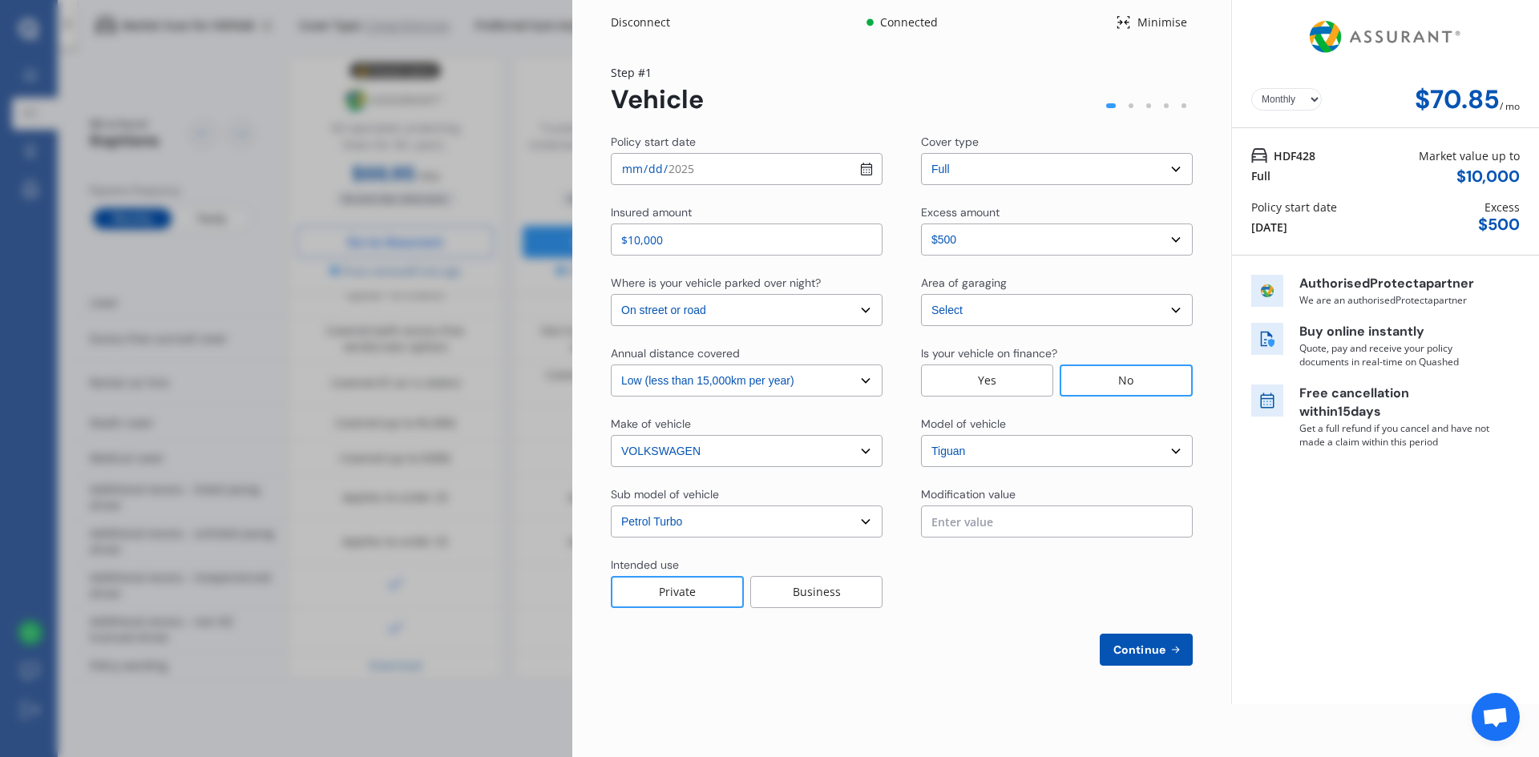
click at [1003, 244] on select "Select excess amount $500 $1,000 $1,500" at bounding box center [1057, 240] width 272 height 32
select select "500.00"
click at [921, 224] on select "Select excess amount $500 $1,000 $1,500" at bounding box center [1057, 240] width 272 height 32
click at [1139, 651] on span "Continue" at bounding box center [1139, 649] width 58 height 13
select select "Miss"
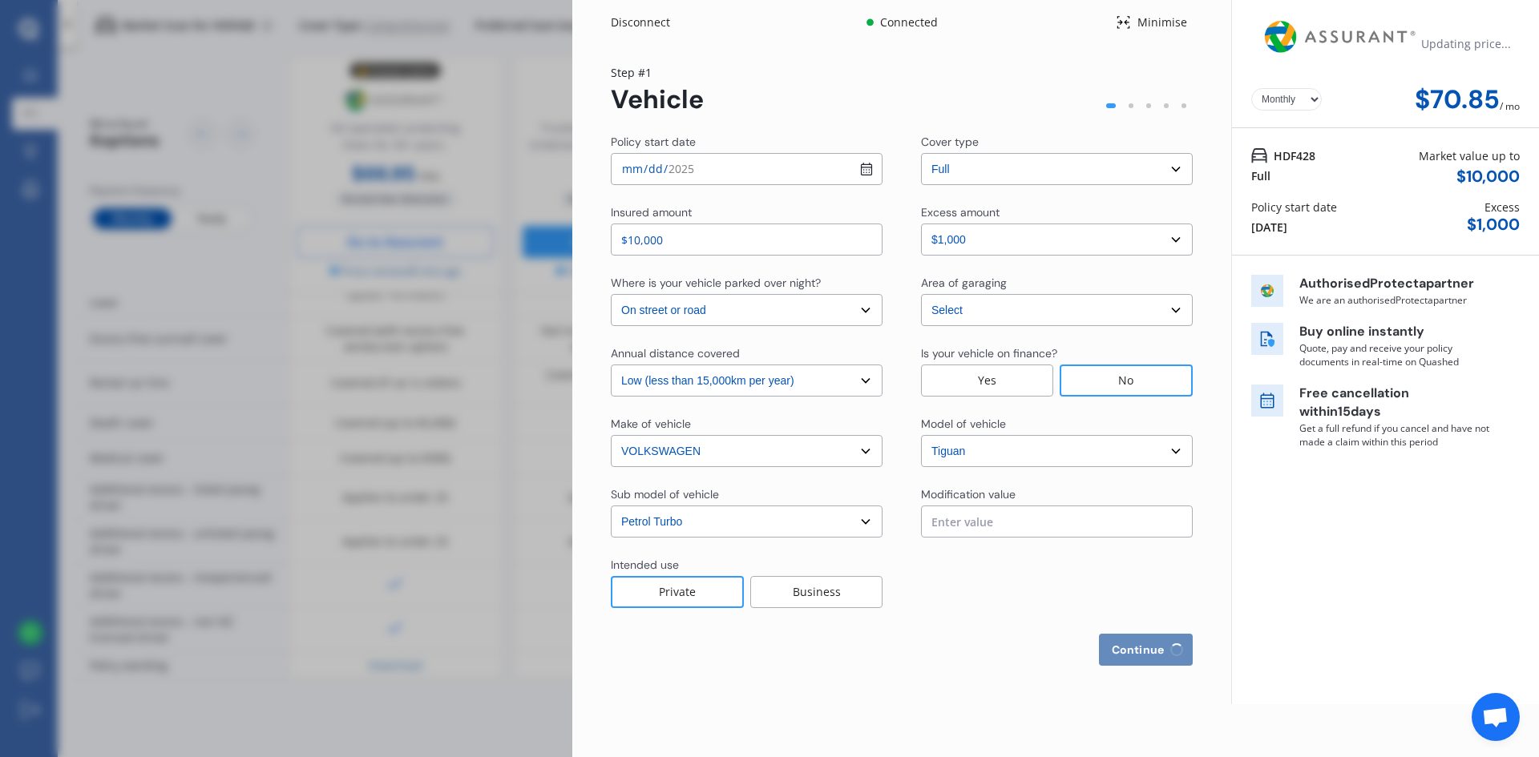
select select "23"
select select "01"
select select "1992"
select select "full"
select select "more than 4 years"
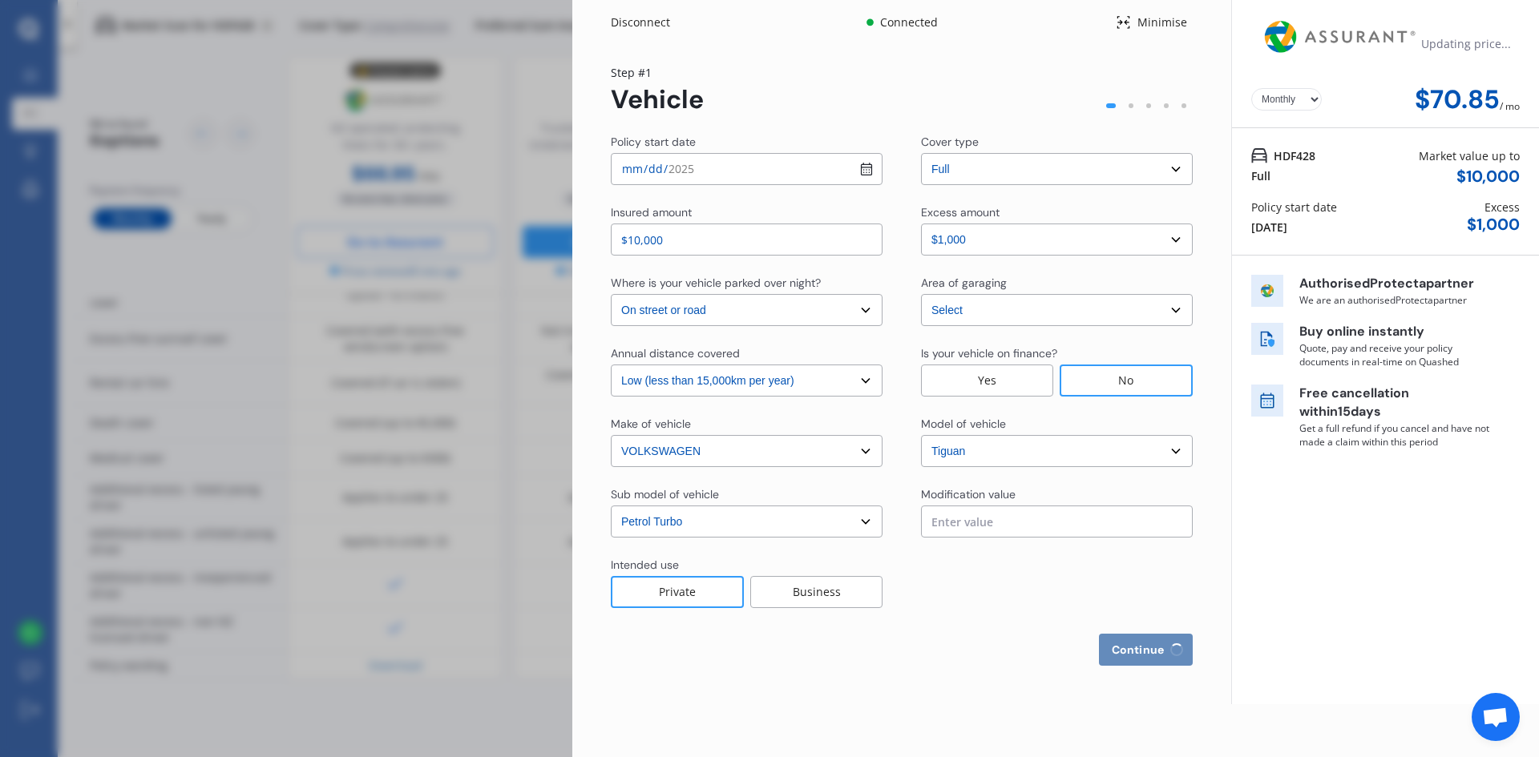
select select "[GEOGRAPHIC_DATA]"
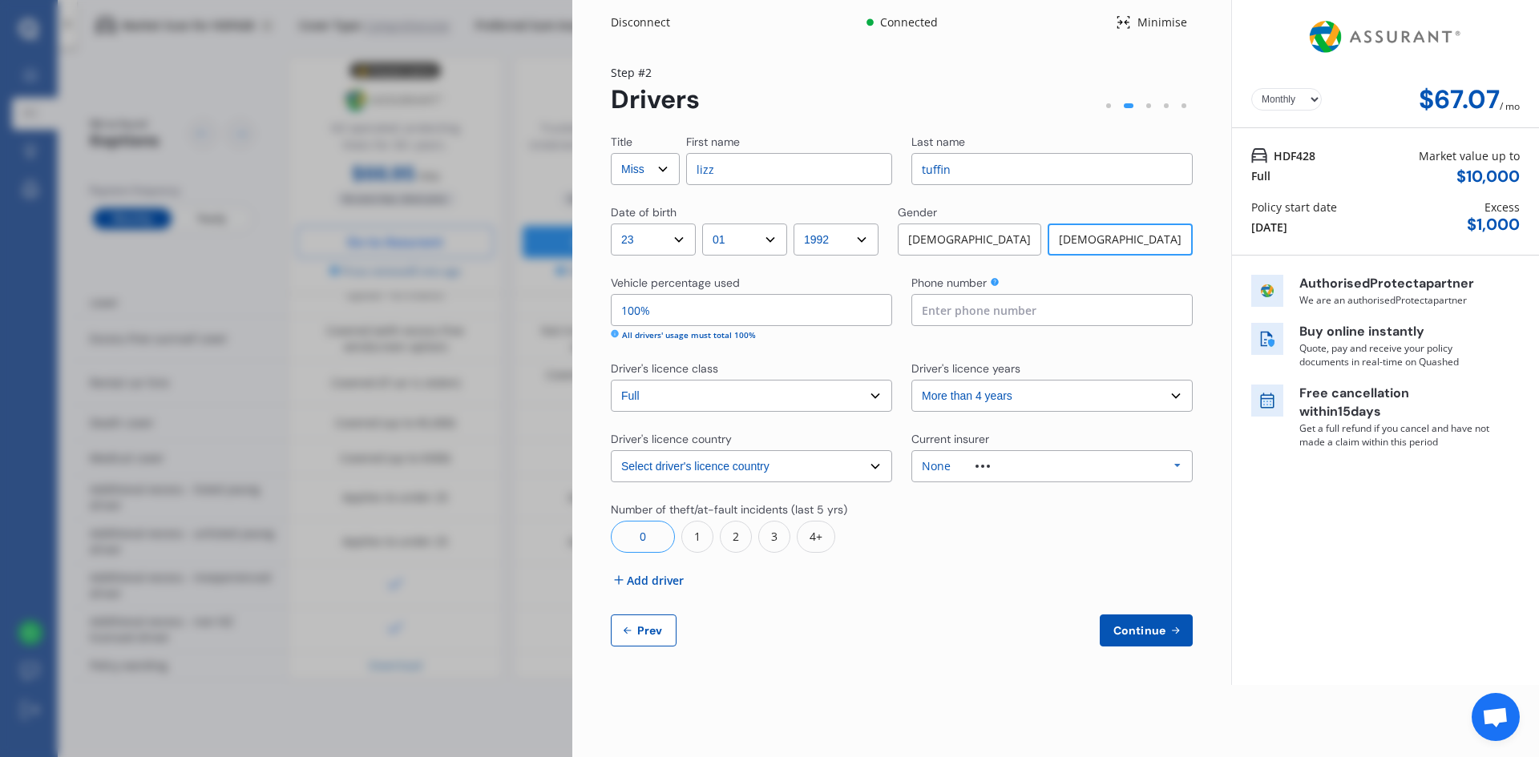
click at [659, 625] on span "Prev" at bounding box center [650, 630] width 32 height 13
select select "full"
select select "500.00"
select select "On street or road"
select select "[GEOGRAPHIC_DATA]"
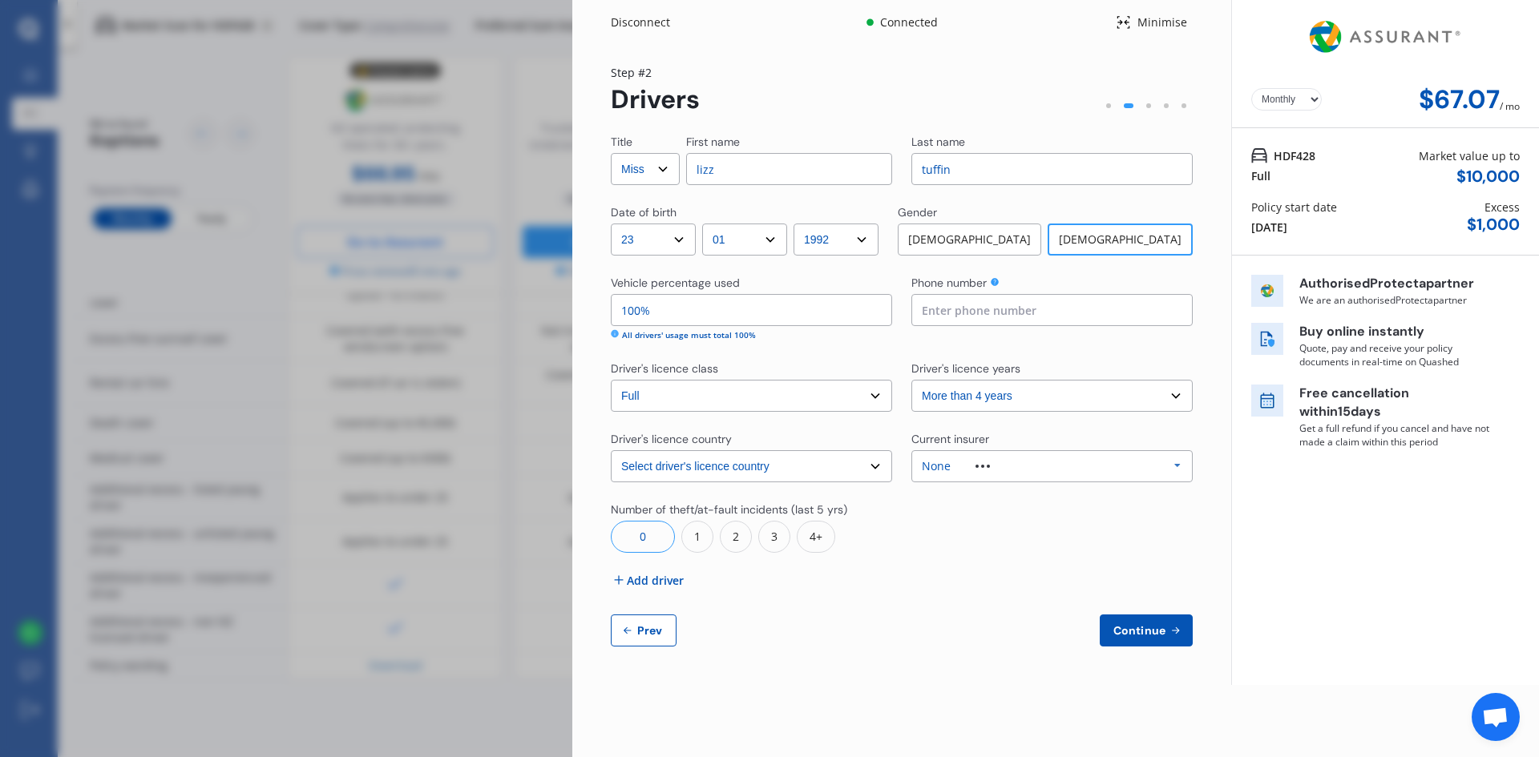
select select "15000"
select select "VOLKSWAGEN"
select select "TIGUAN"
select select "PETROL TURBO"
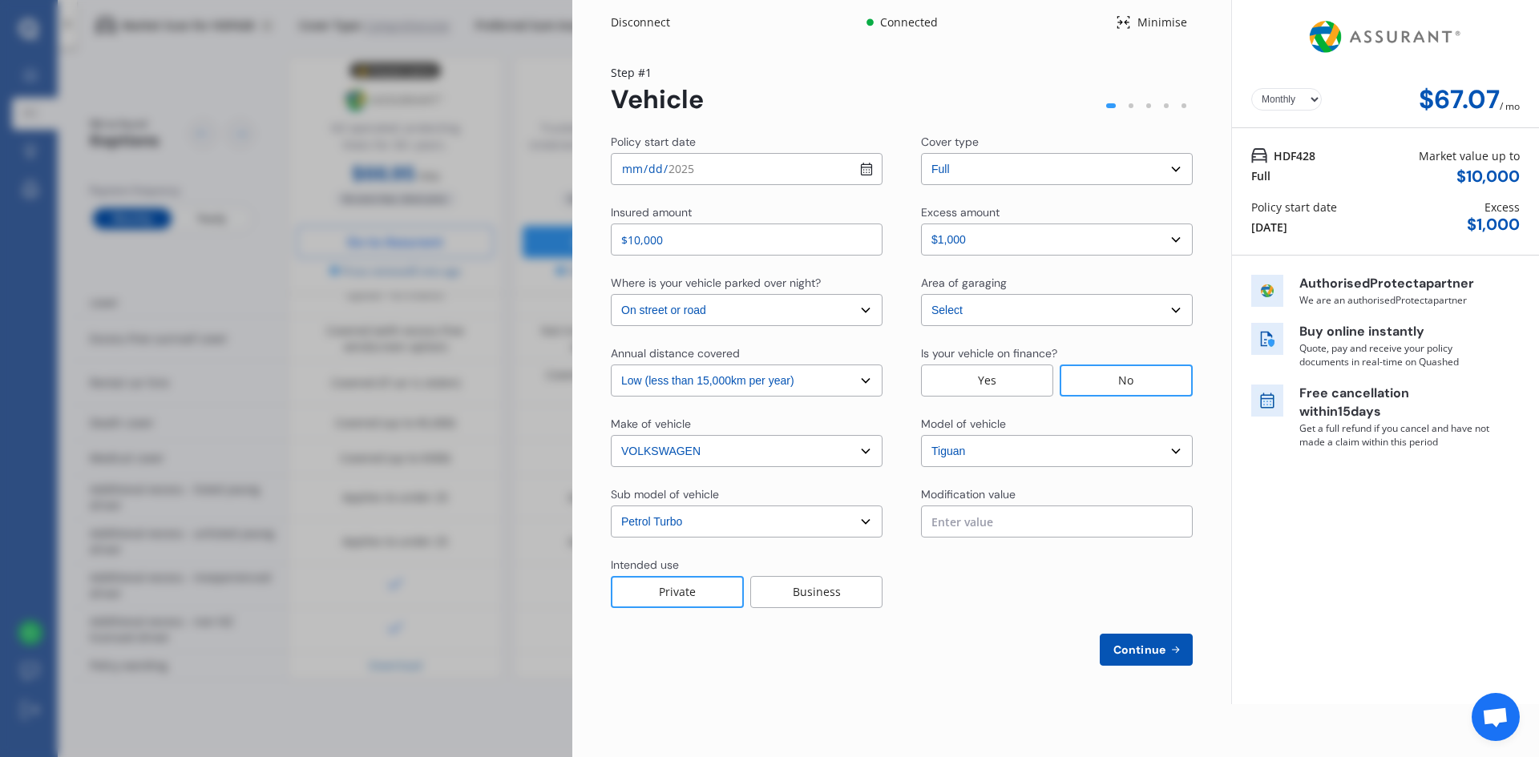
click at [1034, 248] on select "Select excess amount $500 $1,000 $1,500" at bounding box center [1057, 240] width 272 height 32
select select "0"
click at [921, 224] on select "Select excess amount $500 $1,000 $1,500" at bounding box center [1057, 240] width 272 height 32
click at [1142, 651] on span "Continue" at bounding box center [1139, 649] width 58 height 13
select select "Miss"
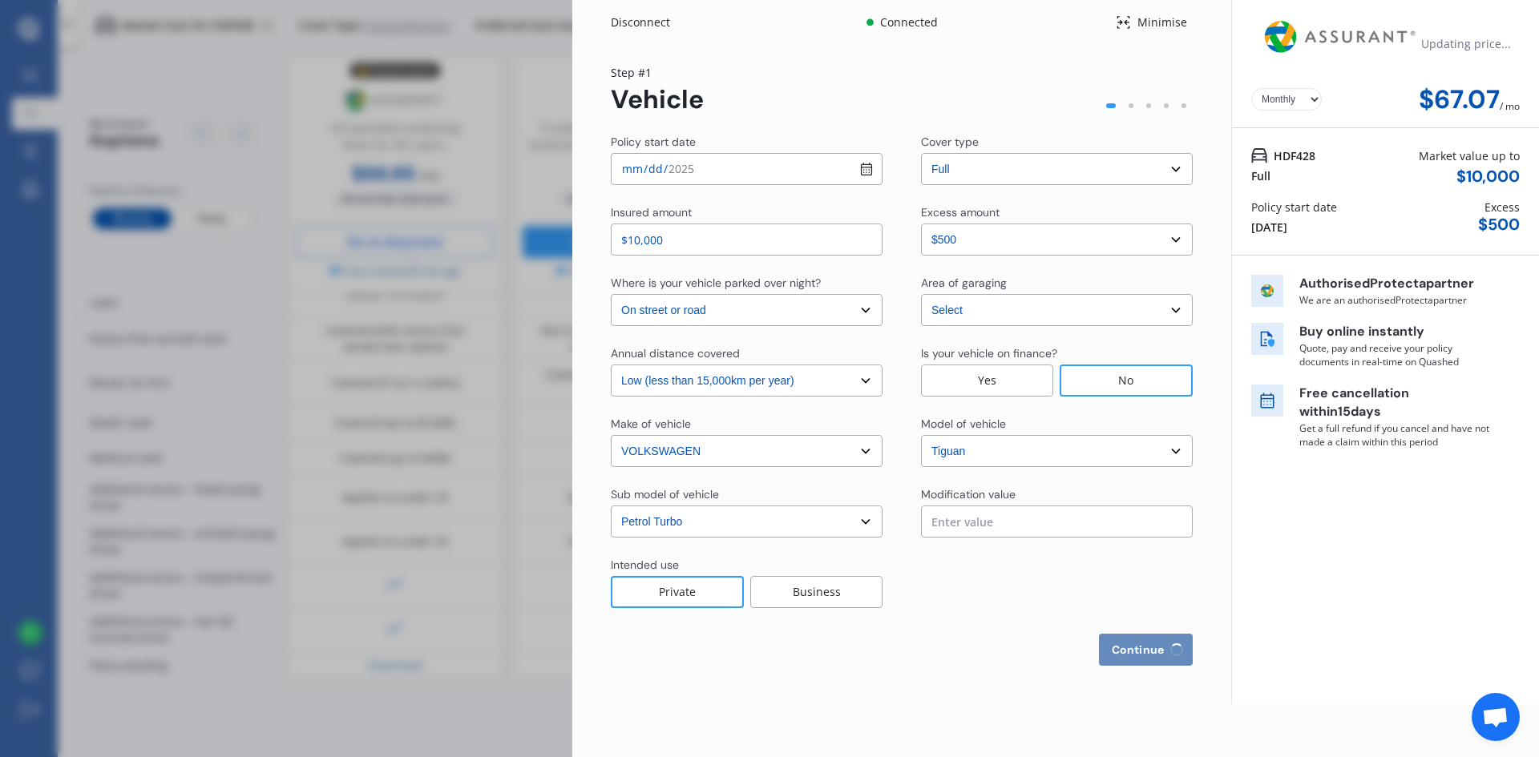
select select "23"
select select "01"
select select "1992"
select select "full"
select select "more than 4 years"
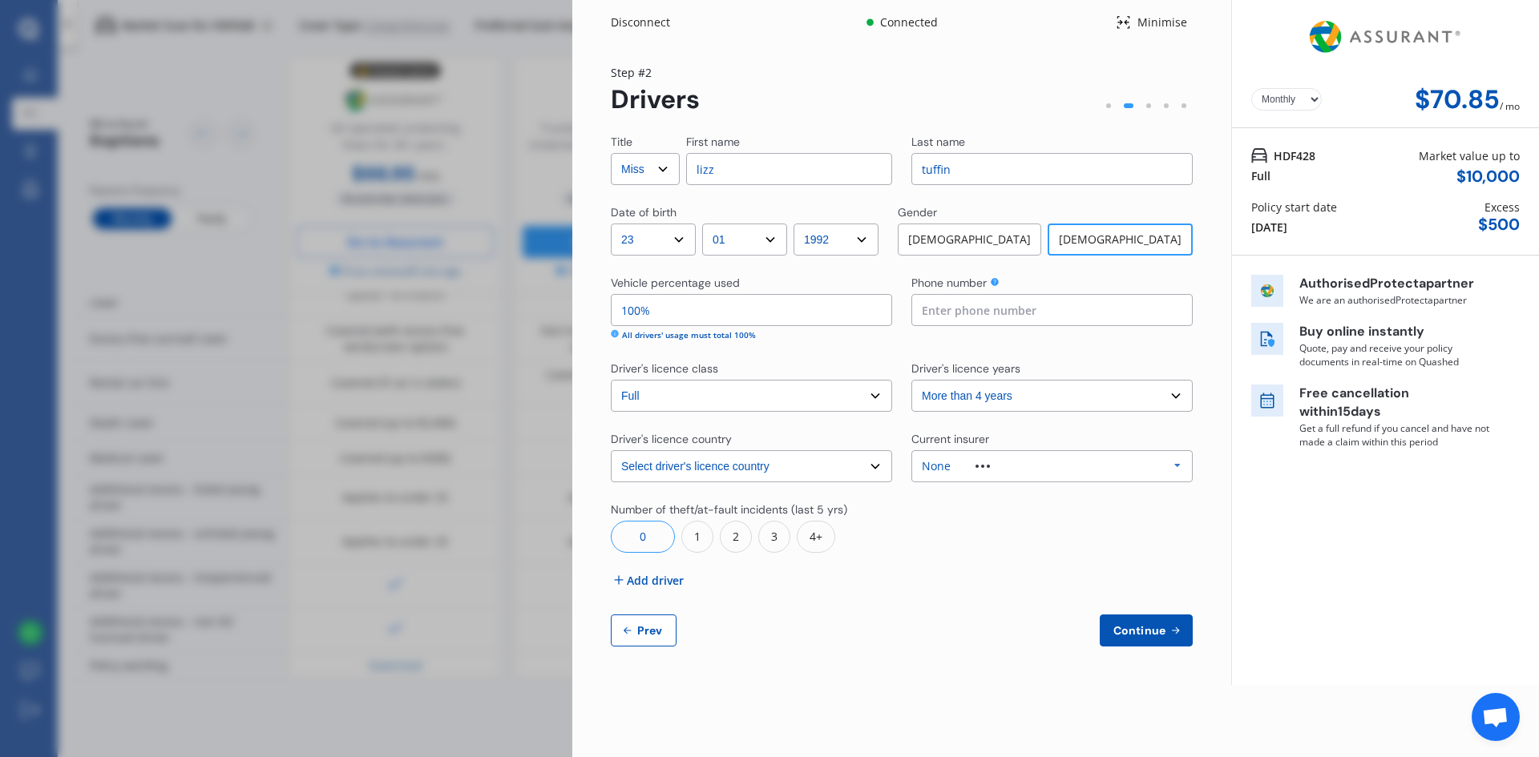
click at [1046, 462] on div "None Allianz AAI AMI IAG - NZI/State [PERSON_NAME] Vero Unknown Other Insurer N…" at bounding box center [1051, 466] width 281 height 32
click at [784, 676] on div "Yearly Monthly $70.85 / mo Step # 2 Drivers Title Select Mr Mrs Miss Ms Dr Firs…" at bounding box center [901, 365] width 659 height 640
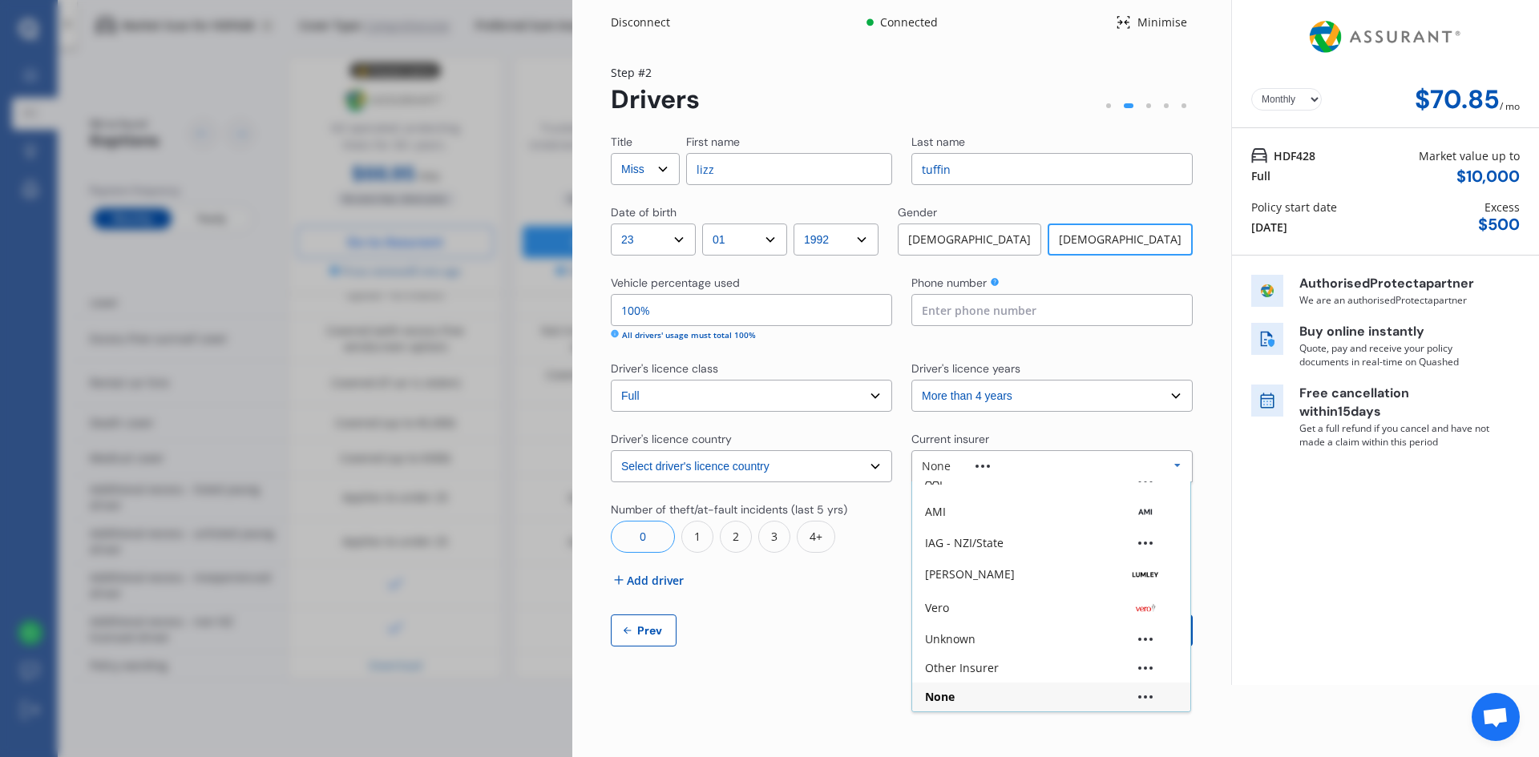
click at [784, 676] on div "Yearly Monthly $70.85 / mo Step # 2 Drivers Title Select Mr Mrs Miss Ms Dr Firs…" at bounding box center [901, 365] width 659 height 640
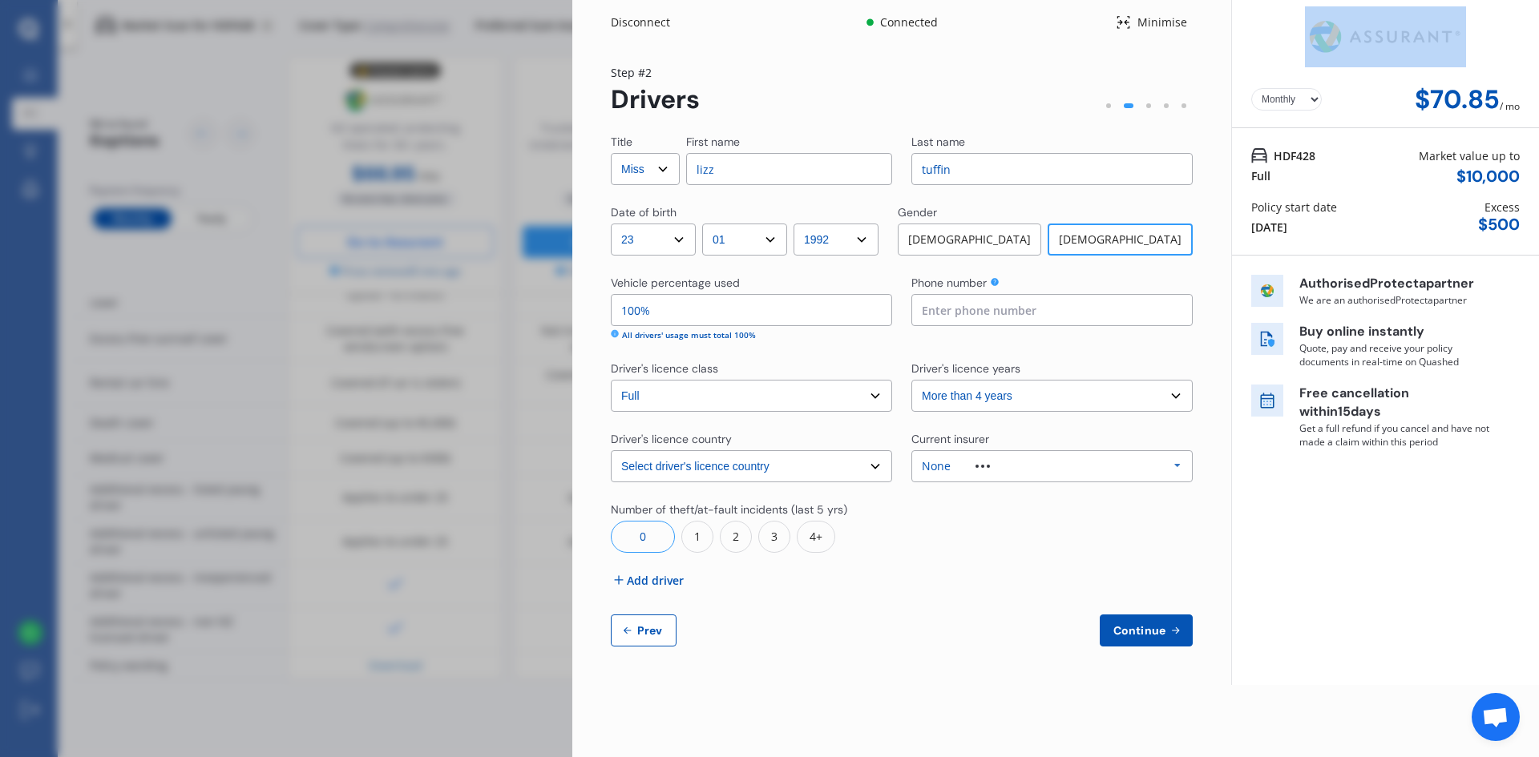
click at [776, 462] on select "Select driver's licence country [GEOGRAPHIC_DATA] [GEOGRAPHIC_DATA] [GEOGRAPHIC…" at bounding box center [751, 466] width 281 height 32
select select "UK"
click at [611, 450] on select "Select driver's licence country [GEOGRAPHIC_DATA] [GEOGRAPHIC_DATA] [GEOGRAPHIC…" at bounding box center [751, 466] width 281 height 32
click at [1123, 625] on span "Continue" at bounding box center [1139, 630] width 58 height 13
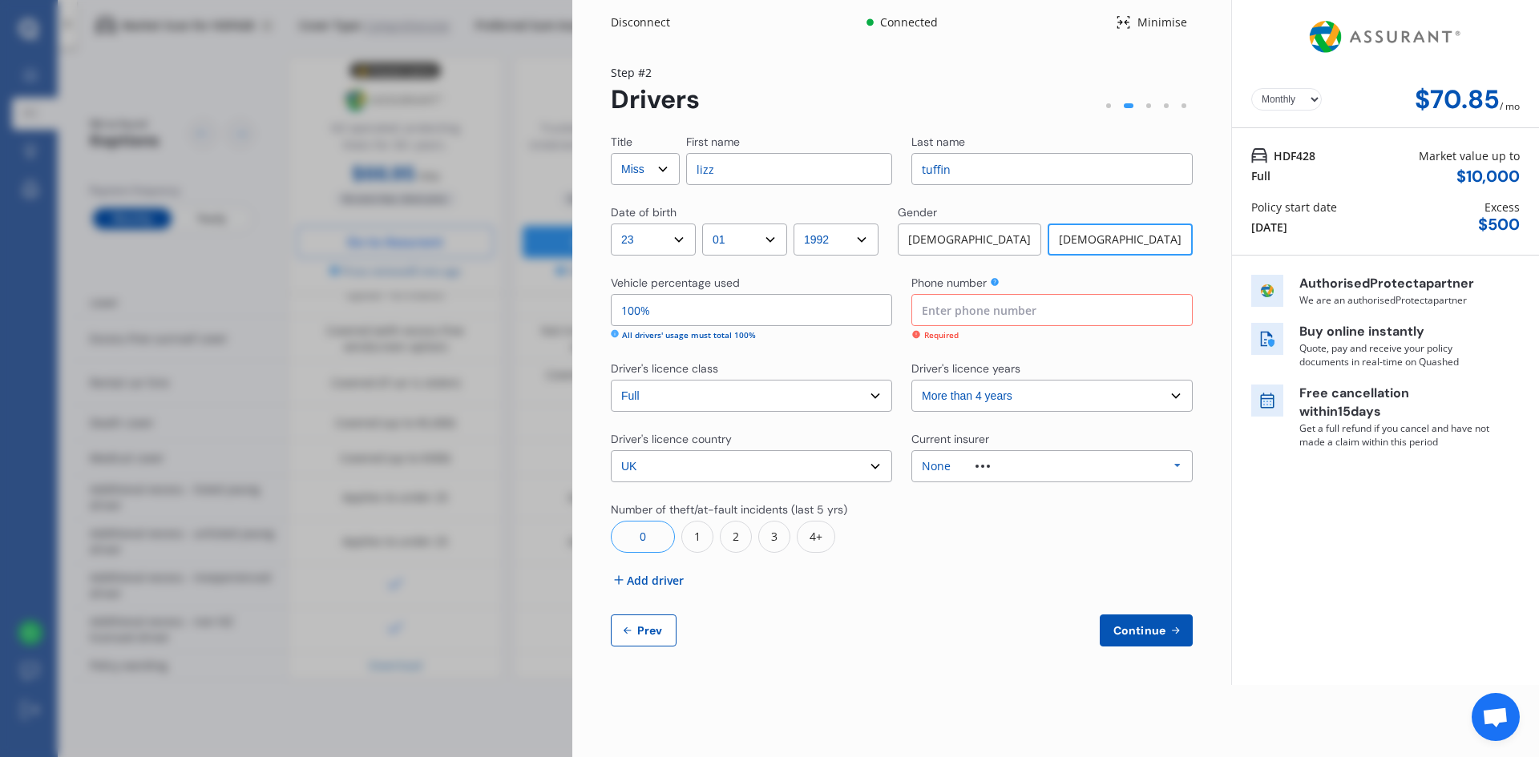
click at [966, 318] on input at bounding box center [1051, 310] width 281 height 32
type input "07414803677"
click at [1147, 633] on span "Continue" at bounding box center [1139, 630] width 58 height 13
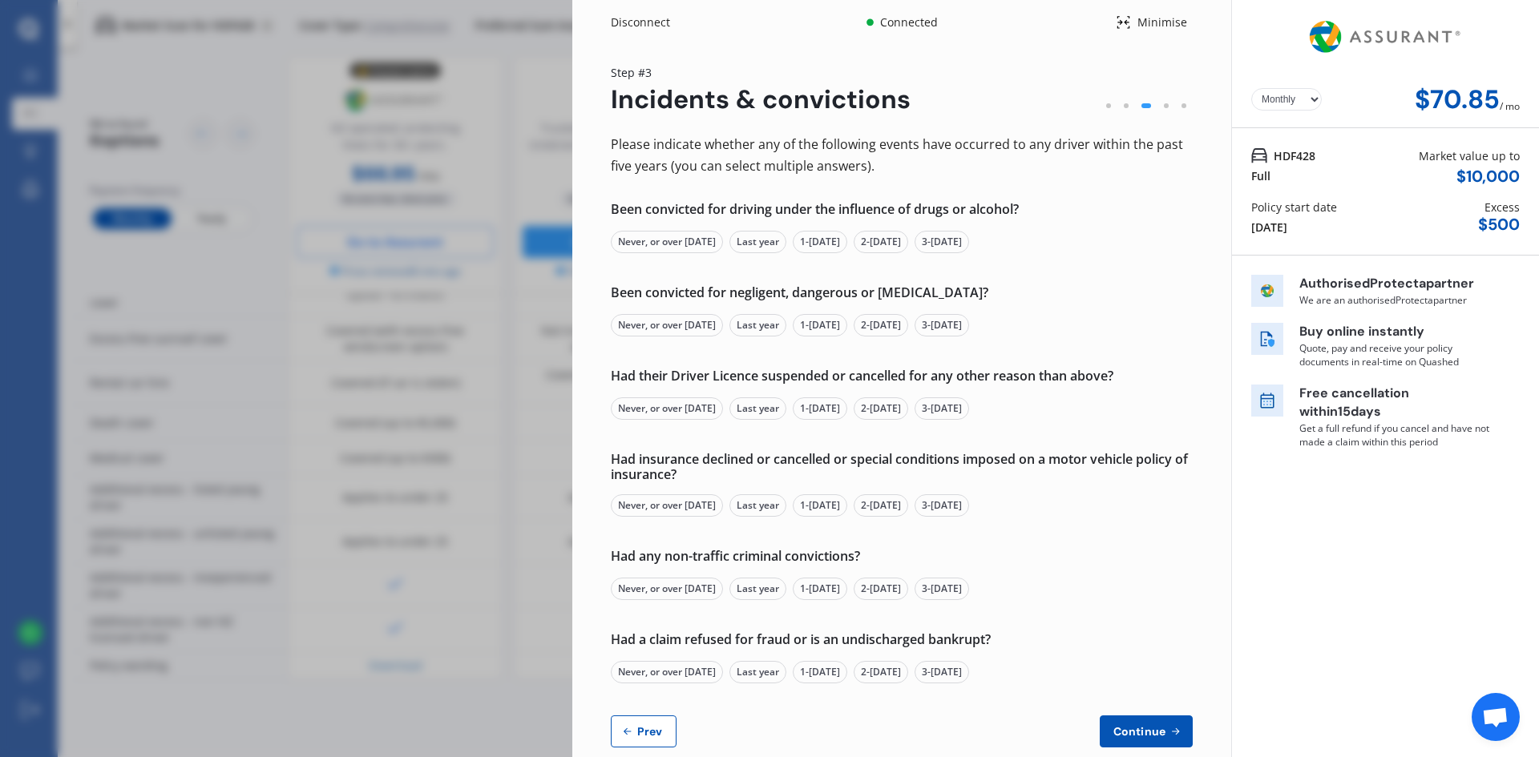
click at [677, 240] on div "Never, or over [DATE]" at bounding box center [667, 242] width 112 height 22
click at [707, 322] on div "Never, or over [DATE]" at bounding box center [667, 325] width 112 height 22
click at [691, 407] on div "Never, or over [DATE]" at bounding box center [667, 408] width 112 height 22
click at [688, 509] on div "Never, or over [DATE]" at bounding box center [667, 505] width 112 height 22
click at [694, 583] on div "Never, or over [DATE]" at bounding box center [667, 589] width 112 height 22
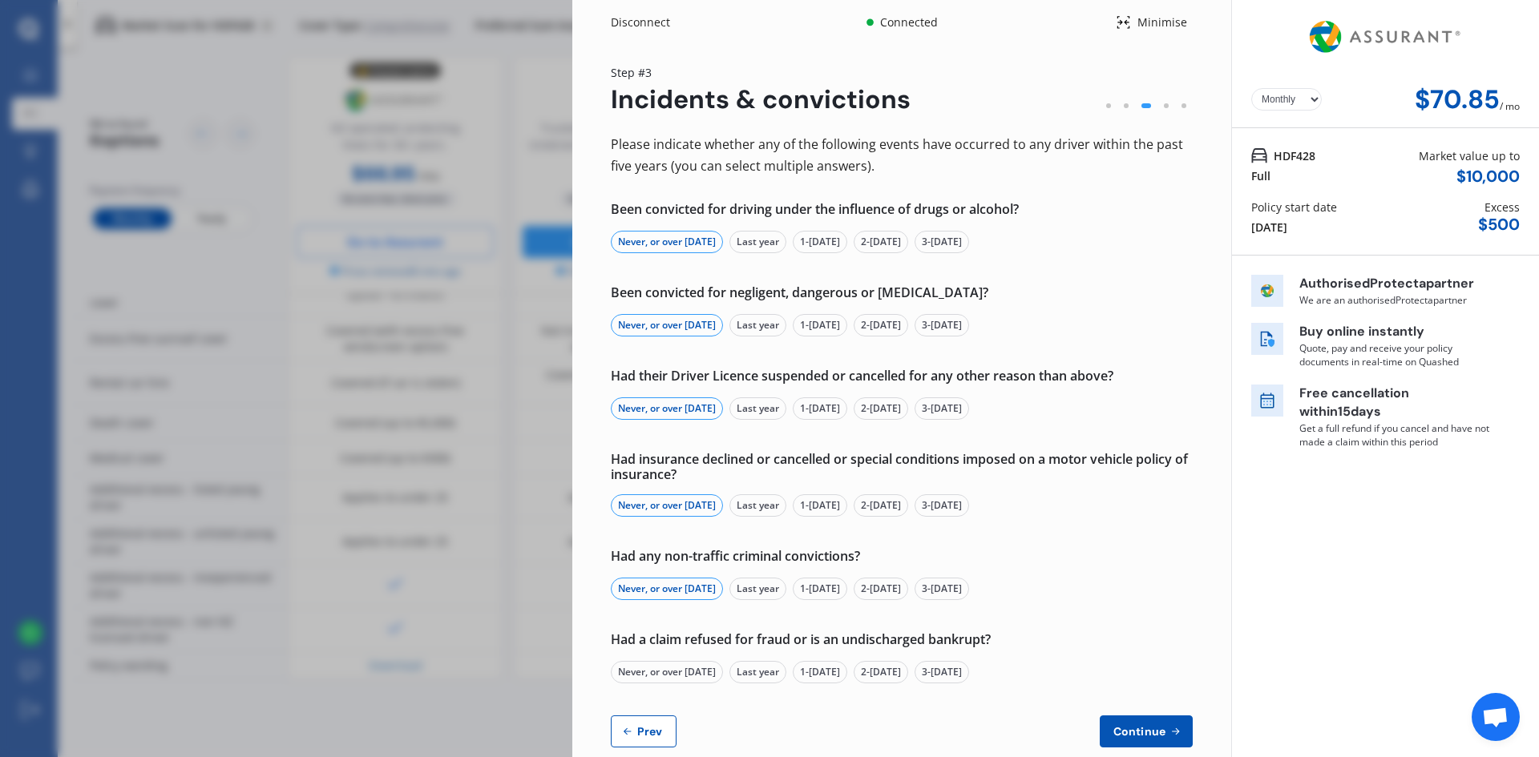
click at [697, 677] on div "Never, or over [DATE]" at bounding box center [667, 672] width 112 height 22
click at [1110, 737] on span "Continue" at bounding box center [1139, 731] width 58 height 13
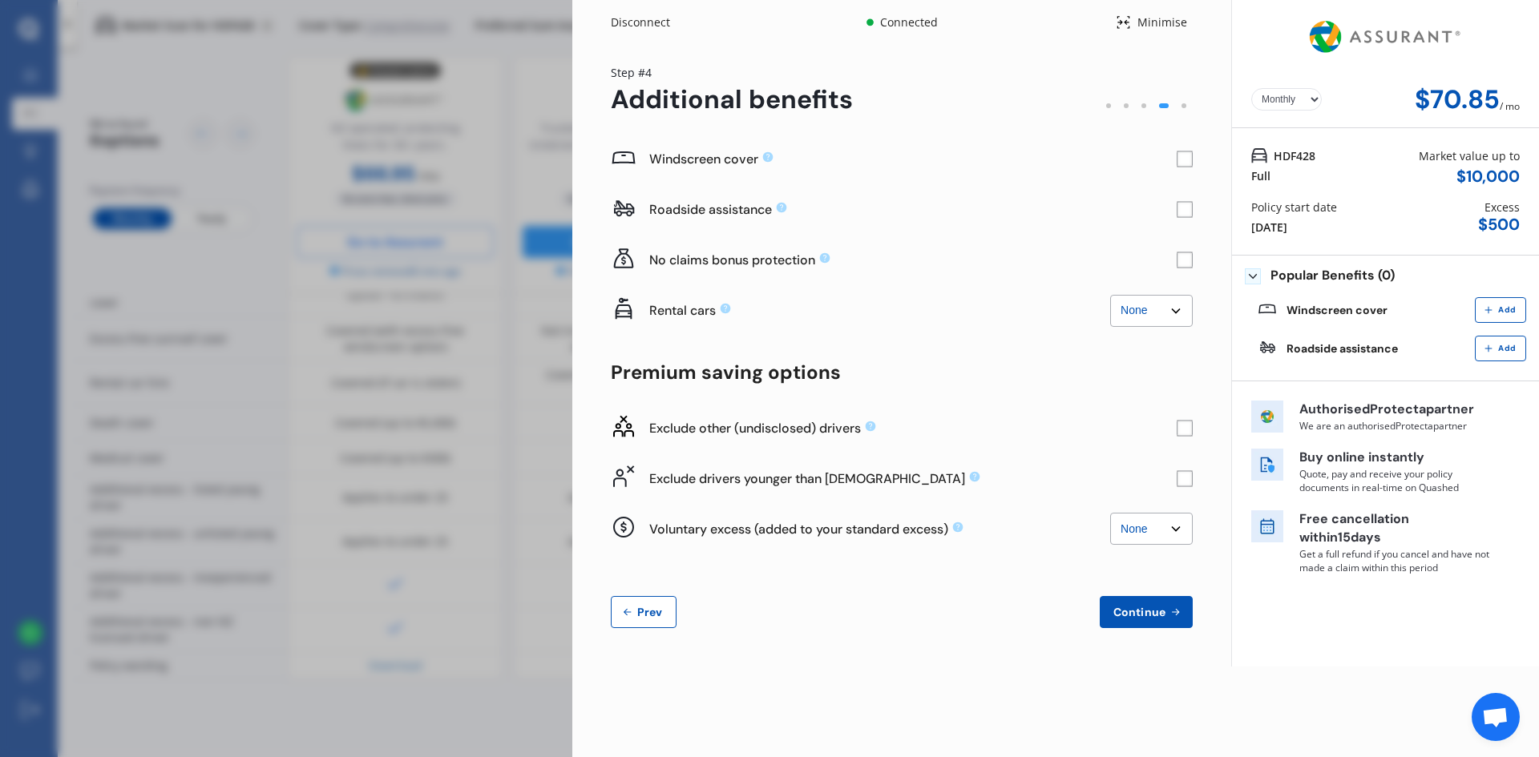
click at [1184, 478] on rect at bounding box center [1184, 478] width 16 height 16
click at [1188, 421] on rect at bounding box center [1184, 428] width 16 height 16
click at [1179, 427] on rect at bounding box center [1184, 428] width 16 height 16
click at [1139, 535] on select "None $500 $1,000" at bounding box center [1151, 529] width 83 height 32
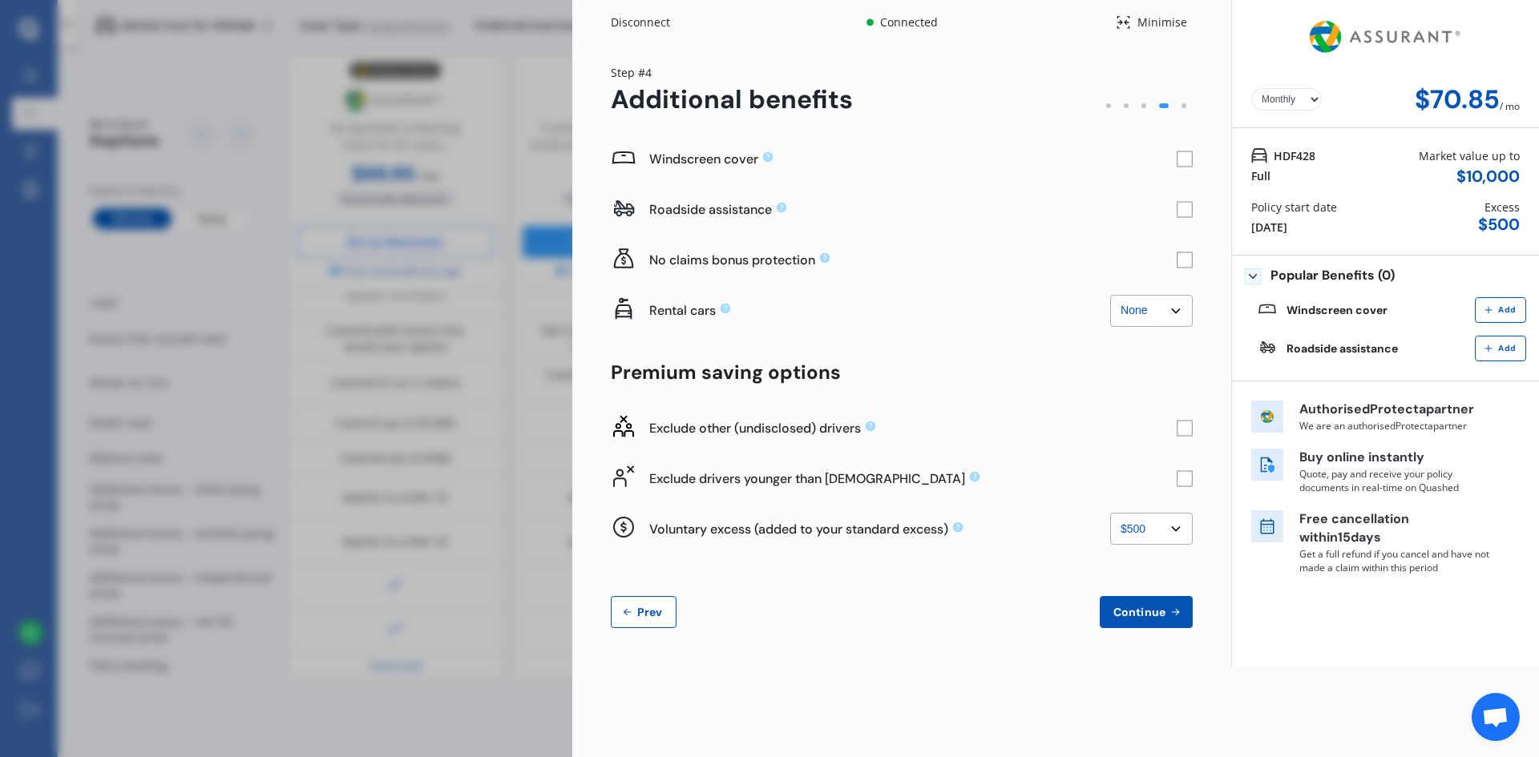
click at [1110, 513] on select "None $500 $1,000" at bounding box center [1151, 529] width 83 height 32
click at [1145, 533] on select "None $500 $1,000" at bounding box center [1151, 529] width 83 height 32
select select "0"
click at [1110, 513] on select "None $500 $1,000" at bounding box center [1151, 529] width 83 height 32
click at [1186, 208] on rect at bounding box center [1184, 210] width 16 height 16
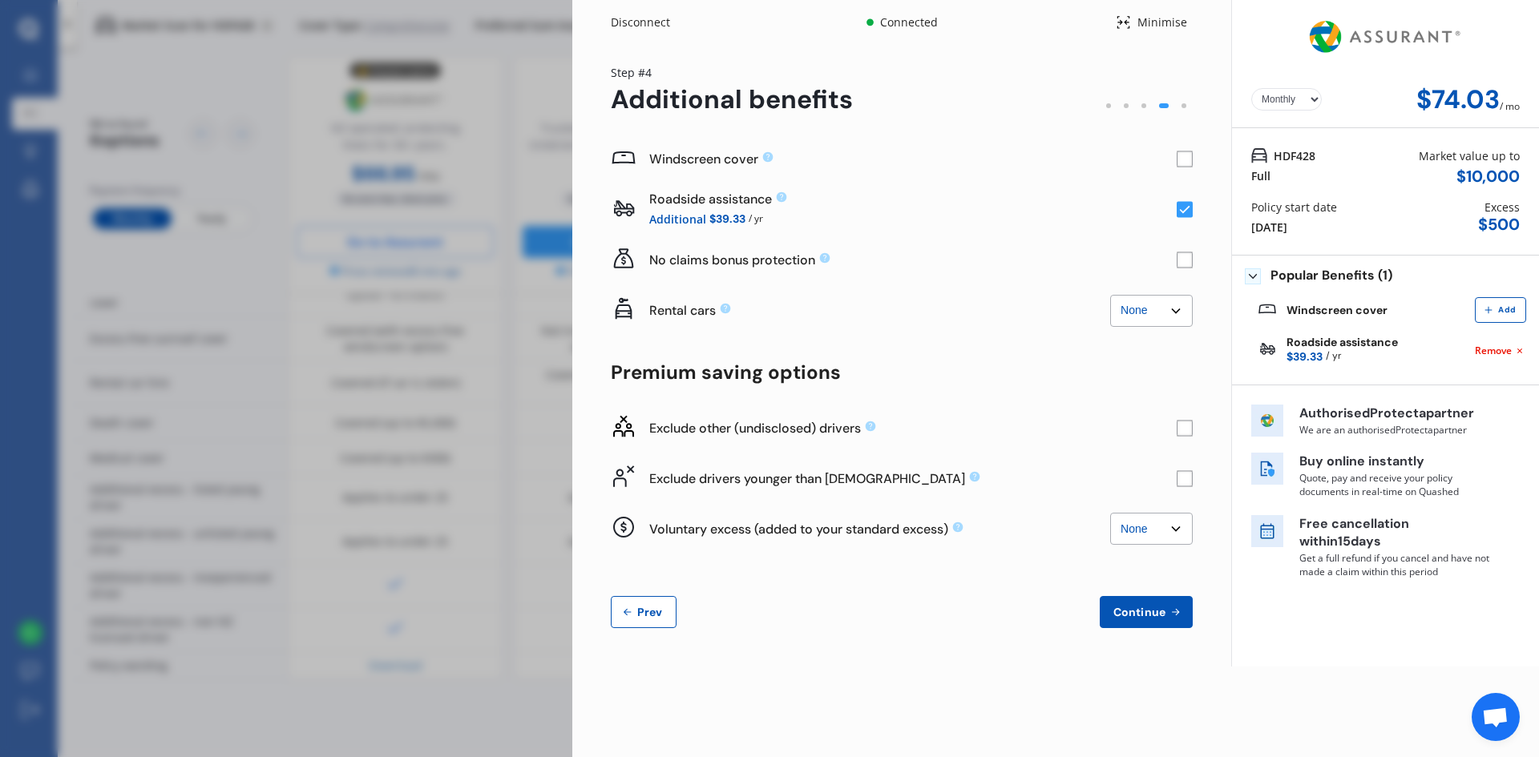
click at [1189, 161] on rect at bounding box center [1184, 159] width 16 height 16
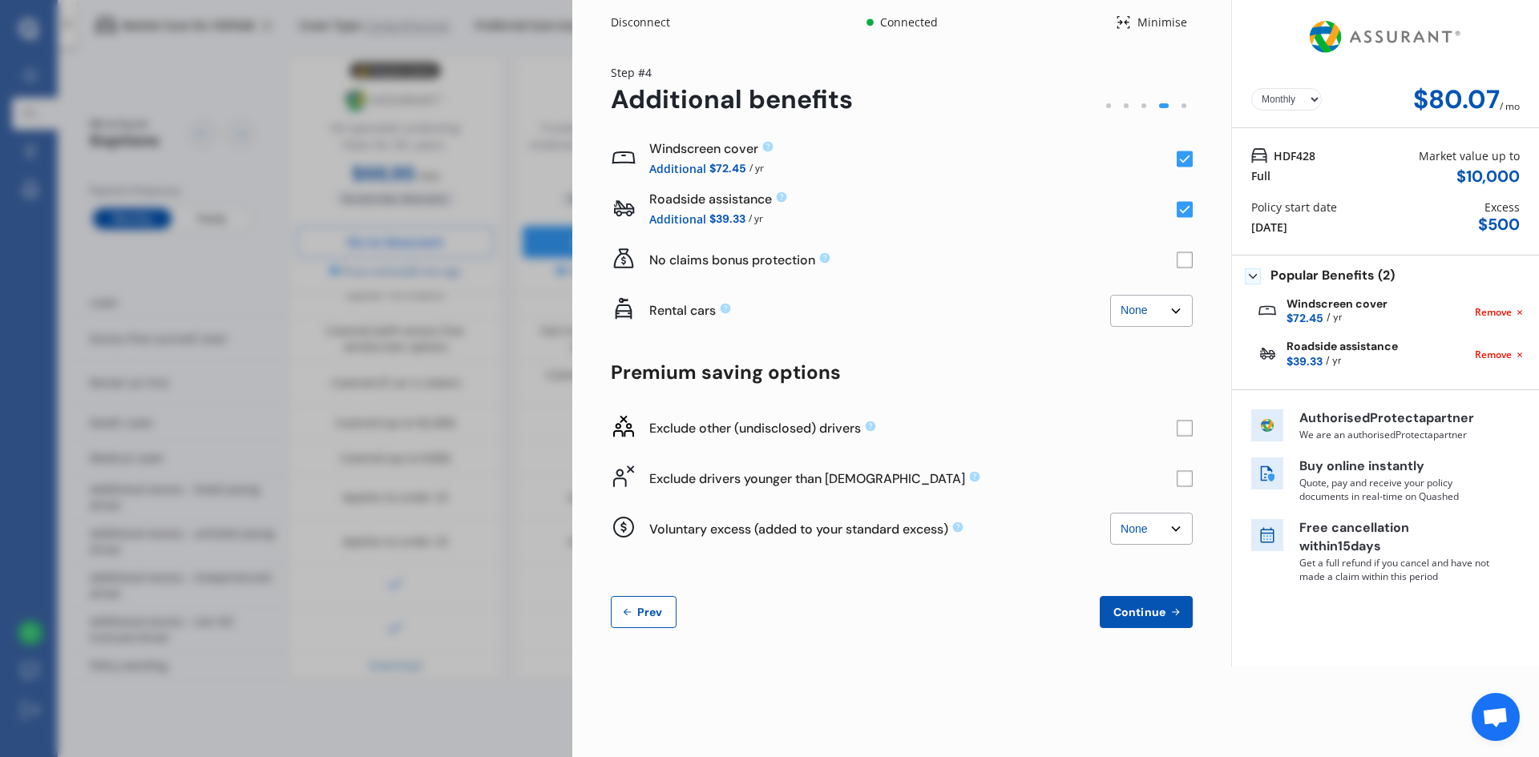
click at [1159, 618] on span "Continue" at bounding box center [1139, 612] width 58 height 13
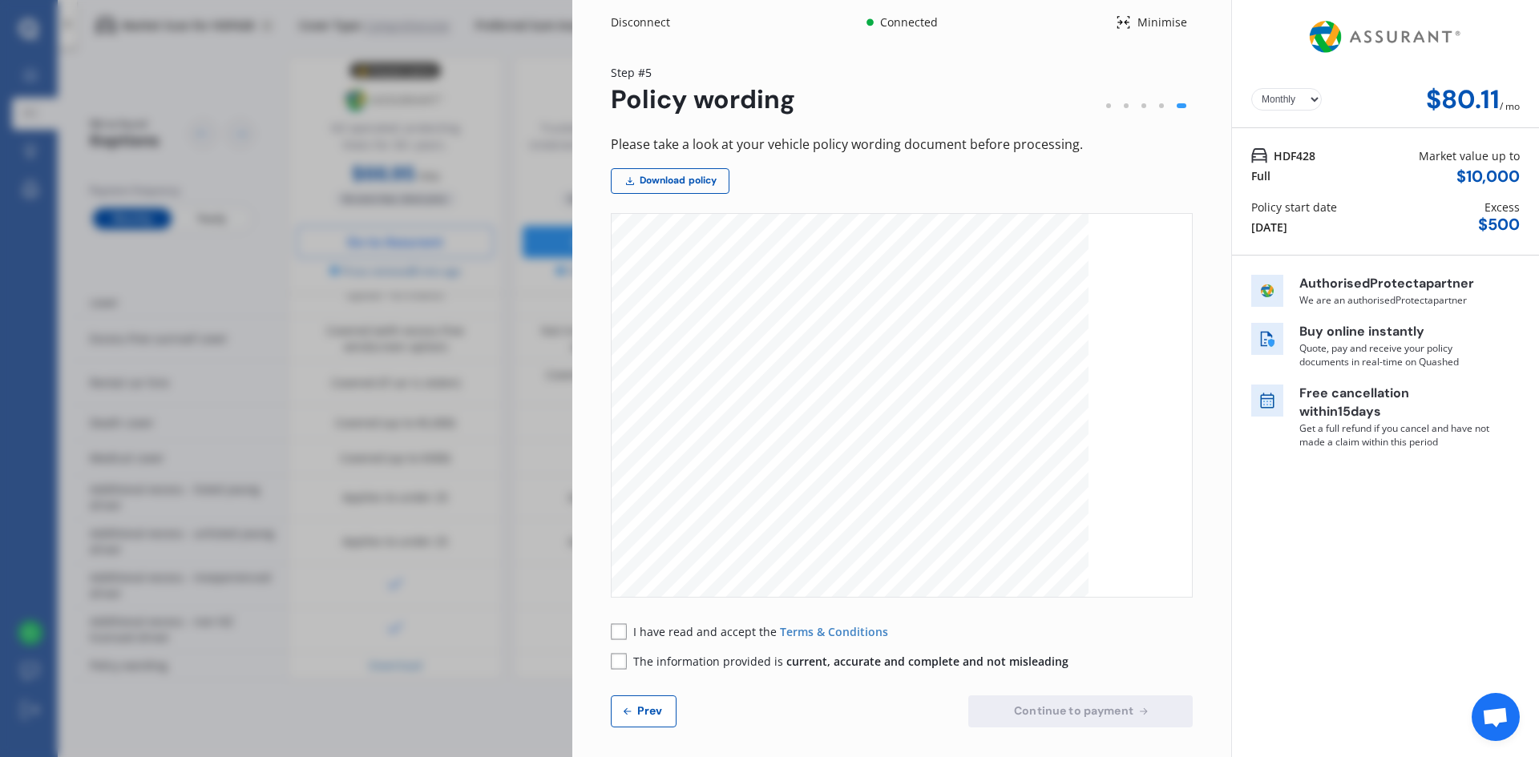
scroll to position [2164, 0]
click at [1276, 100] on select "Yearly Monthly" at bounding box center [1286, 99] width 71 height 22
select select "Yearly"
click at [1251, 88] on select "Yearly Monthly" at bounding box center [1286, 99] width 71 height 22
click at [654, 711] on span "Prev" at bounding box center [650, 710] width 32 height 13
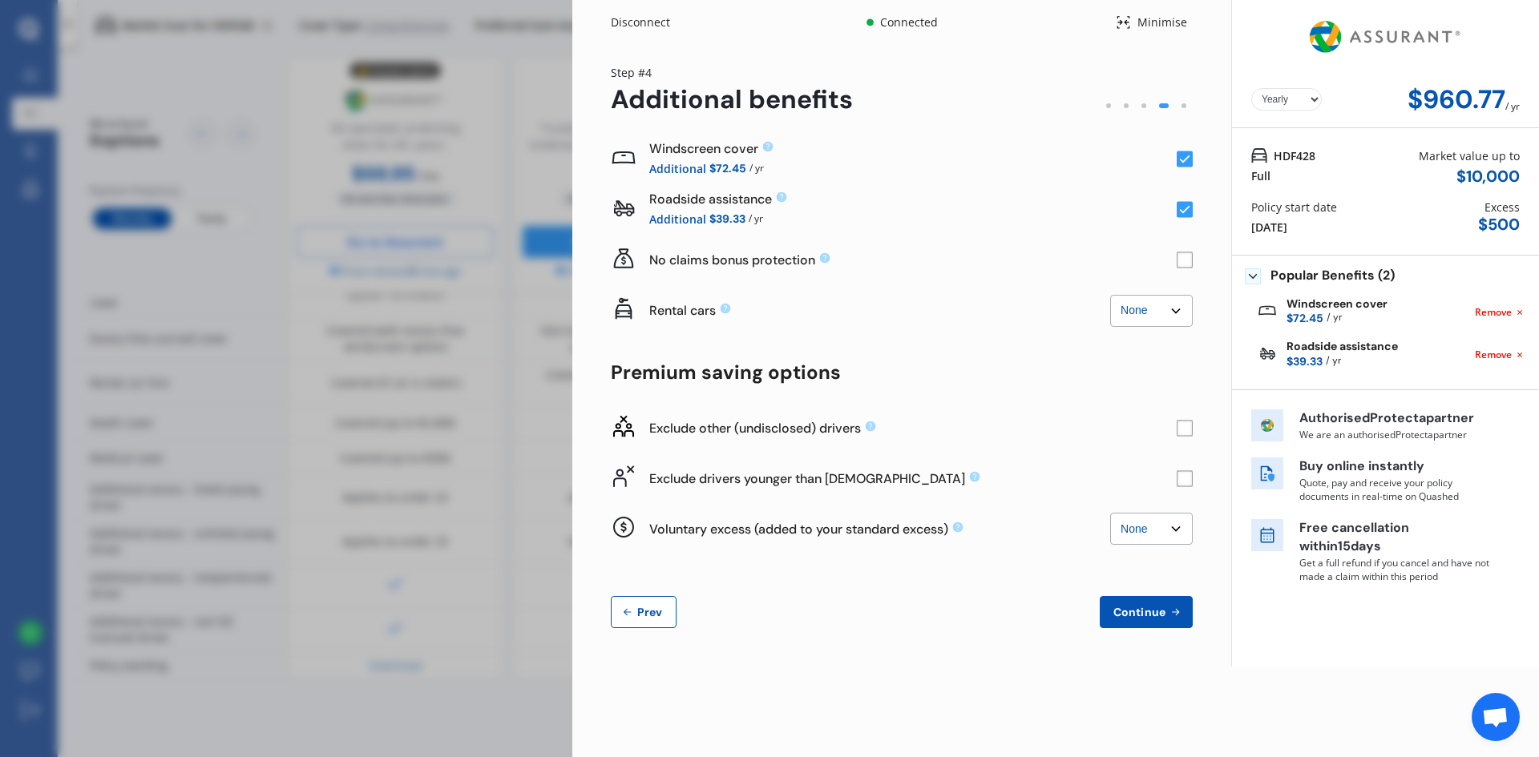
click at [1187, 208] on icon at bounding box center [1185, 210] width 10 height 8
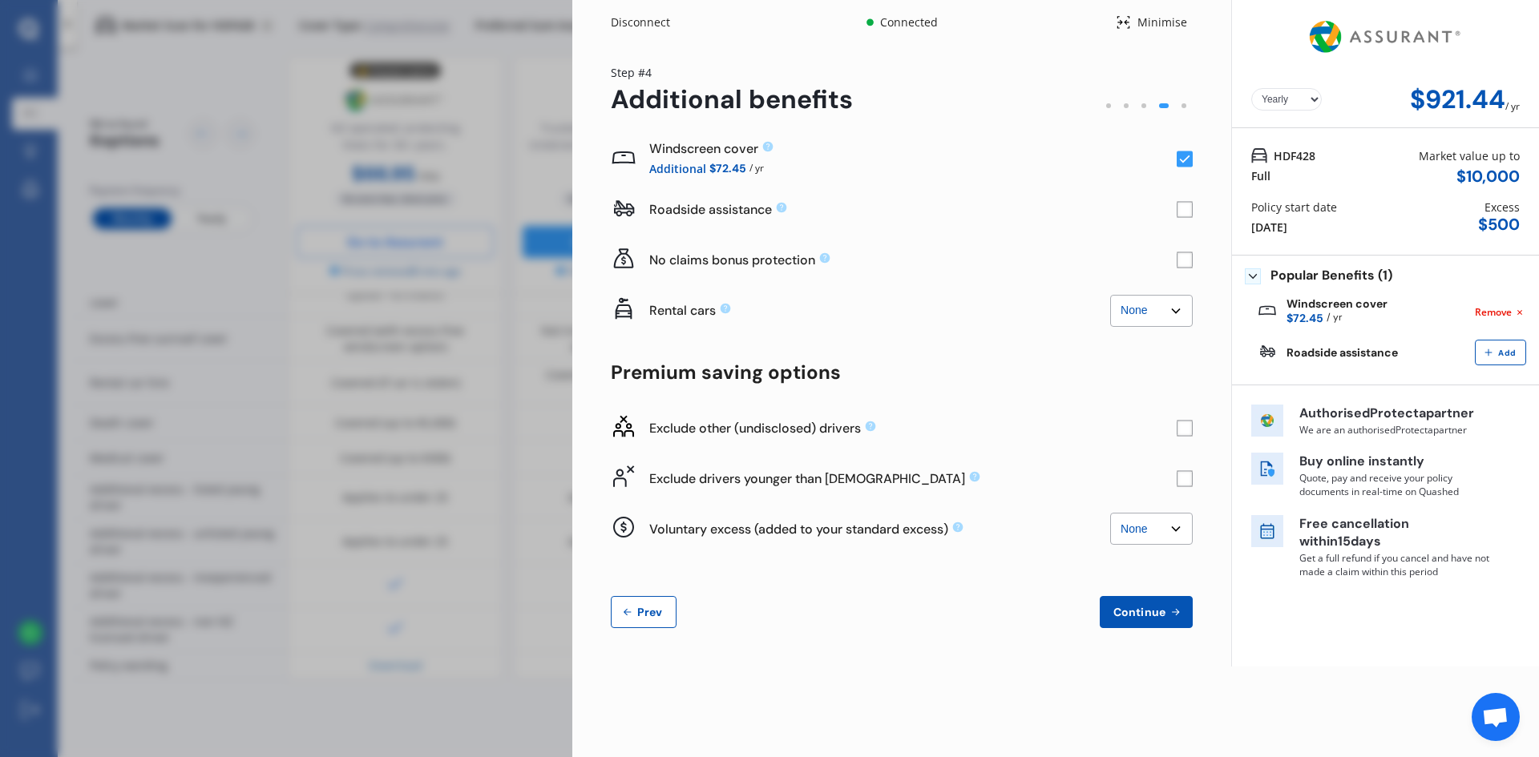
click at [1179, 162] on rect at bounding box center [1184, 159] width 16 height 16
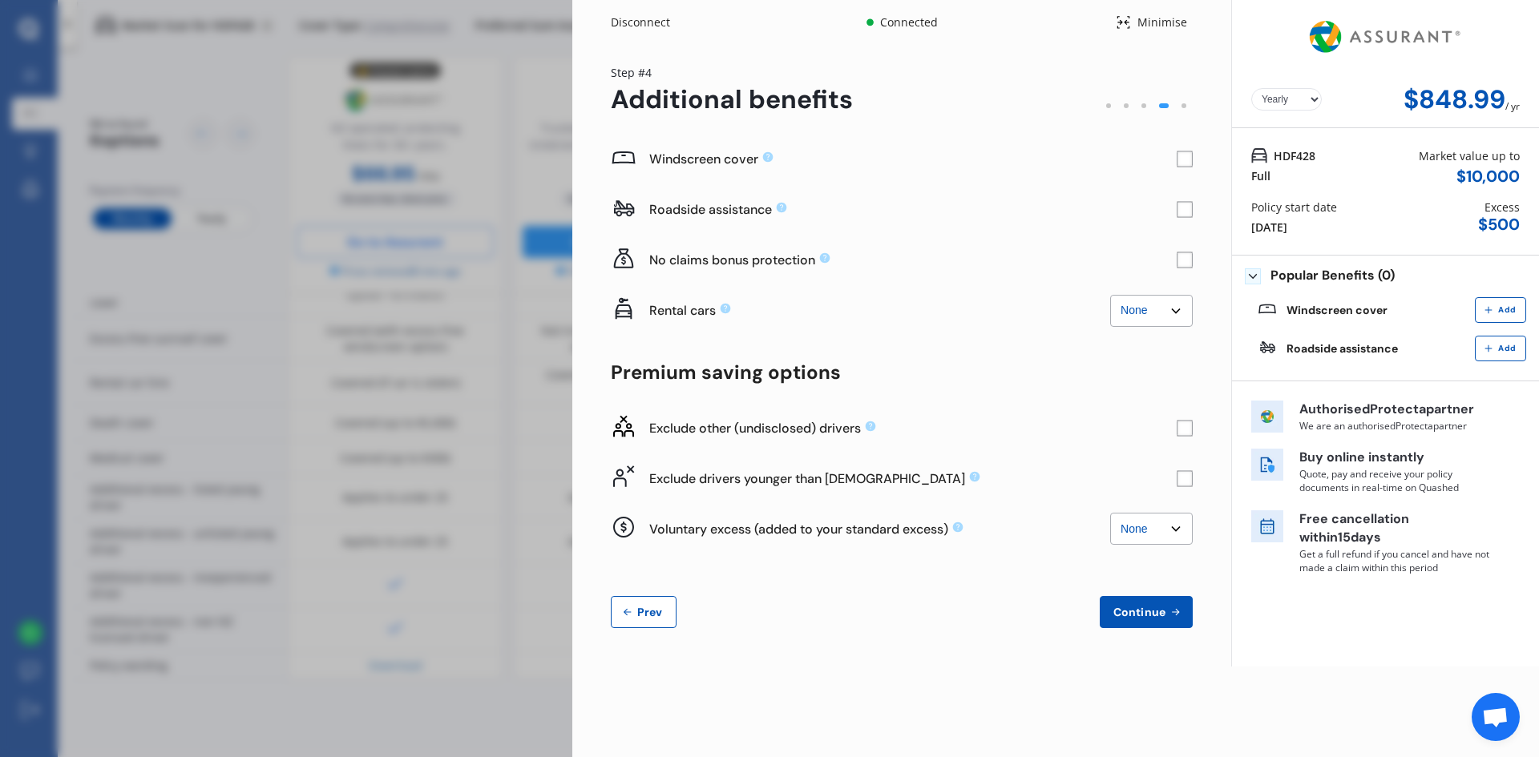
click at [1179, 482] on rect at bounding box center [1184, 478] width 16 height 16
click at [1181, 432] on rect at bounding box center [1184, 428] width 16 height 16
click at [1189, 482] on rect at bounding box center [1184, 478] width 16 height 16
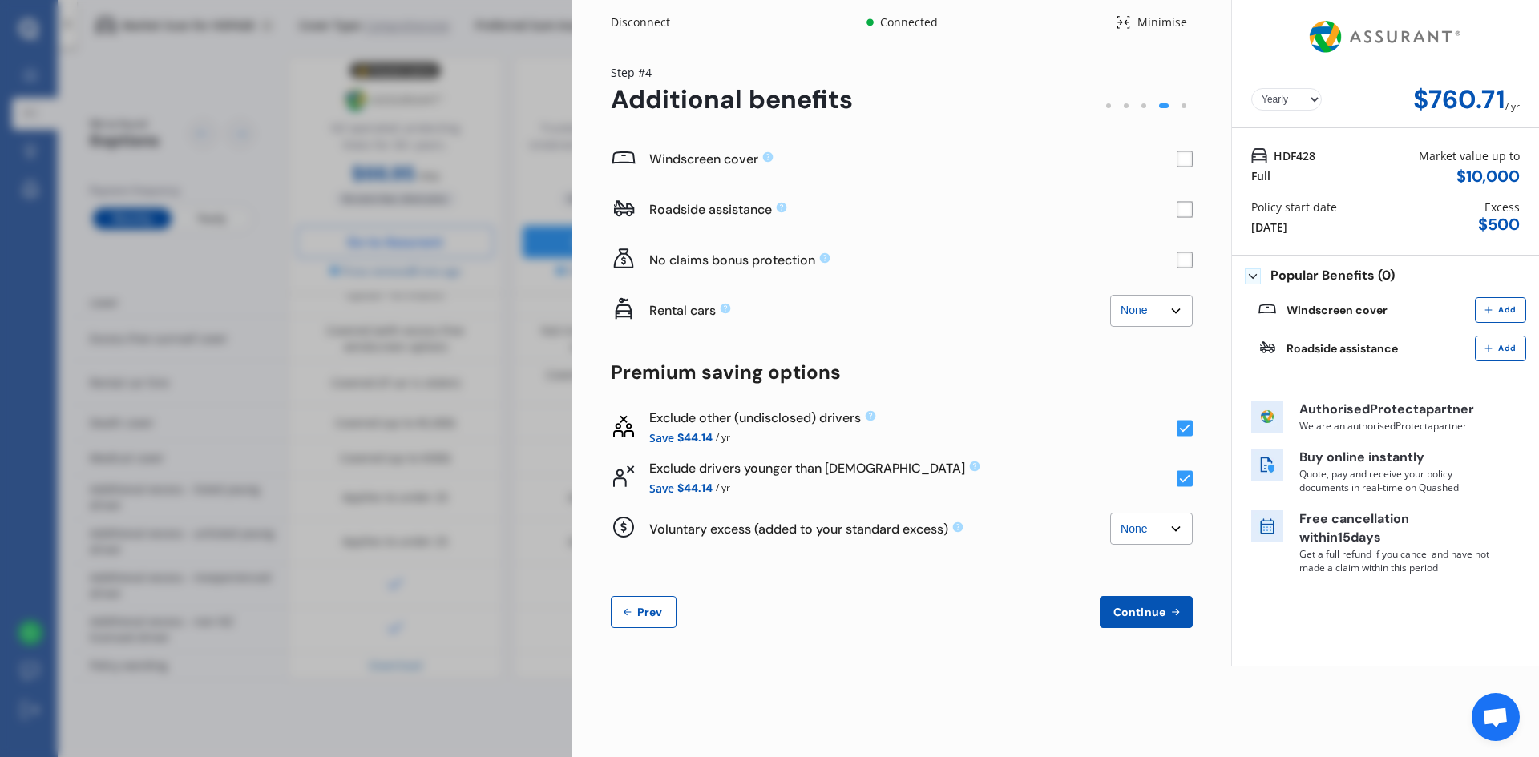
click at [645, 611] on span "Prev" at bounding box center [650, 612] width 32 height 13
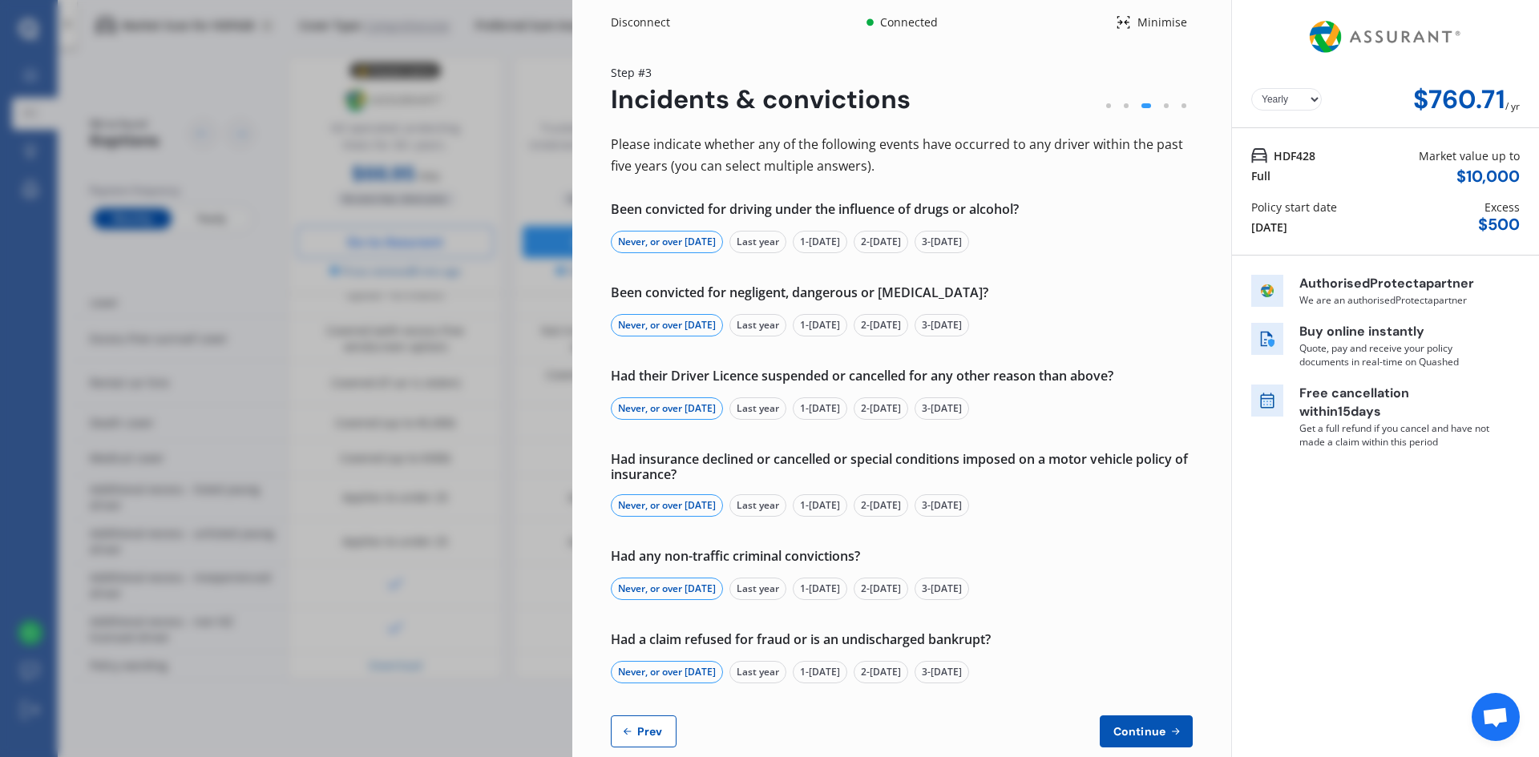
click at [647, 736] on span "Prev" at bounding box center [650, 731] width 32 height 13
select select "Miss"
select select "23"
select select "01"
select select "1992"
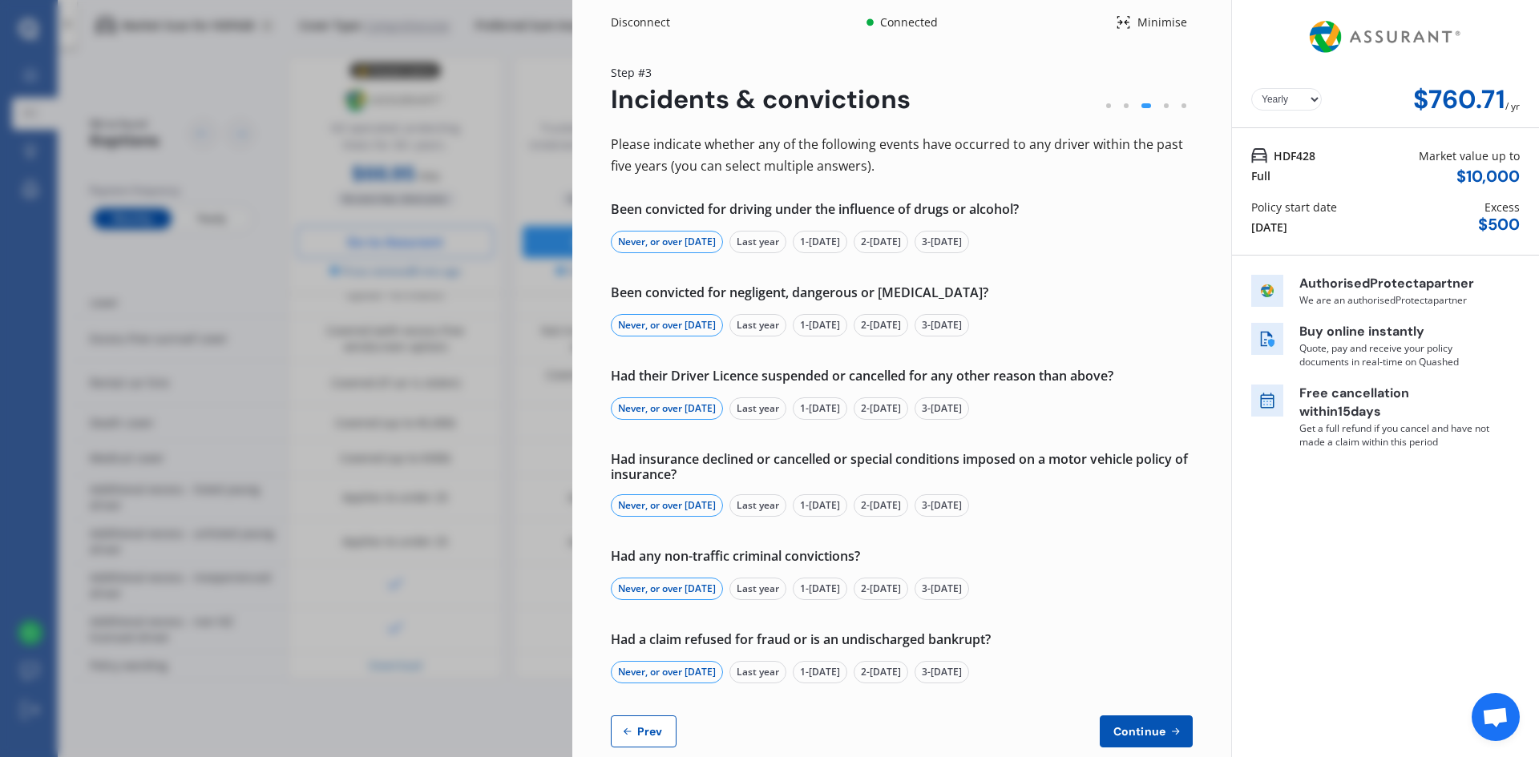
select select "full"
select select "more than 4 years"
select select "UK"
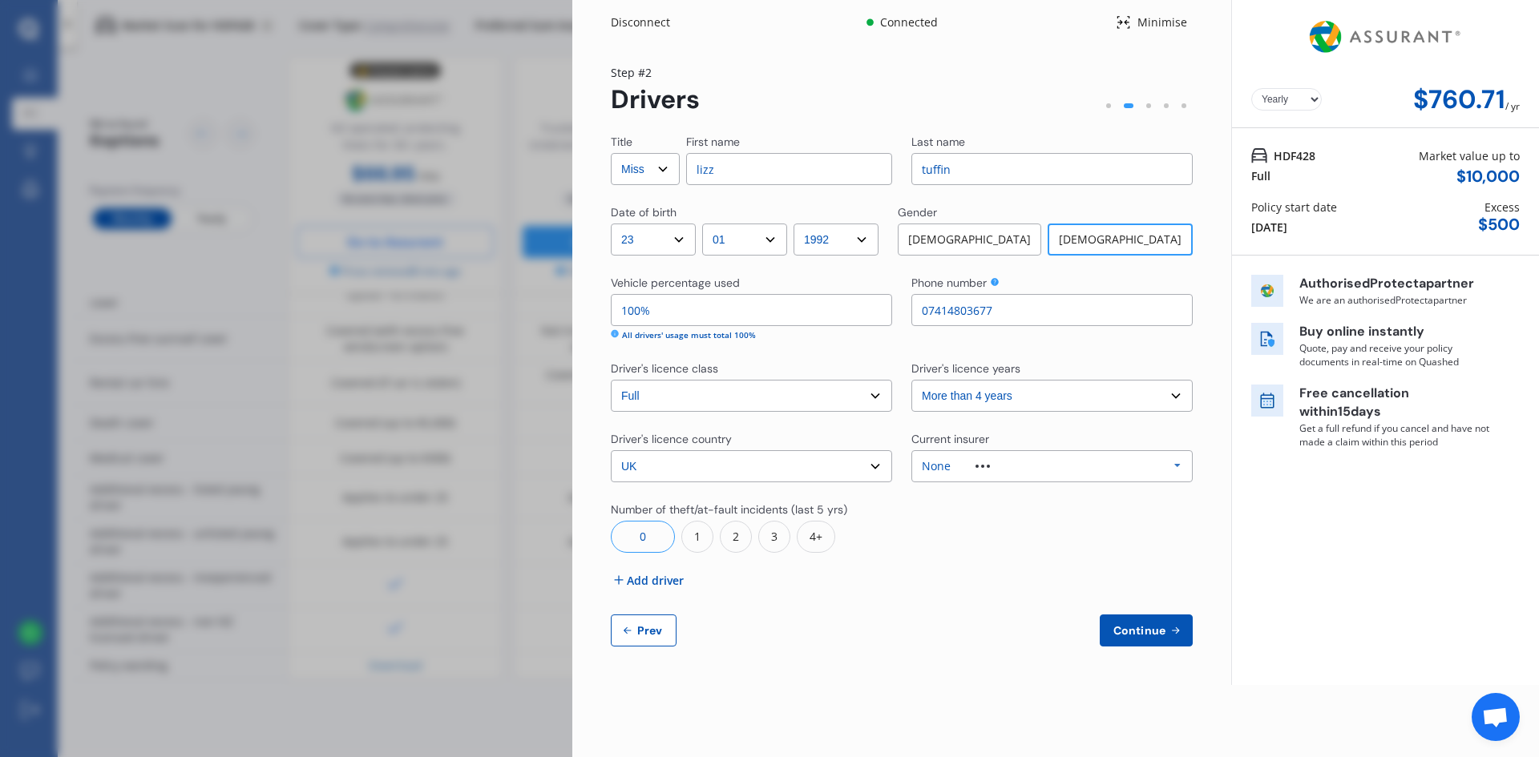
click at [663, 576] on span "Add driver" at bounding box center [655, 580] width 57 height 17
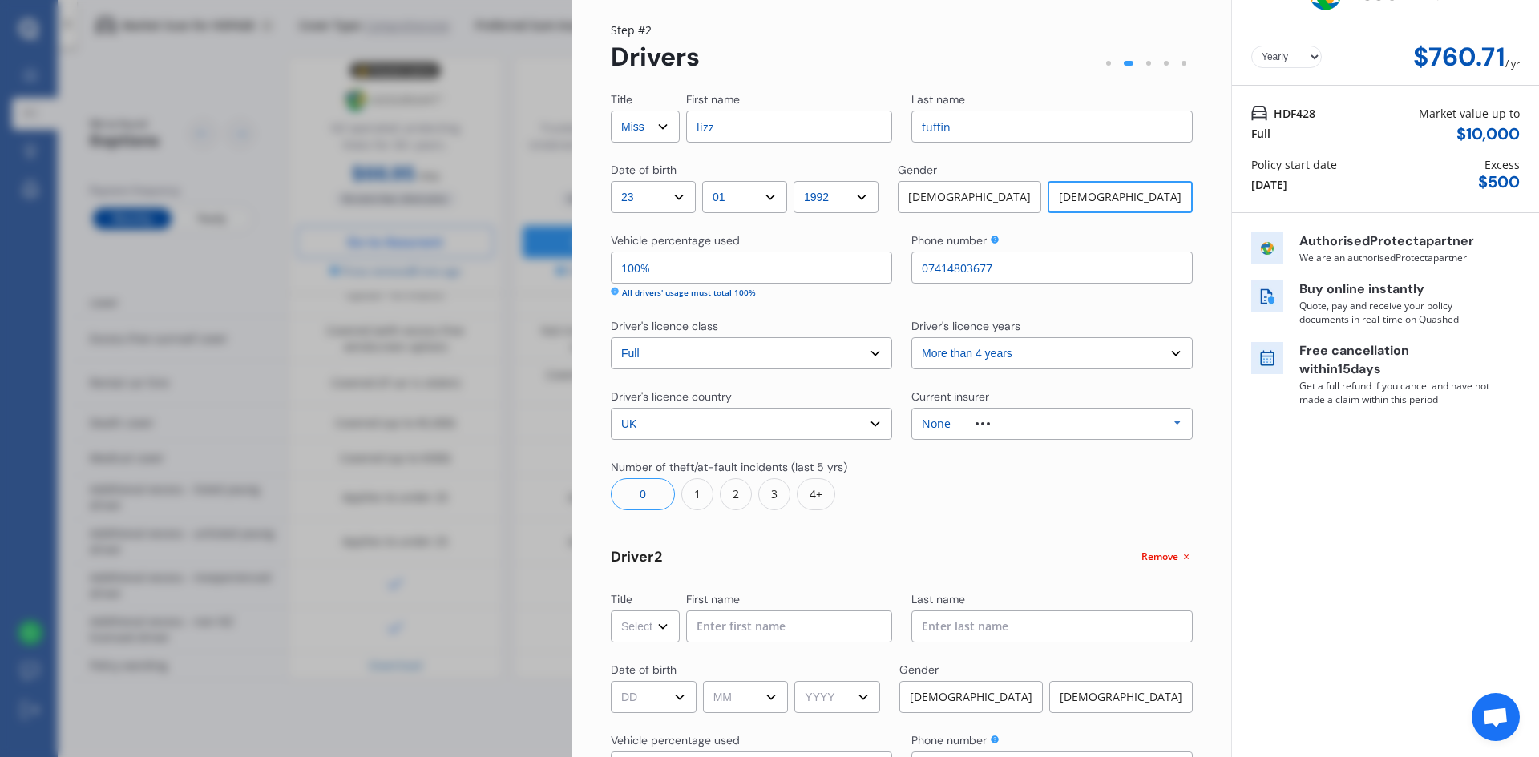
scroll to position [160, 0]
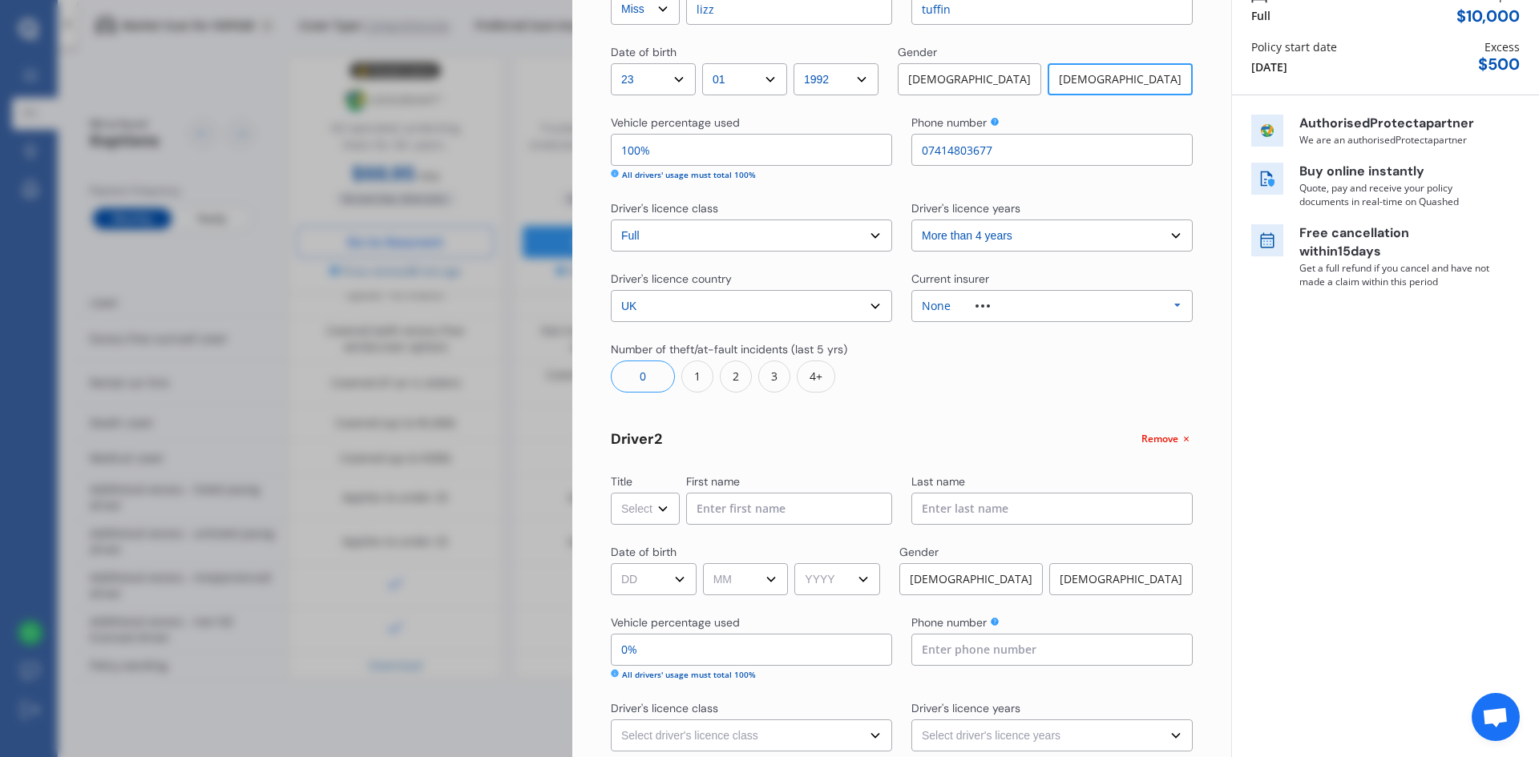
click at [1154, 572] on div "[DEMOGRAPHIC_DATA]" at bounding box center [1120, 579] width 143 height 32
click at [741, 648] on input "0%" at bounding box center [751, 650] width 281 height 32
type input "02%"
type input "100%"
type input "0%"
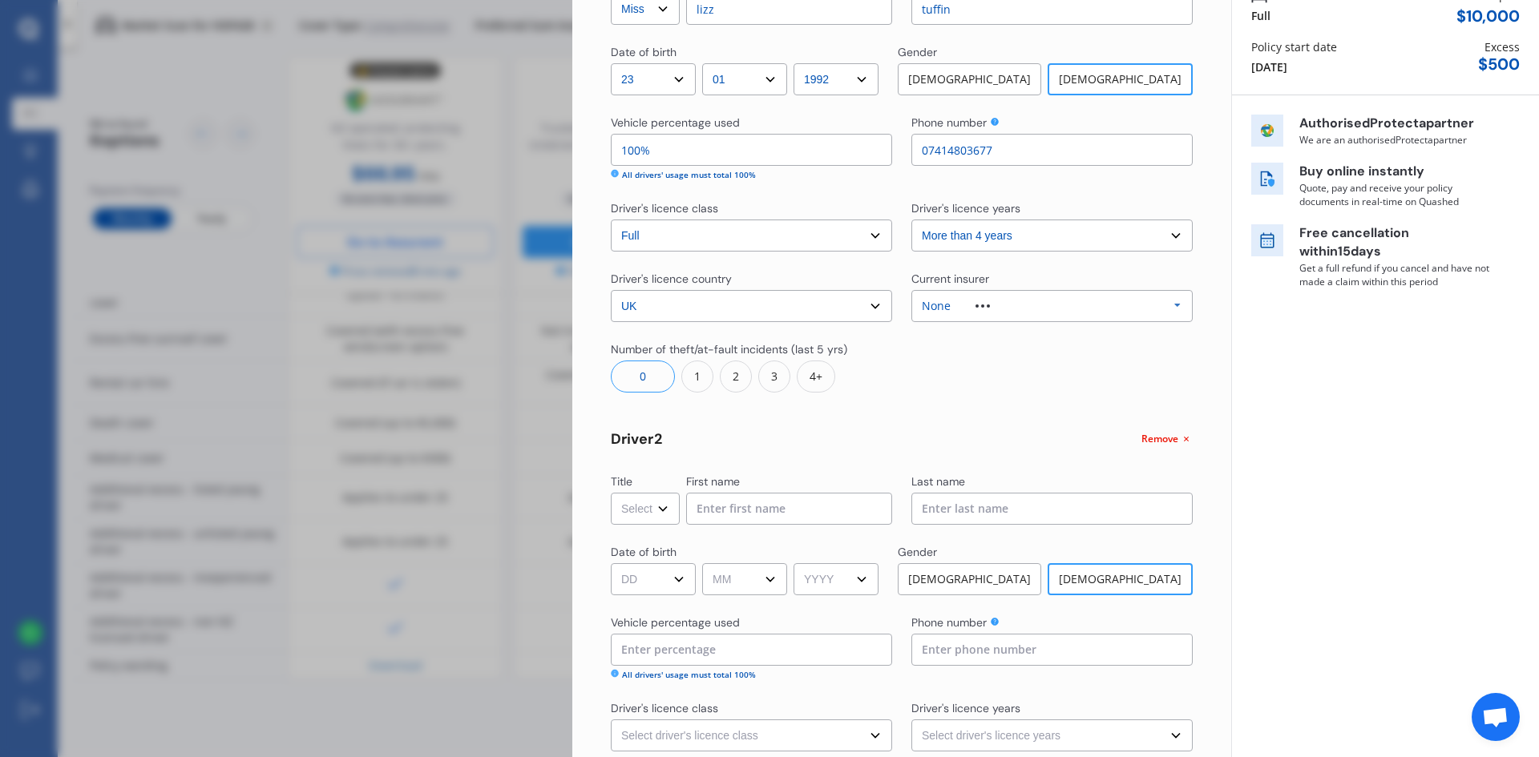
type input "95%"
type input "5%"
click at [664, 615] on div "Vehicle percentage used" at bounding box center [675, 623] width 129 height 16
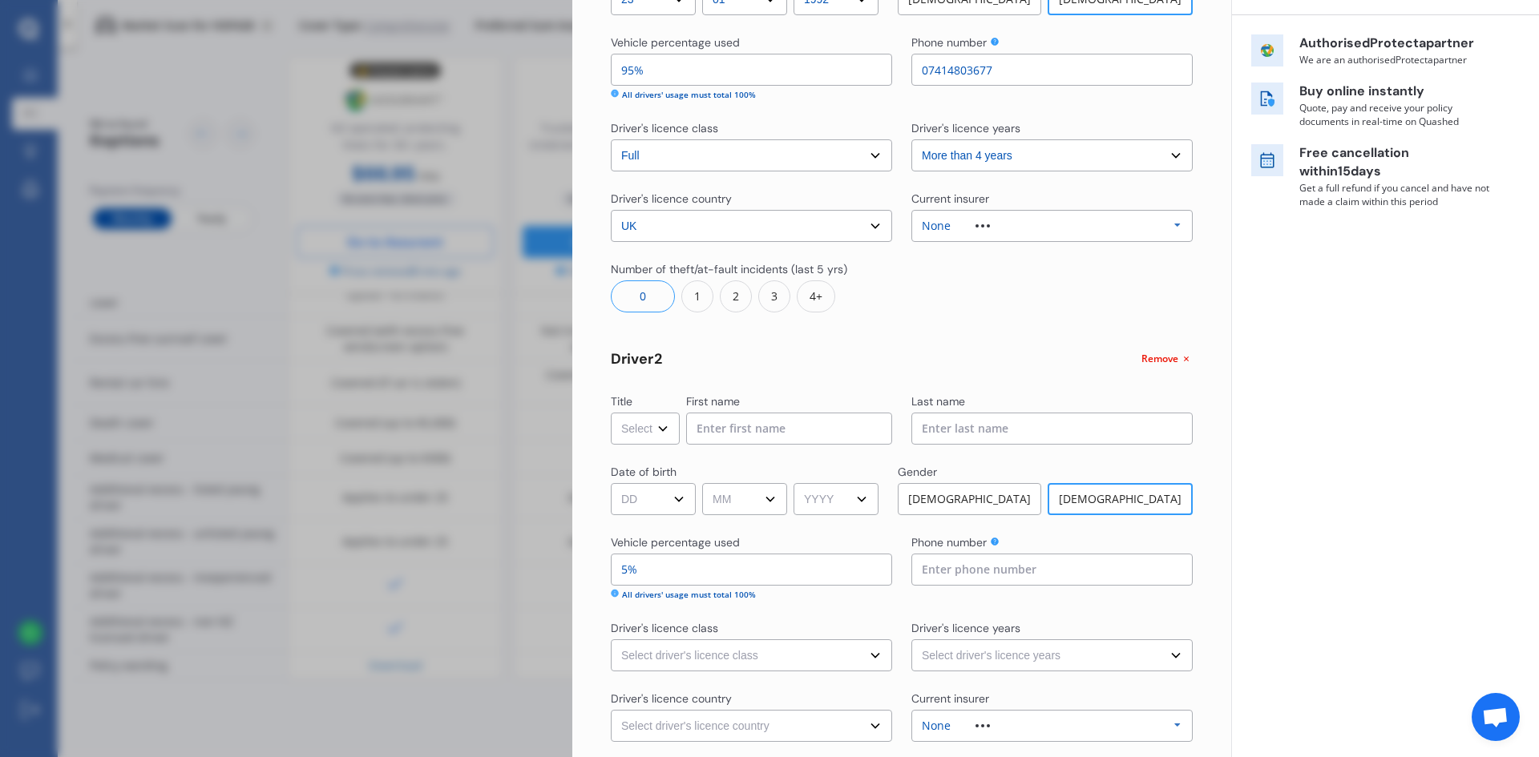
click at [760, 651] on select "Select driver's licence class None Learner Restricted Full" at bounding box center [751, 655] width 281 height 32
select select "full"
click at [611, 639] on select "Select driver's licence class None Learner Restricted Full" at bounding box center [751, 655] width 281 height 32
click at [986, 658] on select "Select driver's licence years Less than 1 year 1-2 years 2-4 years More than 4 …" at bounding box center [1051, 655] width 281 height 32
select select "more than 4 years"
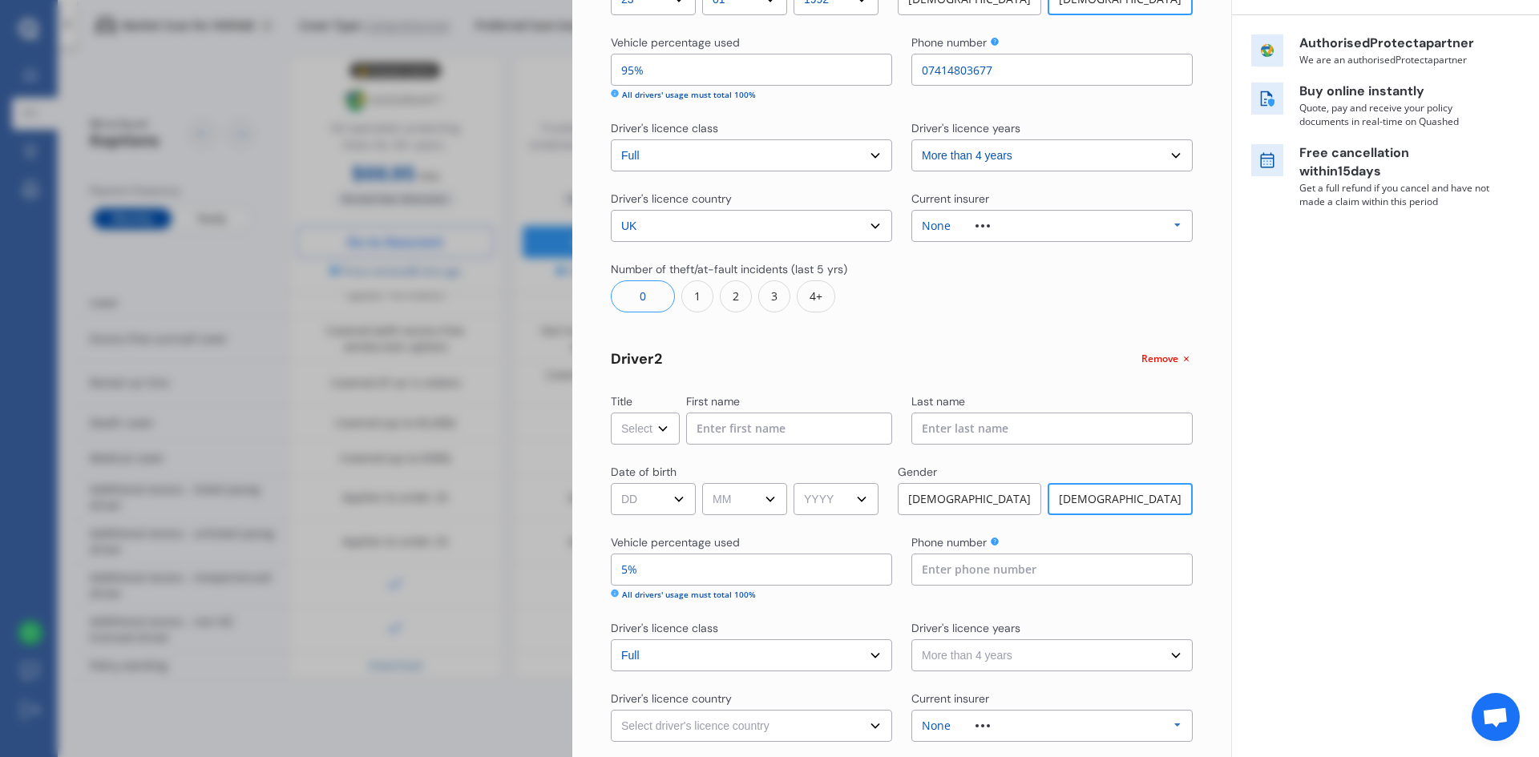
click at [911, 639] on select "Select driver's licence years Less than 1 year 1-2 years 2-4 years More than 4 …" at bounding box center [1051, 655] width 281 height 32
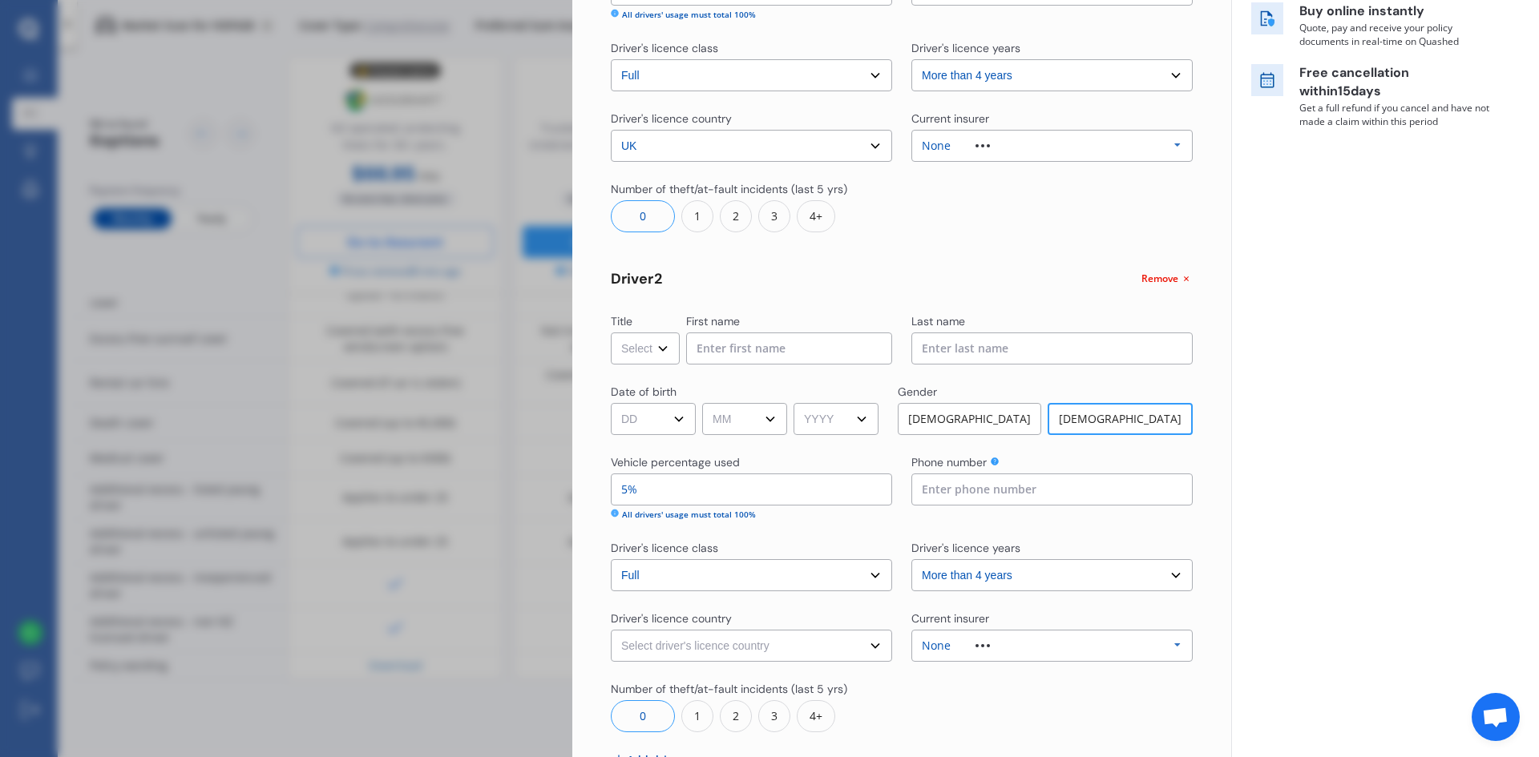
click at [696, 648] on select "Select driver's licence country [GEOGRAPHIC_DATA] [GEOGRAPHIC_DATA] [GEOGRAPHIC…" at bounding box center [751, 646] width 281 height 32
select select "UK"
click at [611, 630] on select "Select driver's licence country [GEOGRAPHIC_DATA] [GEOGRAPHIC_DATA] [GEOGRAPHIC…" at bounding box center [751, 646] width 281 height 32
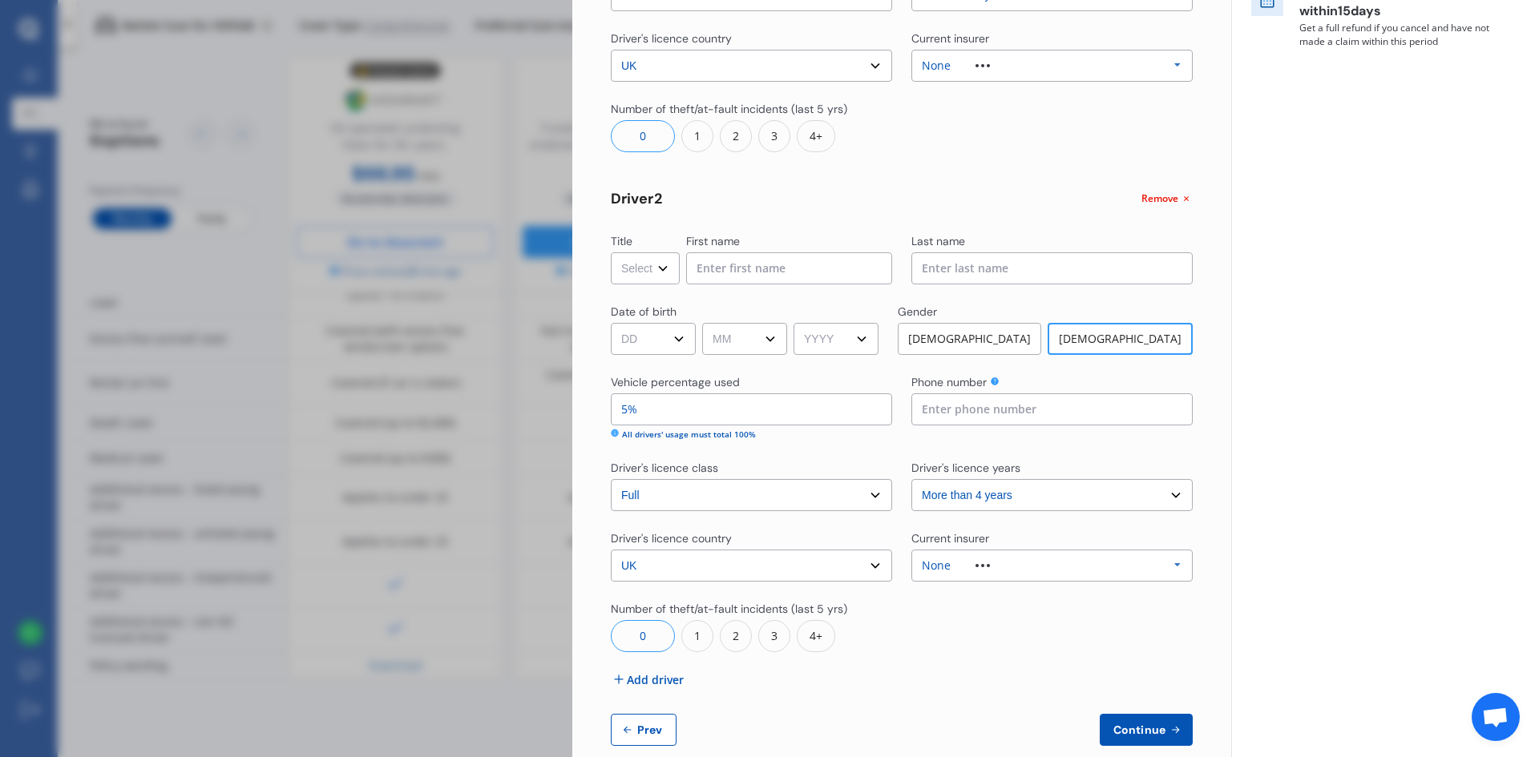
click at [661, 345] on select "DD 01 02 03 04 05 06 07 08 09 10 11 12 13 14 15 16 17 18 19 20 21 22 23 24 25 2…" at bounding box center [653, 339] width 85 height 32
select select "22"
click at [611, 323] on select "DD 01 02 03 04 05 06 07 08 09 10 11 12 13 14 15 16 17 18 19 20 21 22 23 24 25 2…" at bounding box center [653, 339] width 85 height 32
click at [764, 336] on select "MM 01 02 03 04 05 06 07 08 09 10 11 12" at bounding box center [744, 339] width 85 height 32
select select "02"
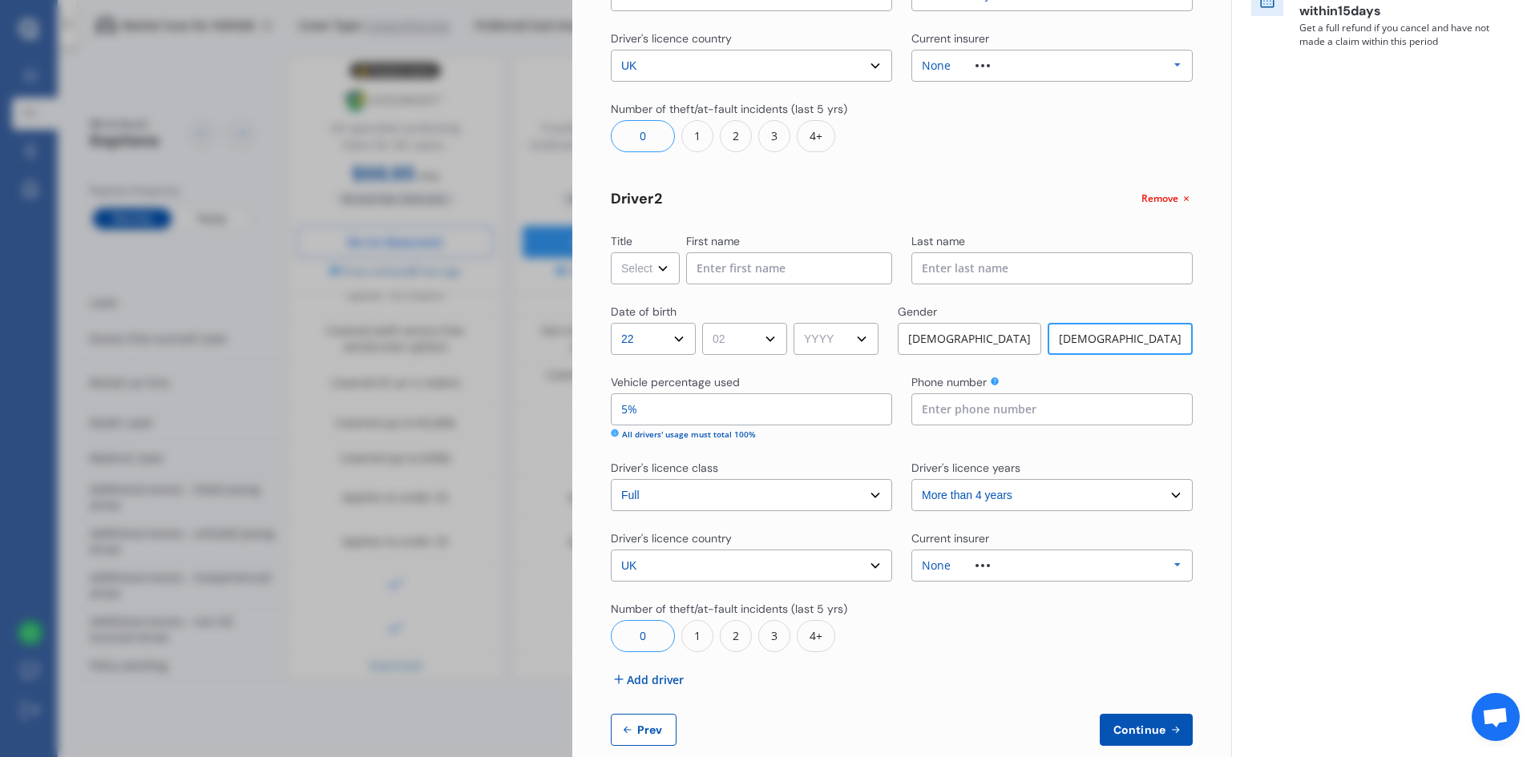
click at [705, 323] on select "MM 01 02 03 04 05 06 07 08 09 10 11 12" at bounding box center [744, 339] width 85 height 32
click at [867, 334] on select "YYYY 2009 2008 2007 2006 2005 2004 2003 2002 2001 2000 1999 1998 1997 1996 1995…" at bounding box center [835, 339] width 85 height 32
select select "2003"
click at [800, 323] on select "YYYY 2009 2008 2007 2006 2005 2004 2003 2002 2001 2000 1999 1998 1997 1996 1995…" at bounding box center [835, 339] width 85 height 32
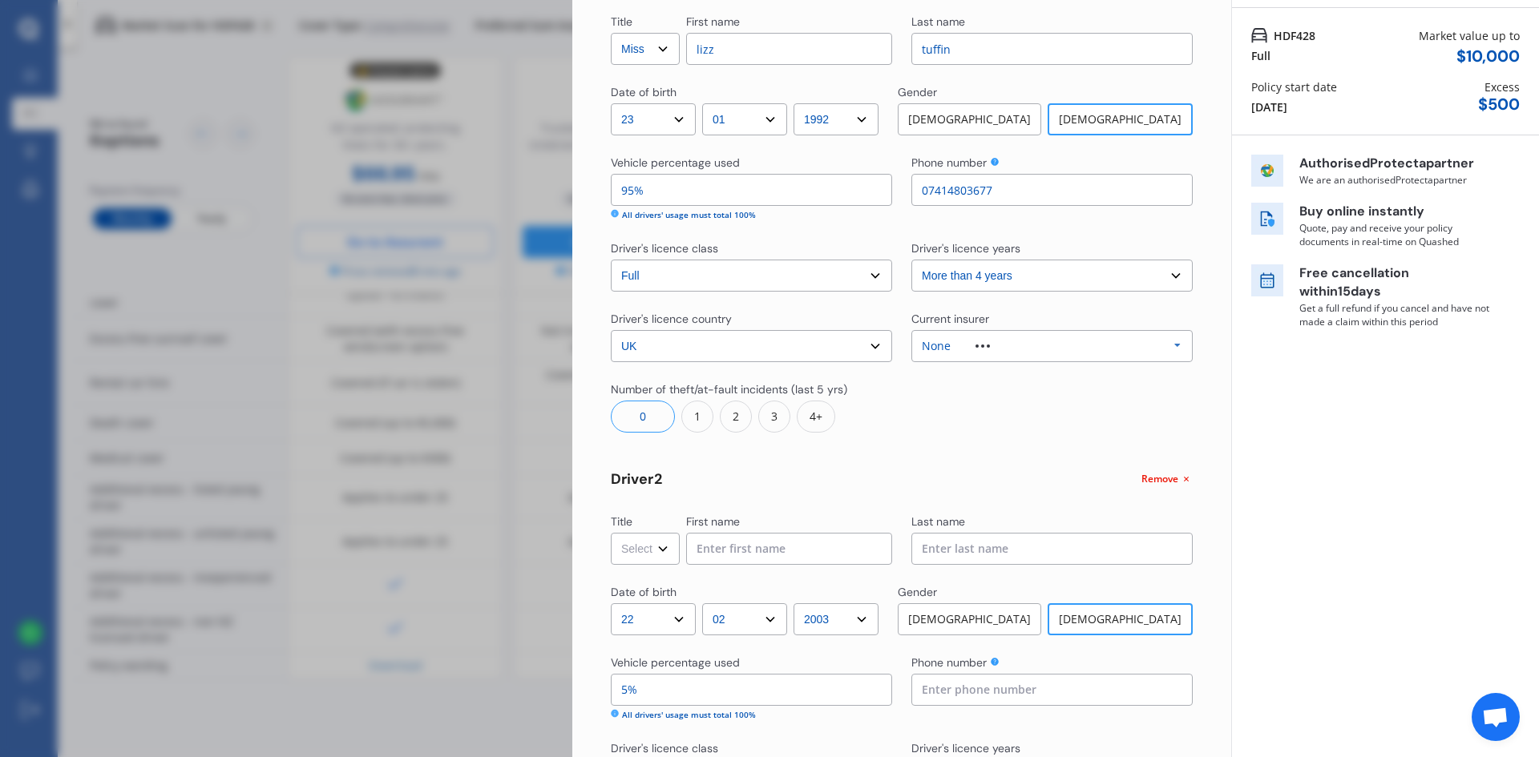
scroll to position [160, 0]
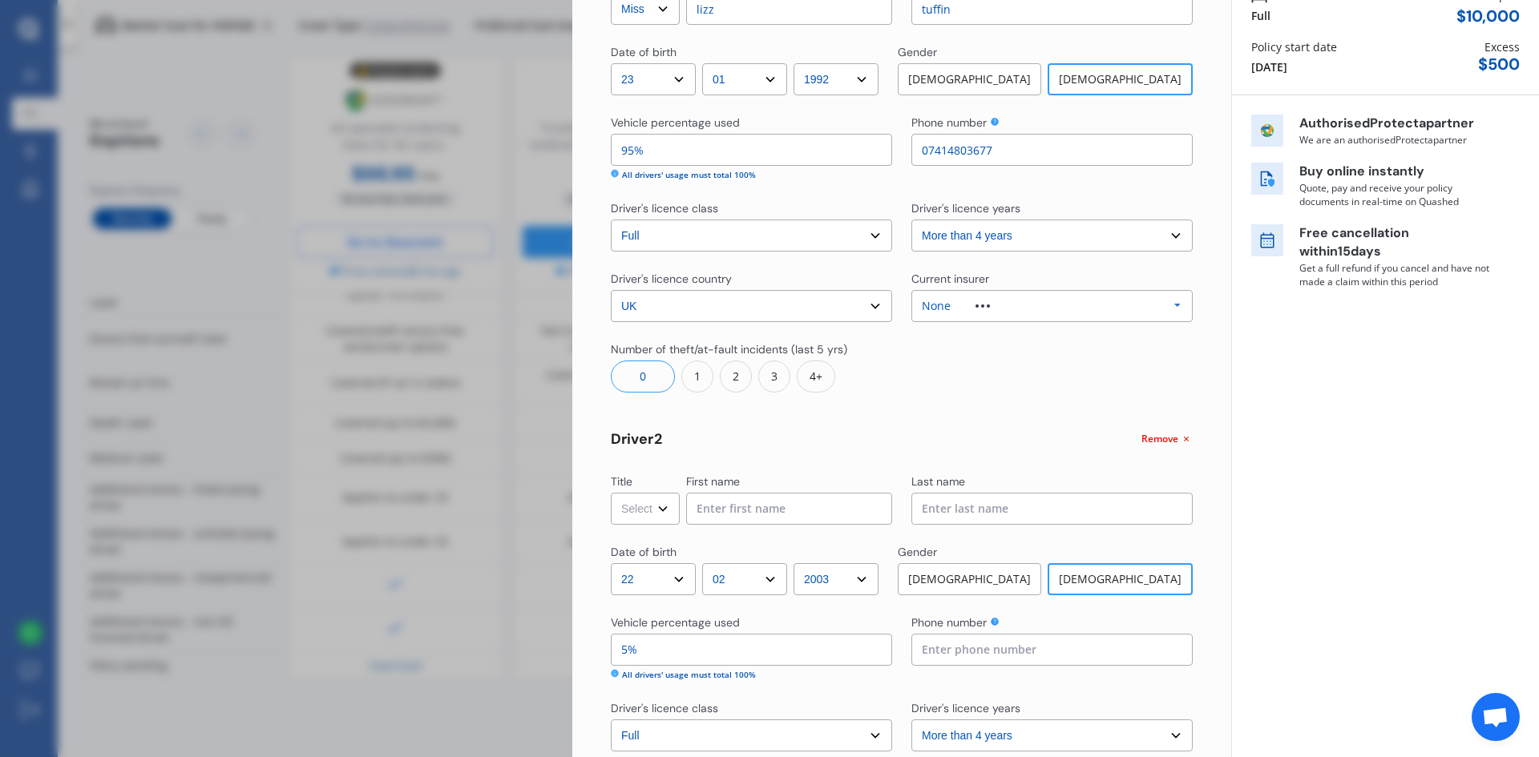
click at [819, 512] on input at bounding box center [789, 509] width 206 height 32
type input "MIAKODA"
click at [946, 502] on input at bounding box center [1051, 509] width 281 height 32
type input "[PERSON_NAME]"
click at [940, 660] on input at bounding box center [1051, 650] width 281 height 32
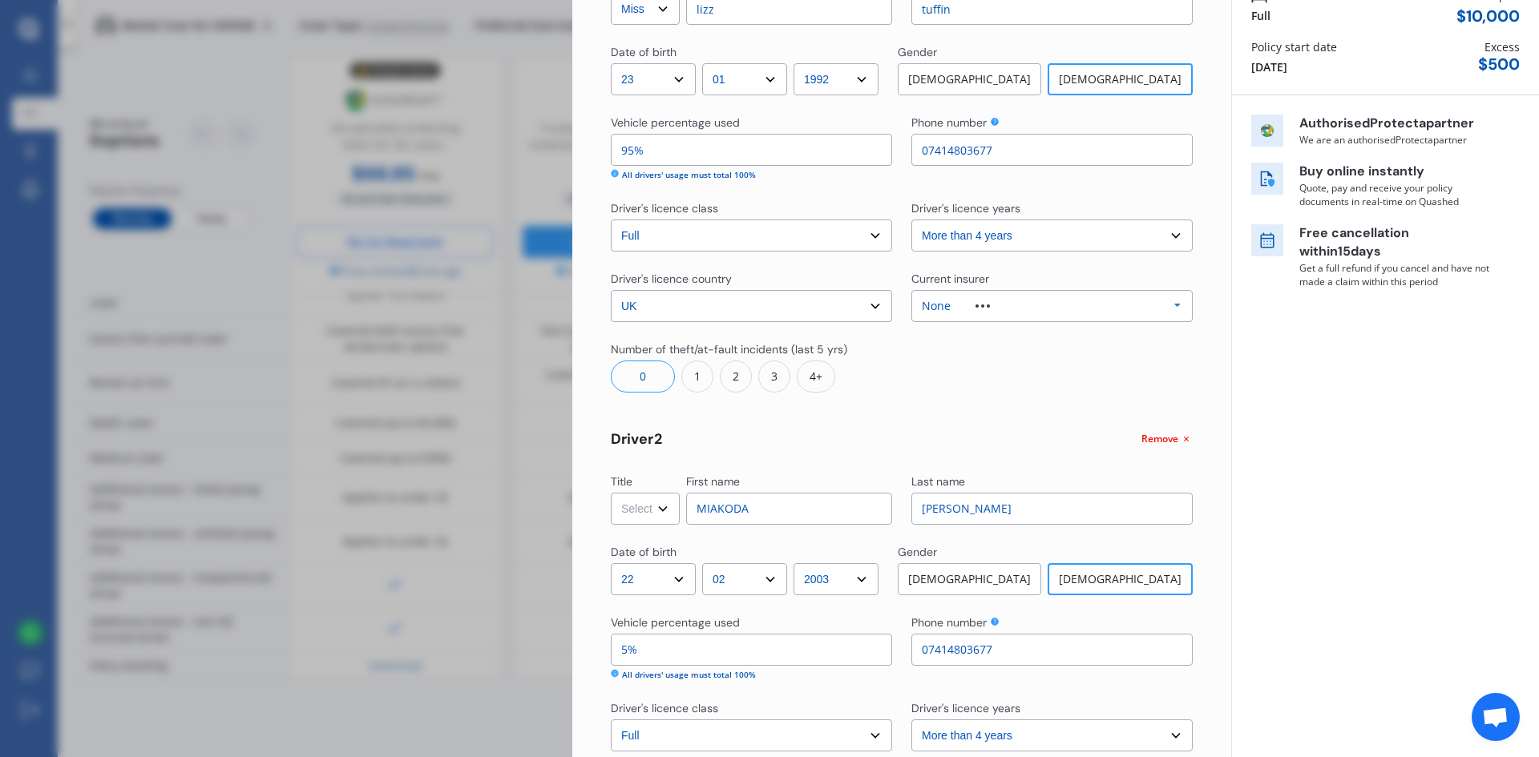
type input "07414803677"
click at [635, 510] on select "Select Mr Mrs Miss Ms Dr" at bounding box center [645, 509] width 69 height 32
select select "Miss"
click at [611, 493] on select "Select Mr Mrs Miss Ms Dr" at bounding box center [645, 509] width 69 height 32
click at [1075, 432] on div "Driver 2 Remove" at bounding box center [902, 439] width 582 height 17
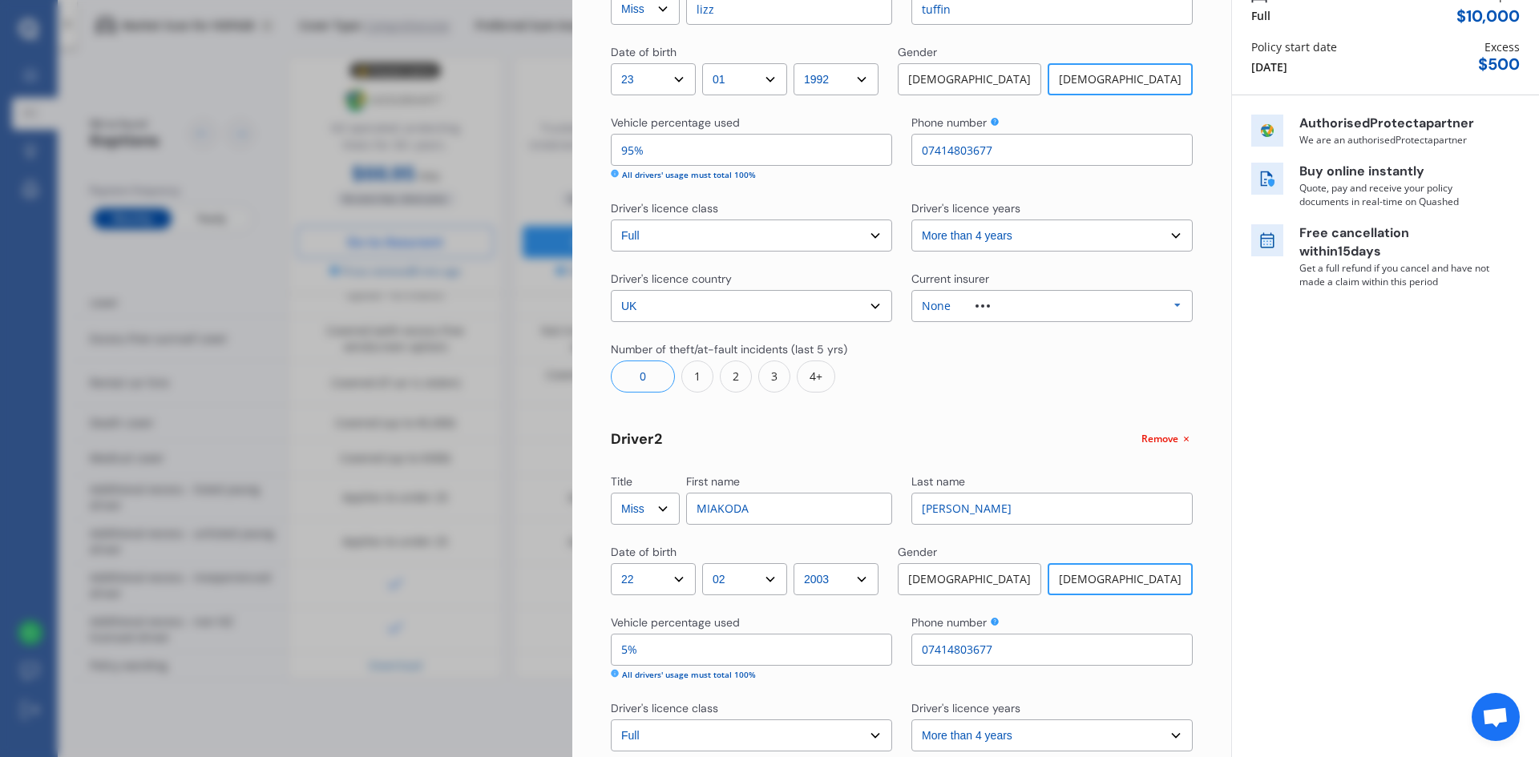
scroll to position [401, 0]
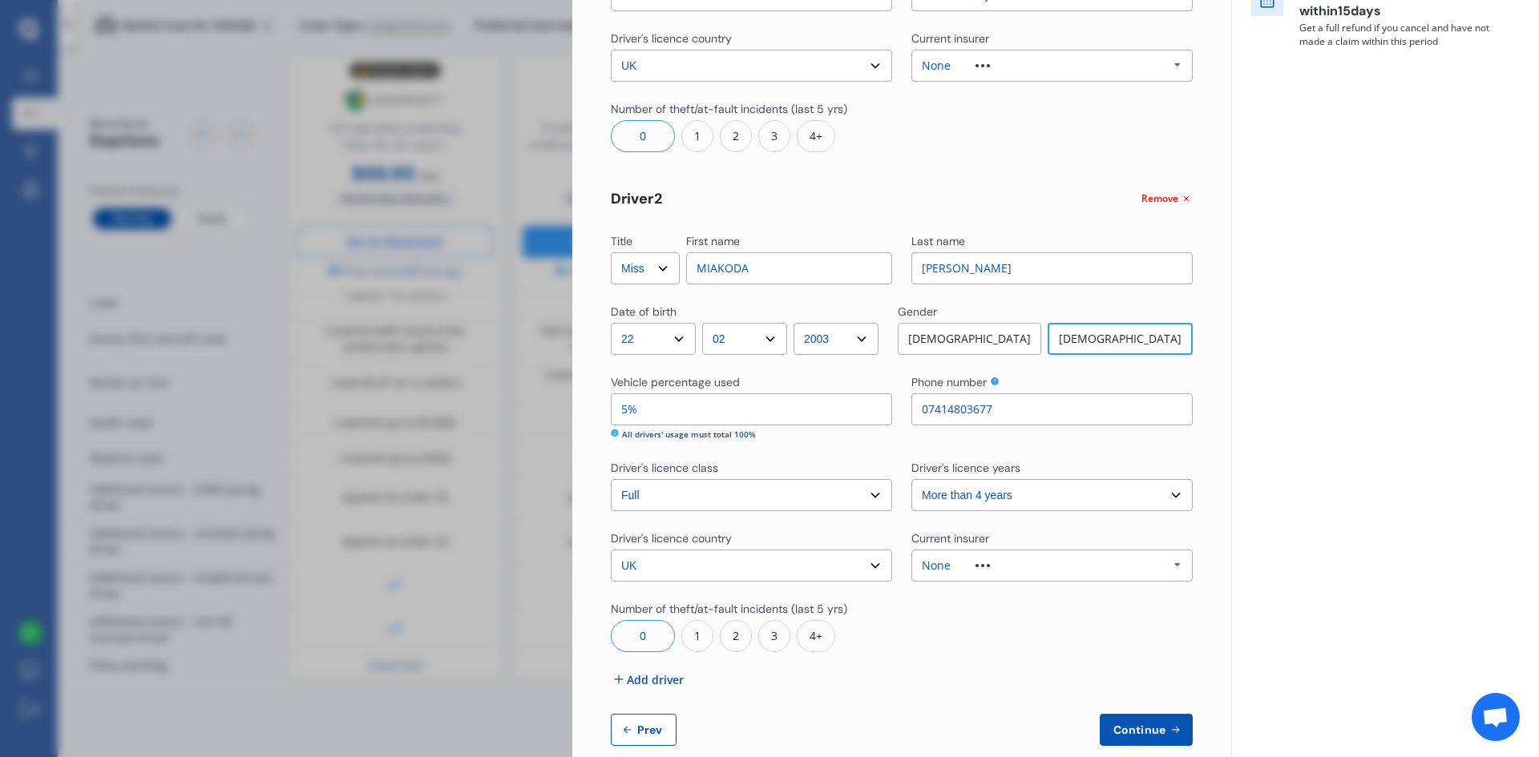
click at [1135, 732] on span "Continue" at bounding box center [1139, 730] width 58 height 13
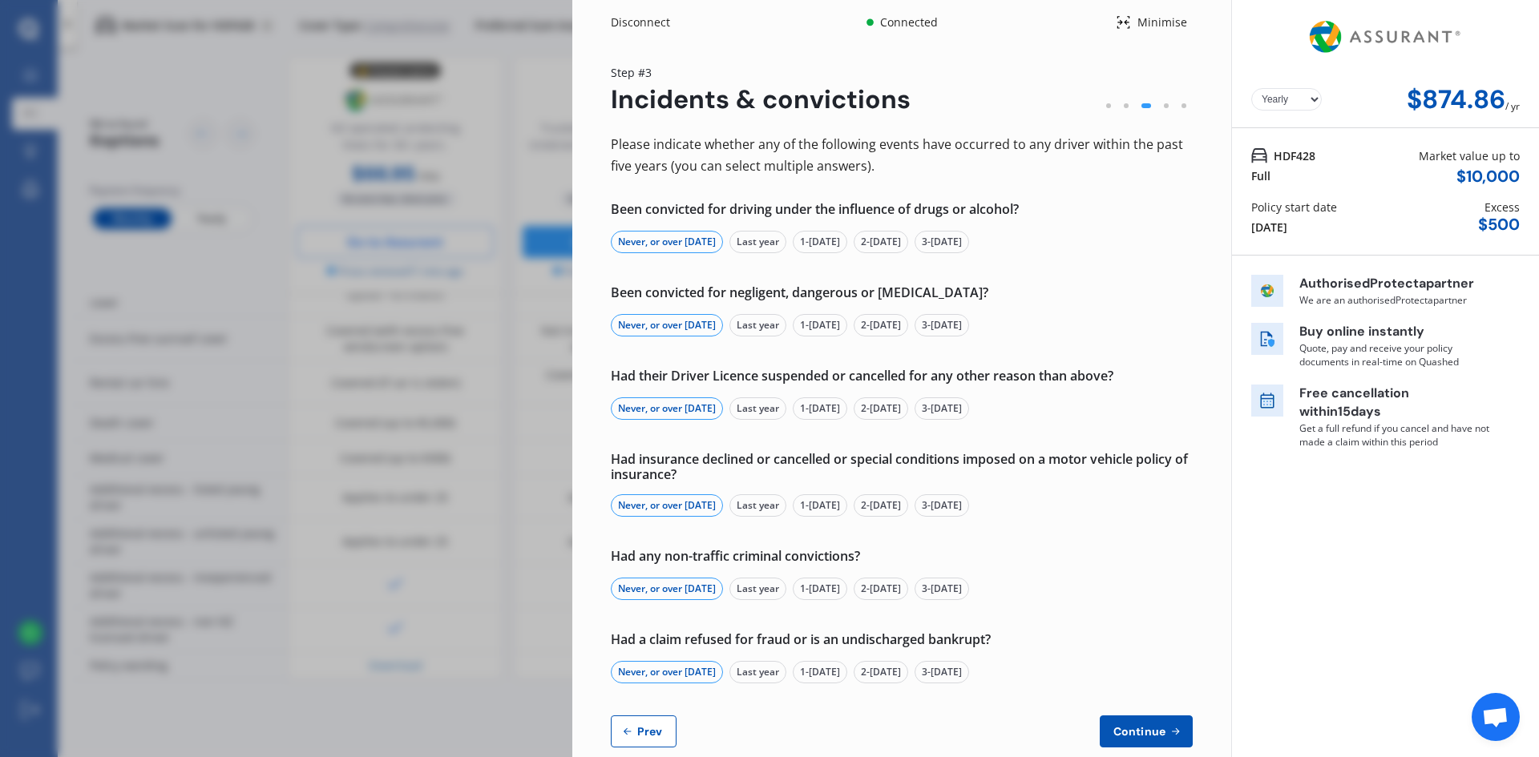
scroll to position [29, 0]
